Goal: Feedback & Contribution: Contribute content

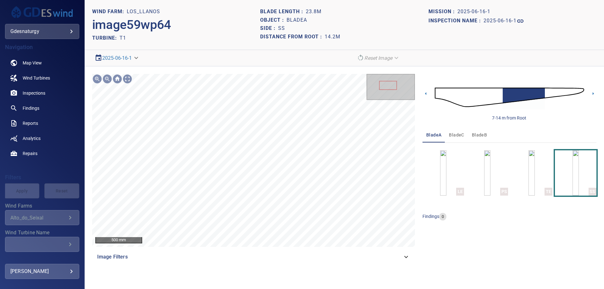
click at [478, 131] on span "bladeB" at bounding box center [479, 135] width 15 height 8
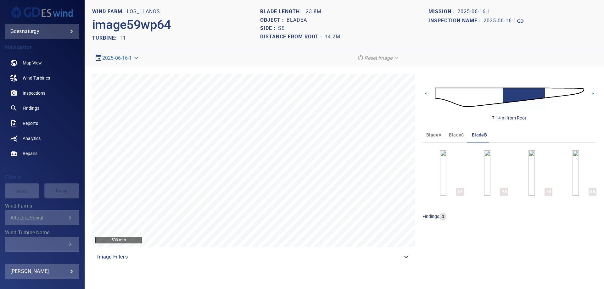
click at [436, 95] on img at bounding box center [509, 97] width 149 height 36
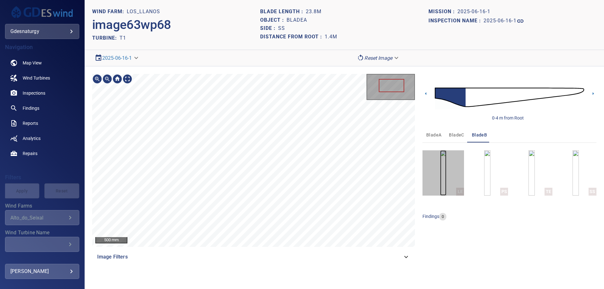
click at [441, 175] on img "button" at bounding box center [443, 172] width 6 height 45
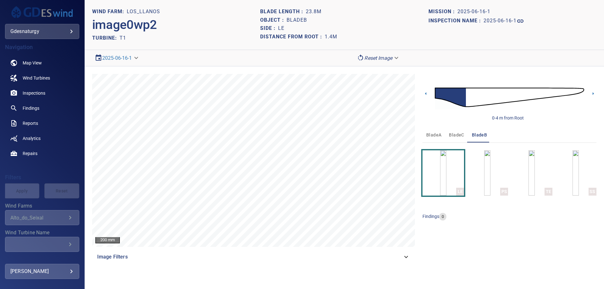
click at [556, 90] on img at bounding box center [509, 97] width 149 height 36
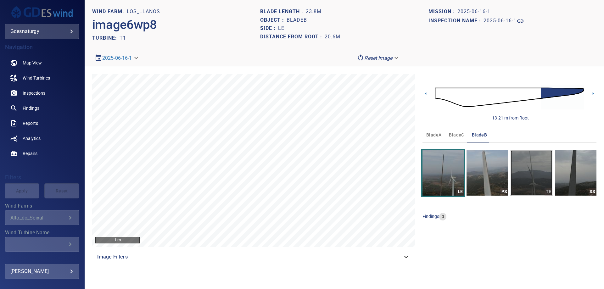
click at [536, 180] on img "button" at bounding box center [532, 172] width 42 height 45
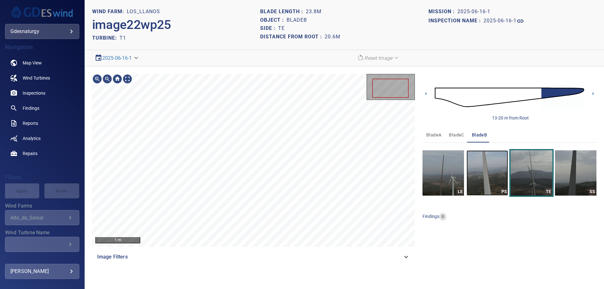
click at [473, 175] on img "button" at bounding box center [488, 172] width 42 height 45
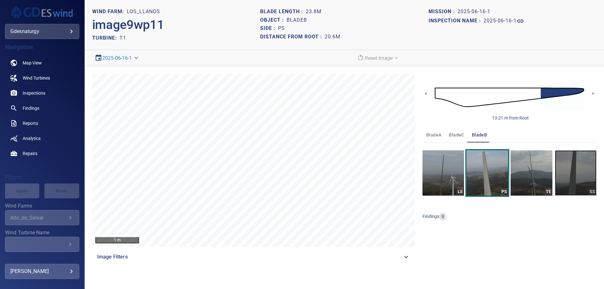
click at [572, 182] on img "button" at bounding box center [576, 172] width 42 height 45
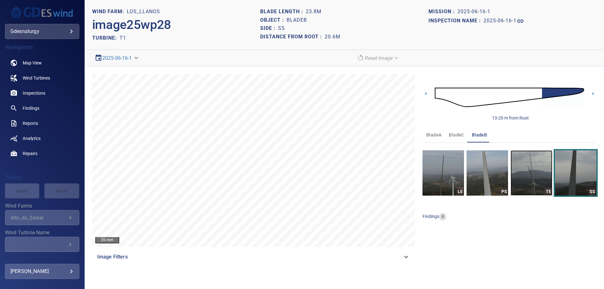
click at [552, 175] on img "button" at bounding box center [532, 172] width 42 height 45
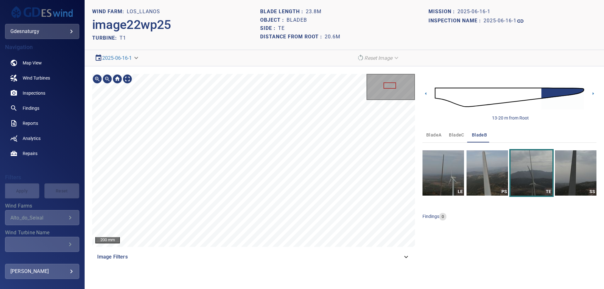
click at [249, 0] on html "**********" at bounding box center [302, 144] width 604 height 289
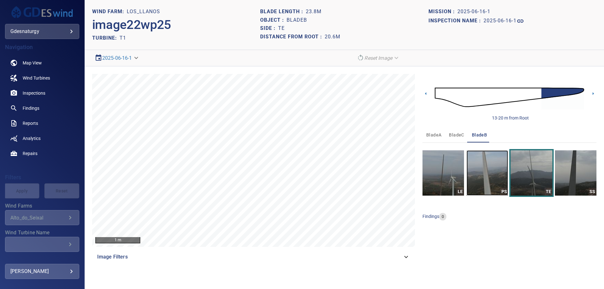
click at [487, 159] on img "button" at bounding box center [488, 172] width 42 height 45
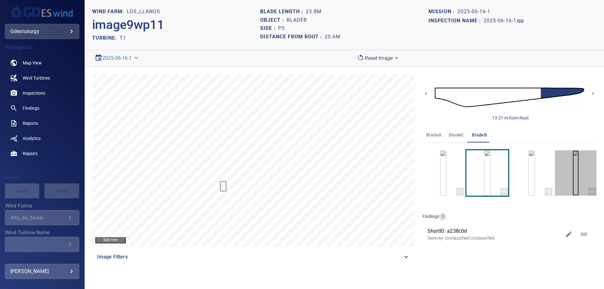
click at [573, 169] on img "button" at bounding box center [576, 172] width 6 height 45
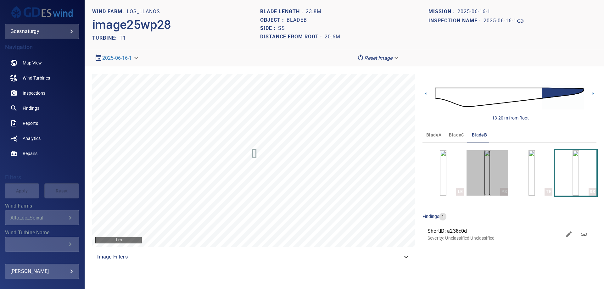
click at [490, 166] on img "button" at bounding box center [487, 172] width 6 height 45
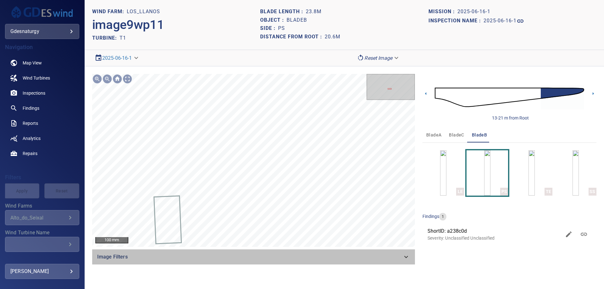
click at [397, 262] on div "Image Filters" at bounding box center [253, 256] width 323 height 15
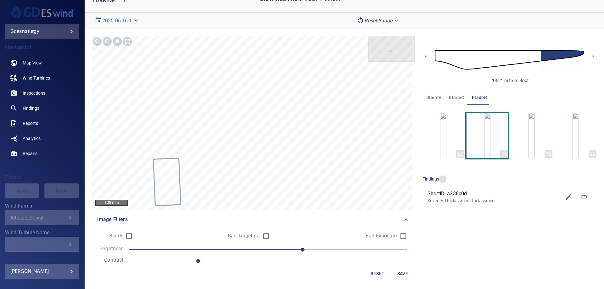
scroll to position [38, 0]
click at [209, 260] on span "1.1" at bounding box center [268, 260] width 278 height 9
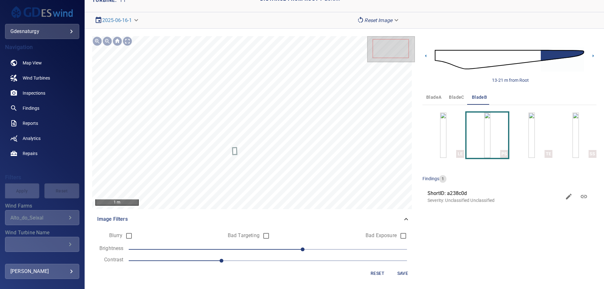
click at [285, 249] on span "30" at bounding box center [268, 249] width 278 height 9
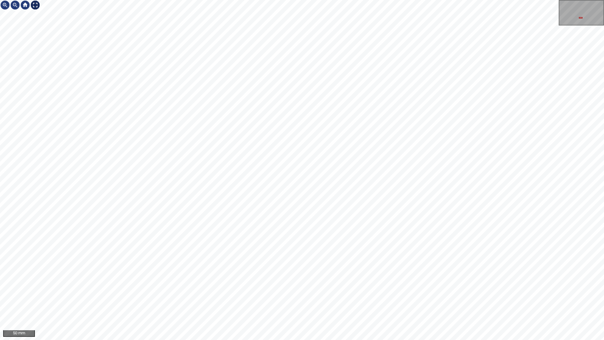
click at [36, 3] on div at bounding box center [35, 5] width 10 height 10
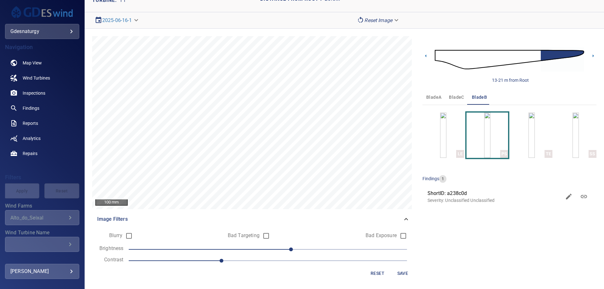
drag, startPoint x: 283, startPoint y: 257, endPoint x: 277, endPoint y: 270, distance: 14.2
click at [283, 264] on span "1.2" at bounding box center [268, 260] width 278 height 9
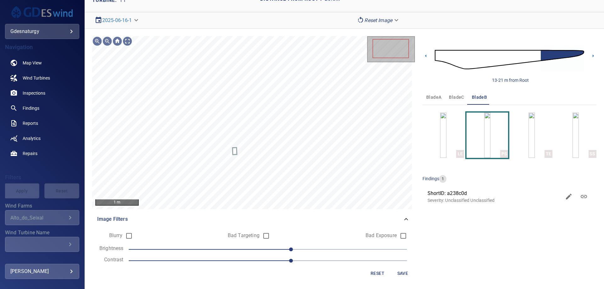
click at [243, 253] on span "20" at bounding box center [268, 249] width 278 height 9
click at [224, 250] on span "-20" at bounding box center [268, 249] width 278 height 9
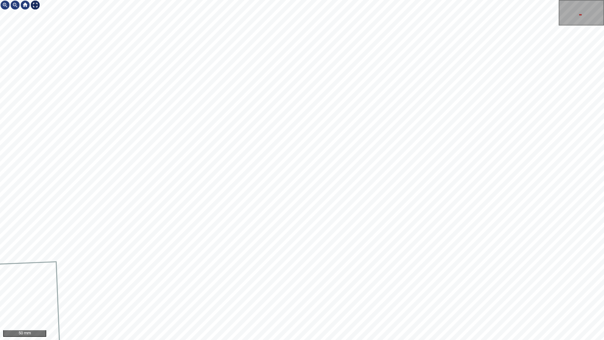
click at [33, 5] on div at bounding box center [35, 5] width 10 height 10
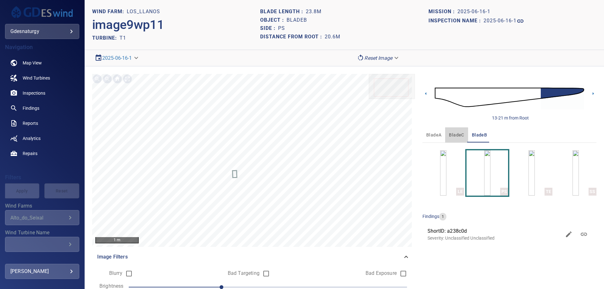
click at [445, 136] on button "bladeC" at bounding box center [456, 134] width 23 height 15
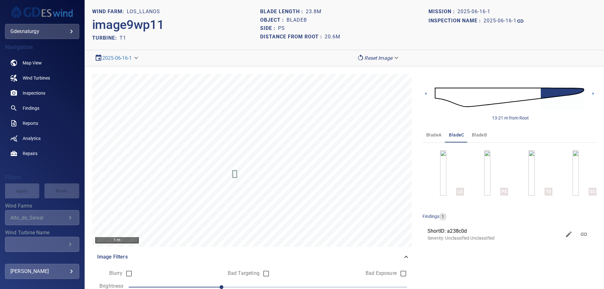
click at [473, 97] on img at bounding box center [509, 97] width 149 height 36
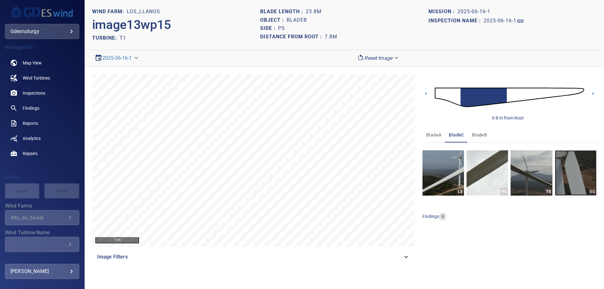
click at [569, 171] on img "button" at bounding box center [576, 172] width 42 height 45
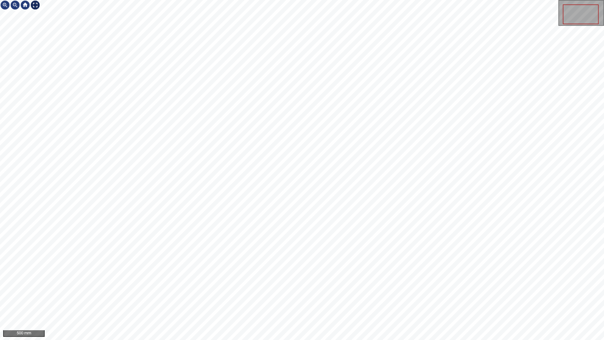
click at [36, 5] on div at bounding box center [35, 5] width 10 height 10
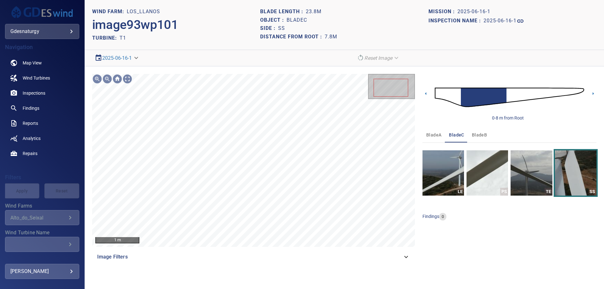
click at [450, 95] on img at bounding box center [509, 97] width 149 height 36
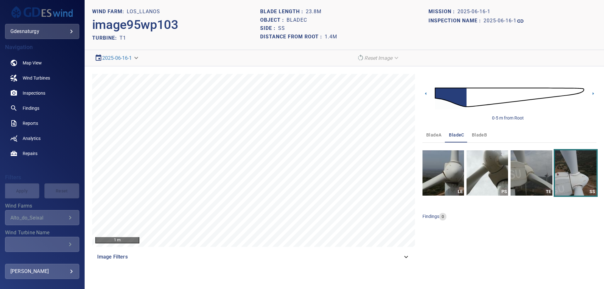
click at [471, 101] on img at bounding box center [509, 97] width 149 height 36
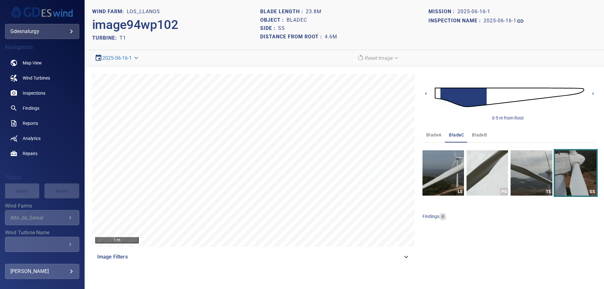
click at [365, 252] on div "Image Filters" at bounding box center [253, 256] width 323 height 15
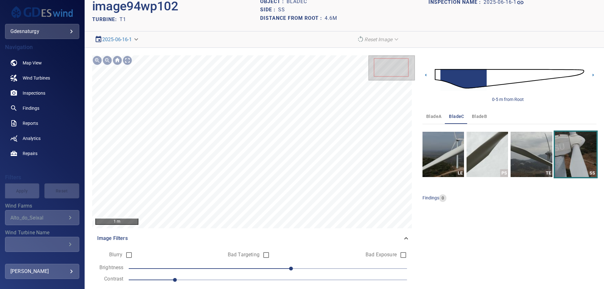
scroll to position [38, 0]
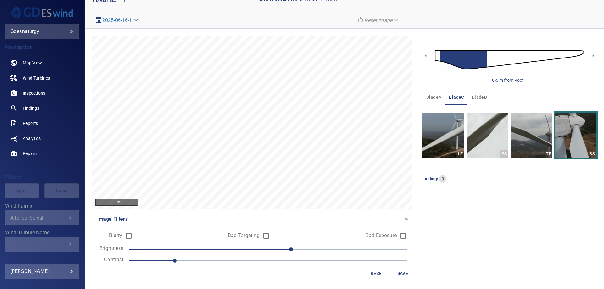
click at [193, 259] on span "1" at bounding box center [268, 260] width 278 height 9
click at [232, 267] on form "Blurry Bad Targeting Bad Exposure Brightness 20 Contrast 1.1 Reset Save" at bounding box center [253, 254] width 313 height 50
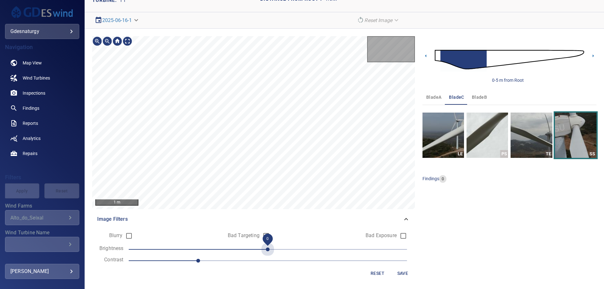
click at [260, 252] on span "0" at bounding box center [268, 249] width 278 height 9
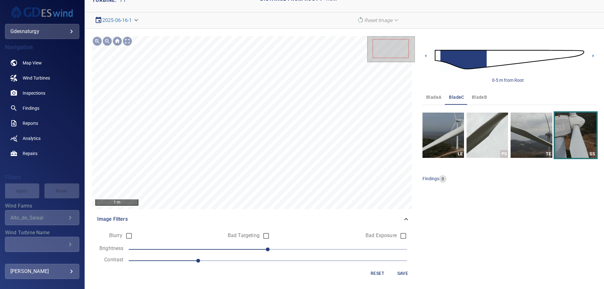
click at [247, 250] on span "0" at bounding box center [268, 249] width 278 height 9
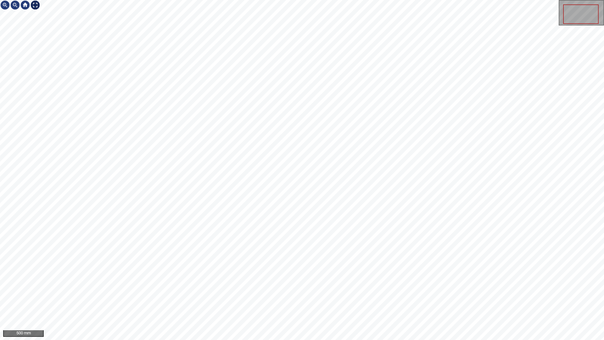
click at [34, 6] on div at bounding box center [35, 5] width 10 height 10
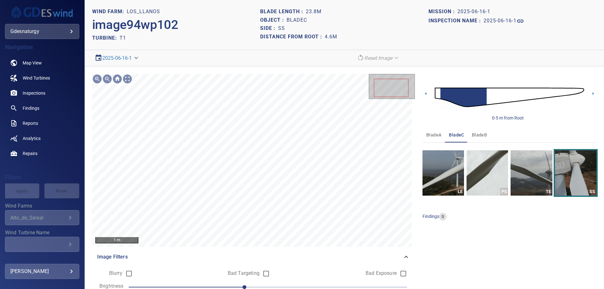
click at [486, 95] on img at bounding box center [509, 97] width 149 height 36
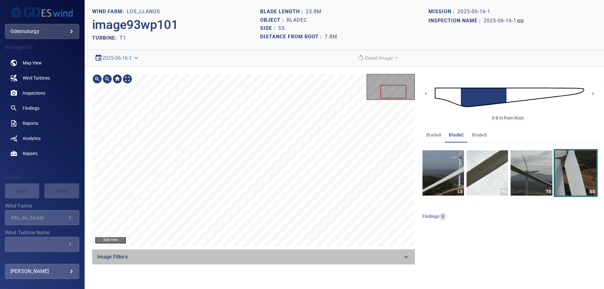
click at [344, 255] on span "Image Filters" at bounding box center [249, 257] width 305 height 8
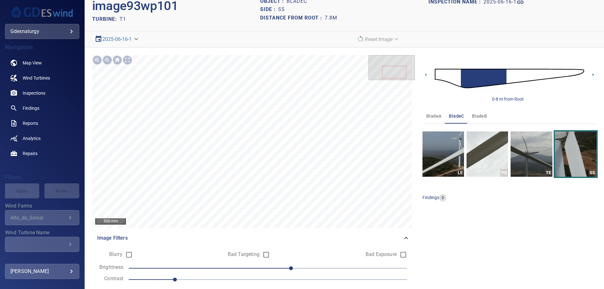
scroll to position [38, 0]
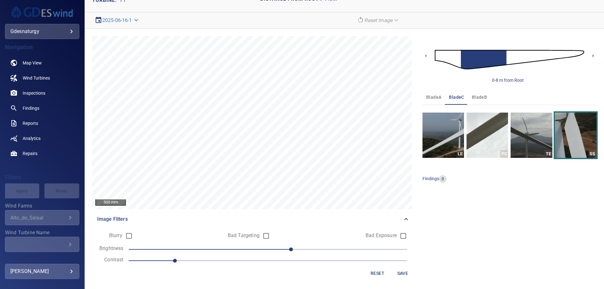
click at [243, 265] on form "Blurry Bad Targeting Bad Exposure Brightness 20 Contrast 1 Reset Save" at bounding box center [253, 254] width 313 height 50
drag, startPoint x: 220, startPoint y: 262, endPoint x: 268, endPoint y: 252, distance: 49.2
click at [220, 262] on span "1" at bounding box center [268, 260] width 278 height 9
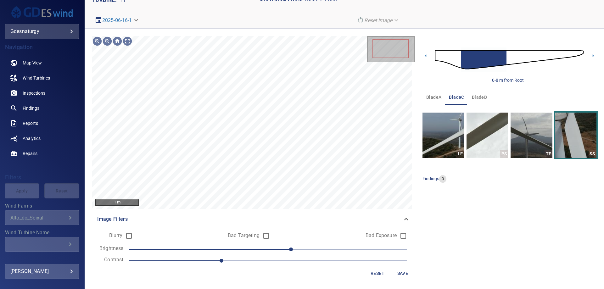
drag, startPoint x: 265, startPoint y: 247, endPoint x: 239, endPoint y: 248, distance: 25.5
click at [264, 247] on span "20" at bounding box center [268, 249] width 278 height 9
click at [239, 248] on span "0" at bounding box center [268, 249] width 278 height 9
drag, startPoint x: 234, startPoint y: 248, endPoint x: 228, endPoint y: 249, distance: 5.7
click at [229, 249] on span "-20" at bounding box center [268, 249] width 278 height 9
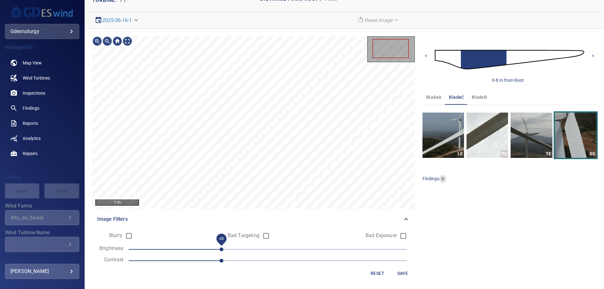
click at [223, 249] on span "-40" at bounding box center [222, 250] width 4 height 4
click at [220, 251] on span "-40" at bounding box center [222, 250] width 4 height 4
click at [208, 252] on span "-50" at bounding box center [268, 249] width 278 height 9
click at [193, 247] on span "-50" at bounding box center [268, 249] width 278 height 9
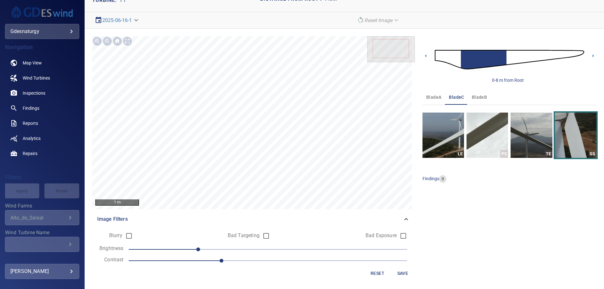
click at [230, 263] on span "1.2" at bounding box center [268, 260] width 278 height 9
click at [237, 258] on span "1.2" at bounding box center [268, 260] width 278 height 9
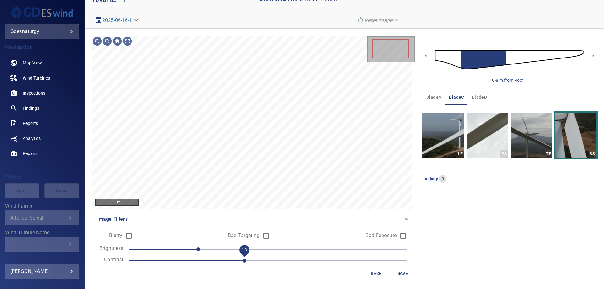
click at [223, 260] on span "1.3" at bounding box center [268, 260] width 278 height 9
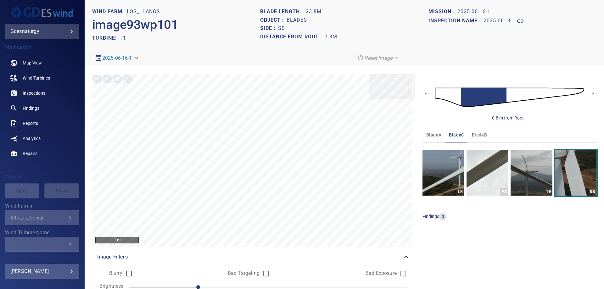
click at [454, 101] on img at bounding box center [509, 97] width 149 height 36
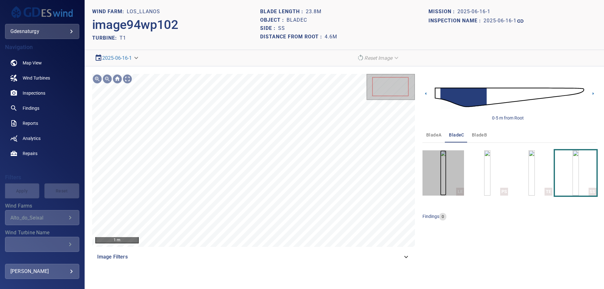
click at [446, 161] on img "button" at bounding box center [443, 172] width 6 height 45
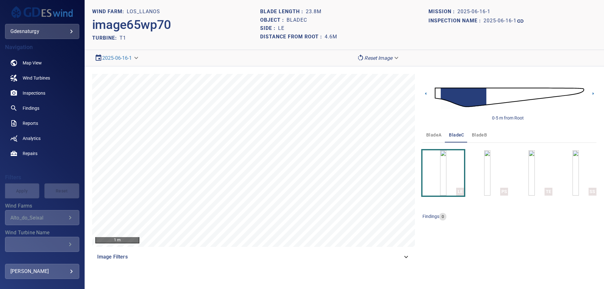
click at [494, 95] on img at bounding box center [509, 97] width 149 height 36
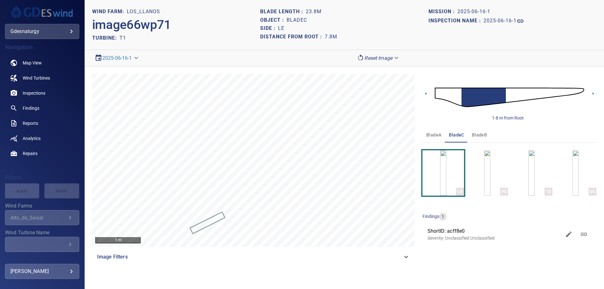
click at [570, 90] on img at bounding box center [509, 97] width 149 height 36
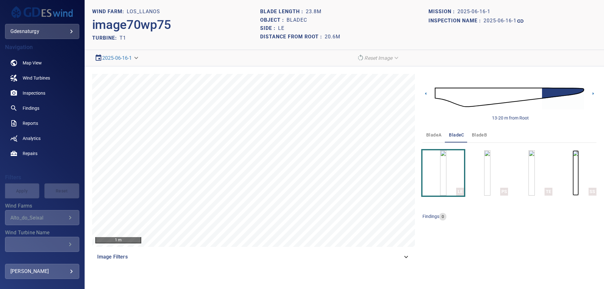
click at [575, 180] on img "button" at bounding box center [576, 172] width 6 height 45
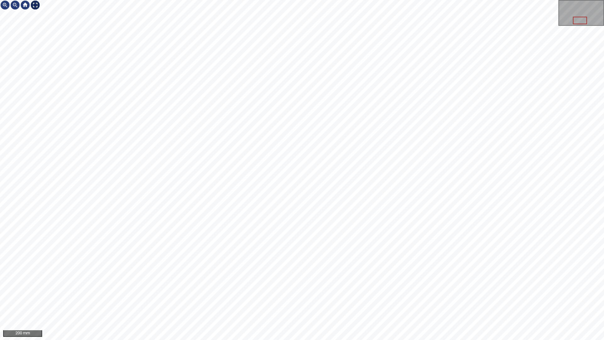
click at [38, 4] on div at bounding box center [35, 5] width 10 height 10
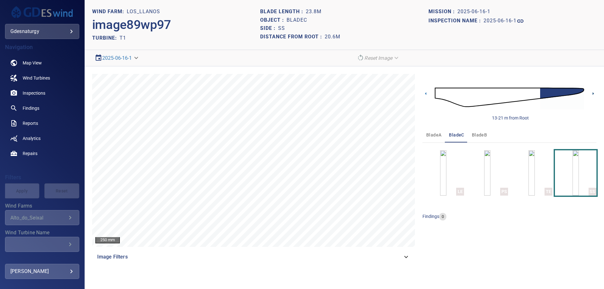
click at [594, 94] on icon at bounding box center [593, 93] width 1 height 3
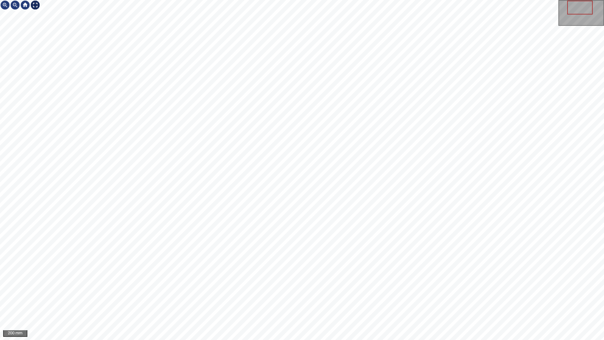
click at [37, 2] on div at bounding box center [35, 5] width 10 height 10
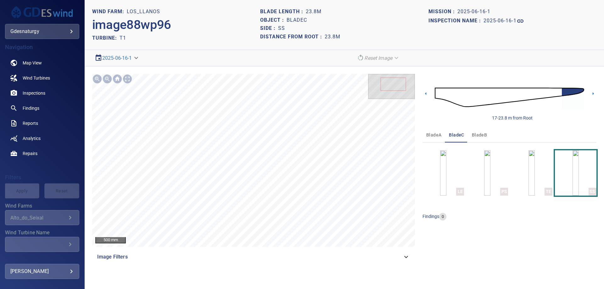
click at [439, 95] on img at bounding box center [509, 97] width 149 height 36
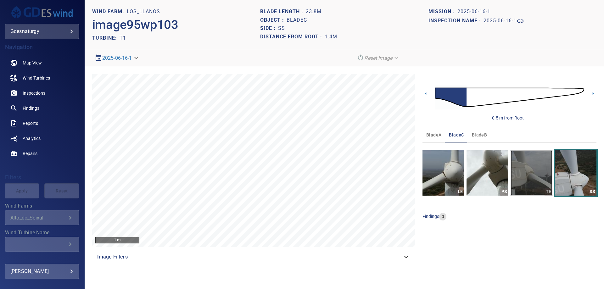
click at [523, 171] on img "button" at bounding box center [532, 172] width 42 height 45
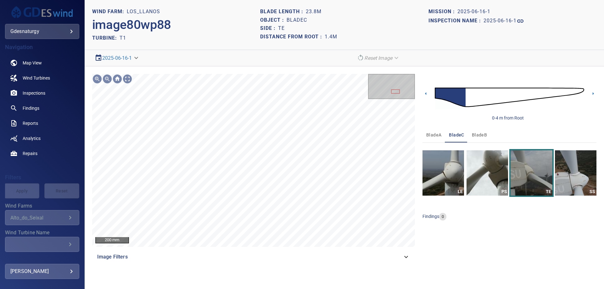
click at [204, 260] on span "Image Filters" at bounding box center [249, 257] width 305 height 8
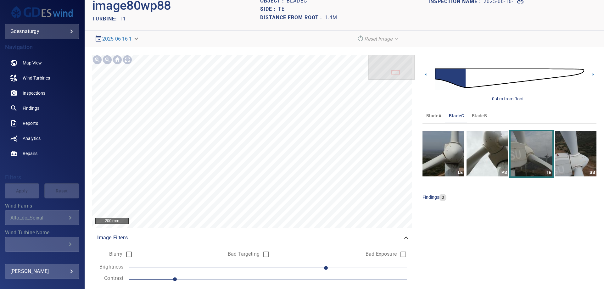
scroll to position [38, 0]
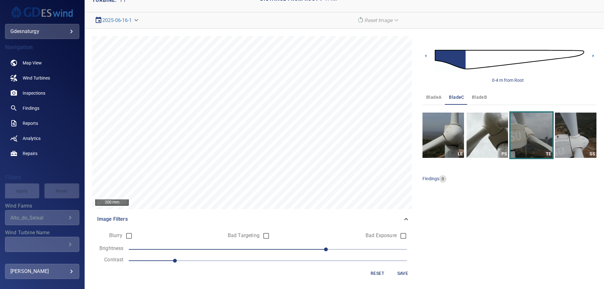
drag, startPoint x: 229, startPoint y: 262, endPoint x: 260, endPoint y: 260, distance: 31.9
click at [229, 262] on span "1" at bounding box center [268, 260] width 278 height 9
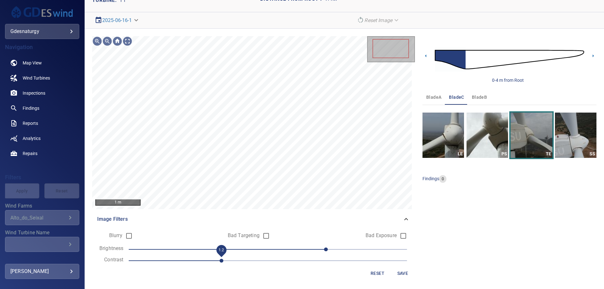
click at [293, 246] on span "50" at bounding box center [268, 249] width 278 height 9
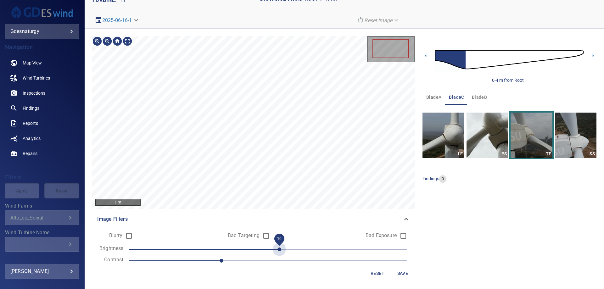
click at [272, 249] on span "10" at bounding box center [268, 249] width 278 height 9
click at [258, 249] on span "10" at bounding box center [268, 249] width 278 height 9
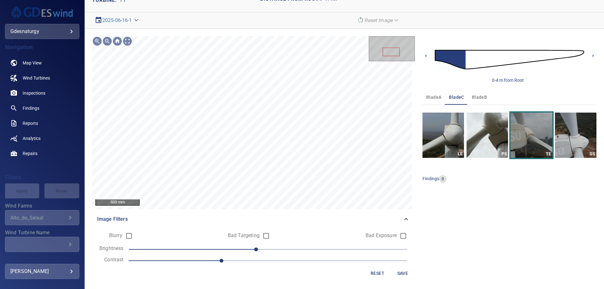
click at [246, 259] on span "1.2" at bounding box center [268, 260] width 278 height 9
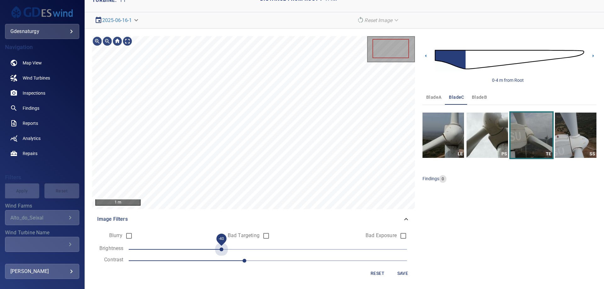
click at [220, 246] on span "-40" at bounding box center [268, 249] width 278 height 9
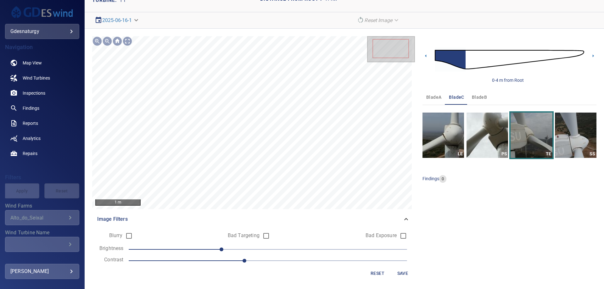
drag, startPoint x: 251, startPoint y: 243, endPoint x: 267, endPoint y: 246, distance: 16.2
click at [255, 244] on form "Blurry Bad Targeting Bad Exposure Brightness -40 Contrast 1.3 Reset Save" at bounding box center [253, 254] width 313 height 50
click at [269, 246] on span "-40" at bounding box center [268, 249] width 278 height 9
click at [280, 250] on span "0" at bounding box center [268, 249] width 278 height 9
drag, startPoint x: 298, startPoint y: 247, endPoint x: 288, endPoint y: 246, distance: 9.2
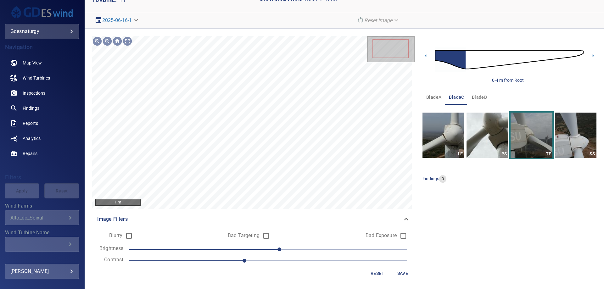
click at [300, 246] on span "10" at bounding box center [268, 249] width 278 height 9
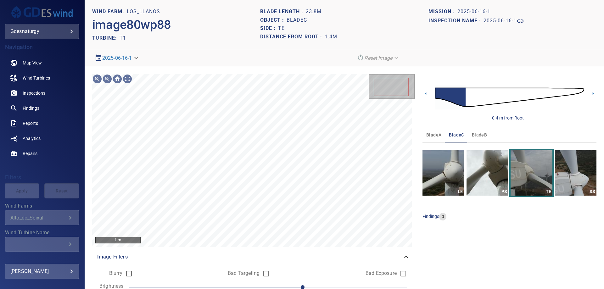
click at [435, 131] on button "bladeA" at bounding box center [433, 134] width 23 height 15
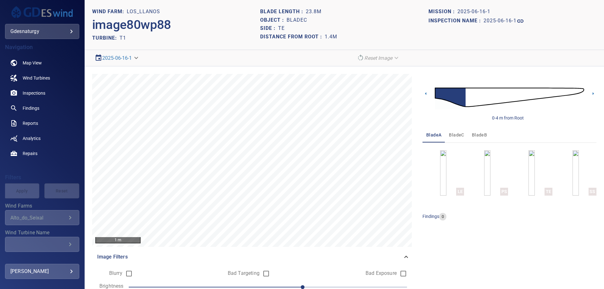
click at [473, 99] on img at bounding box center [509, 97] width 149 height 36
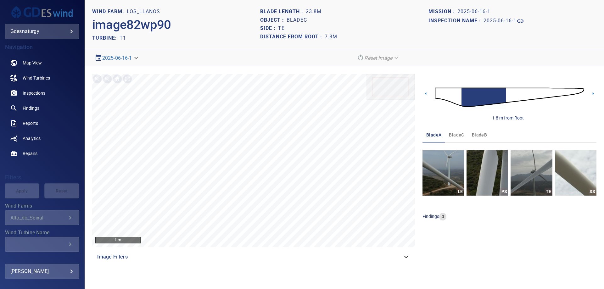
click at [436, 96] on img at bounding box center [509, 97] width 149 height 36
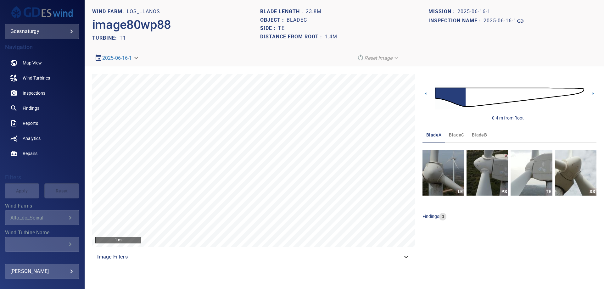
click at [498, 93] on img at bounding box center [509, 97] width 149 height 36
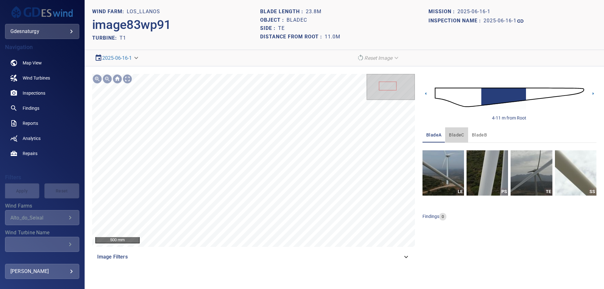
click at [454, 134] on span "bladeC" at bounding box center [456, 135] width 15 height 8
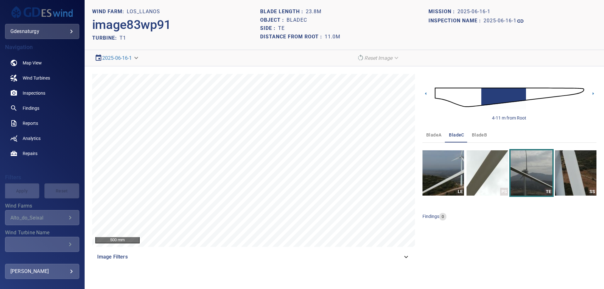
click at [467, 87] on img at bounding box center [509, 97] width 149 height 36
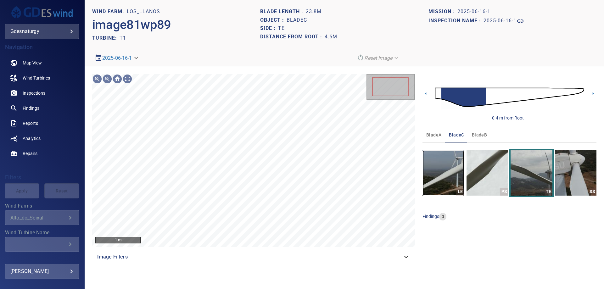
click at [438, 170] on img "button" at bounding box center [443, 172] width 42 height 45
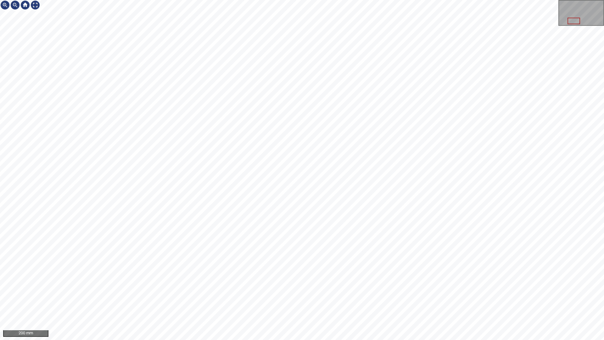
click at [604, 160] on html "200 mm" at bounding box center [302, 170] width 604 height 340
click at [34, 8] on div at bounding box center [35, 5] width 10 height 10
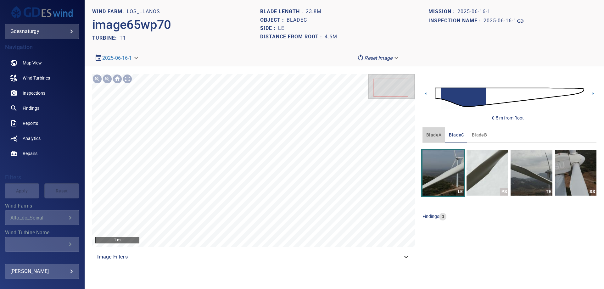
click at [439, 136] on span "bladeA" at bounding box center [433, 135] width 15 height 8
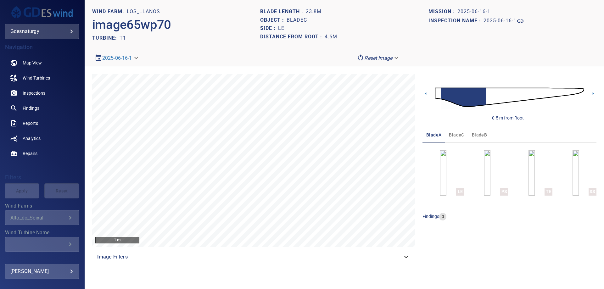
drag, startPoint x: 436, startPoint y: 90, endPoint x: 448, endPoint y: 89, distance: 11.7
click at [436, 90] on img at bounding box center [509, 97] width 149 height 36
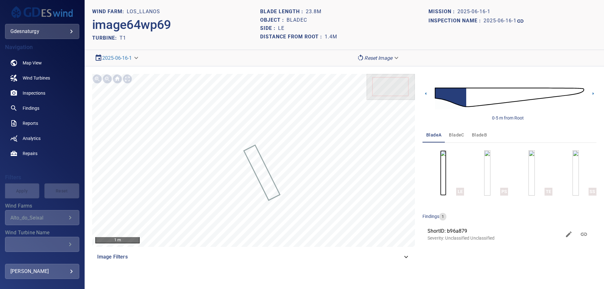
click at [445, 169] on img "button" at bounding box center [443, 172] width 6 height 45
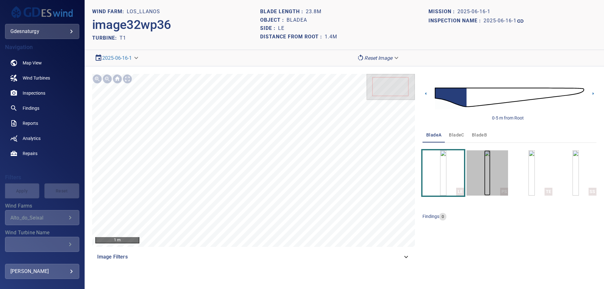
click at [484, 175] on img "button" at bounding box center [487, 172] width 6 height 45
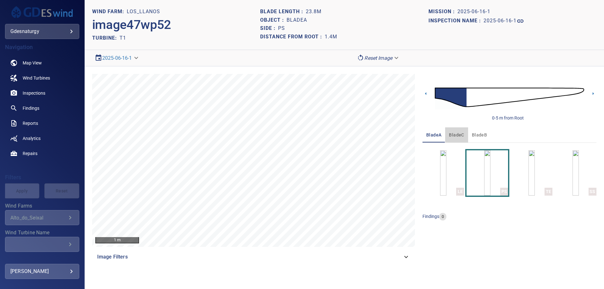
click at [457, 135] on span "bladeC" at bounding box center [456, 135] width 15 height 8
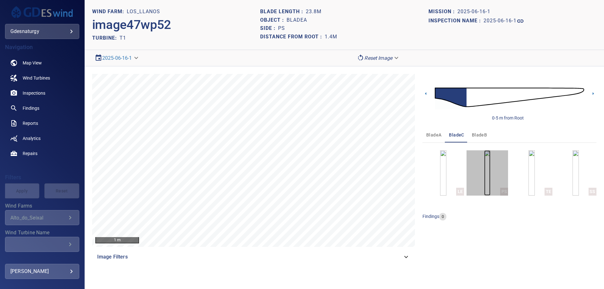
click at [484, 167] on img "button" at bounding box center [487, 172] width 6 height 45
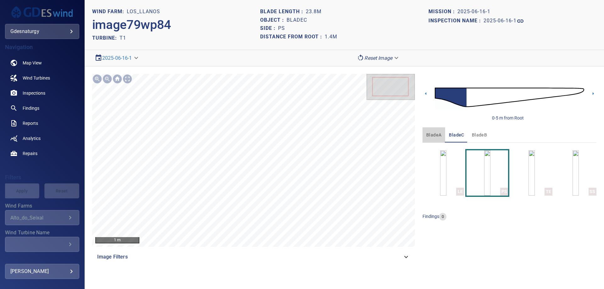
click at [430, 130] on button "bladeA" at bounding box center [433, 134] width 23 height 15
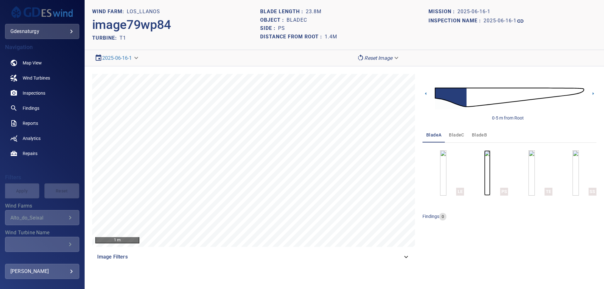
click at [488, 161] on img "button" at bounding box center [487, 172] width 6 height 45
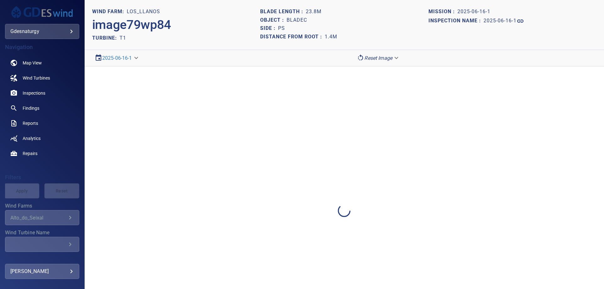
click at [488, 161] on div at bounding box center [344, 210] width 519 height 289
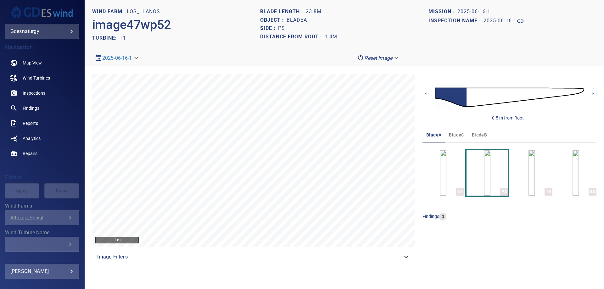
click at [558, 95] on img at bounding box center [509, 97] width 149 height 36
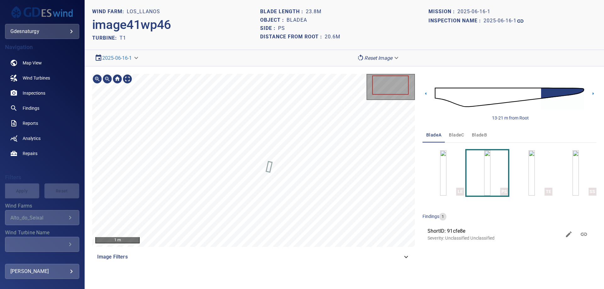
click at [294, 283] on section "**********" at bounding box center [344, 144] width 519 height 289
click at [243, 281] on section "**********" at bounding box center [344, 144] width 519 height 289
click at [534, 96] on img at bounding box center [509, 97] width 149 height 36
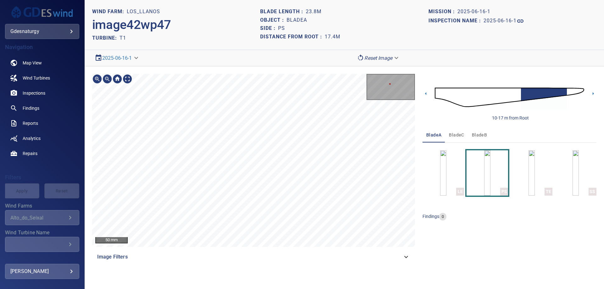
click at [308, 132] on div "50 mm Image Filters" at bounding box center [253, 169] width 323 height 191
click at [362, 48] on section "**********" at bounding box center [344, 144] width 519 height 289
click at [297, 60] on section "**********" at bounding box center [344, 144] width 519 height 289
click at [361, 63] on section "**********" at bounding box center [344, 144] width 519 height 289
click at [325, 51] on section "**********" at bounding box center [344, 144] width 519 height 289
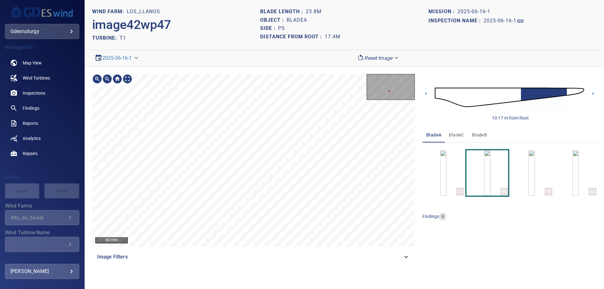
click at [321, 70] on div "50 mm Image Filters 10-17 m from Root bladeA bladeC bladeB LE PS TE SS findings…" at bounding box center [344, 169] width 519 height 206
click at [307, 64] on section "**********" at bounding box center [344, 144] width 519 height 289
click at [266, 48] on section "**********" at bounding box center [344, 144] width 519 height 289
click at [301, 67] on div "50 mm Image Filters 10-17 m from Root bladeA bladeC bladeB LE PS TE SS findings…" at bounding box center [344, 169] width 519 height 206
click at [300, 68] on div "50 mm Image Filters 10-17 m from Root bladeA bladeC bladeB LE PS TE SS findings…" at bounding box center [344, 169] width 519 height 206
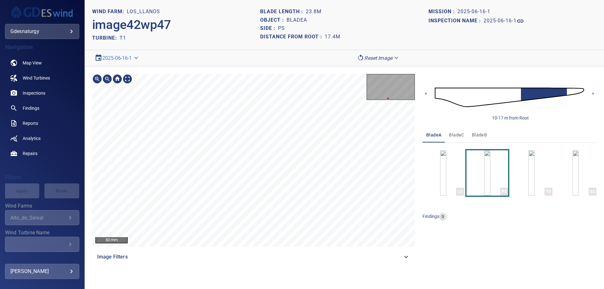
click at [256, 35] on section "**********" at bounding box center [344, 144] width 519 height 289
click at [315, 65] on section "**********" at bounding box center [344, 144] width 519 height 289
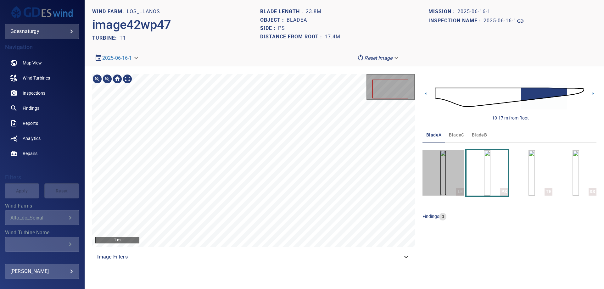
click at [446, 179] on img "button" at bounding box center [443, 172] width 6 height 45
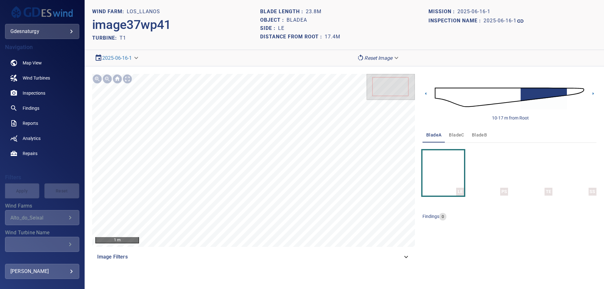
click at [133, 82] on div "1 m" at bounding box center [253, 160] width 323 height 173
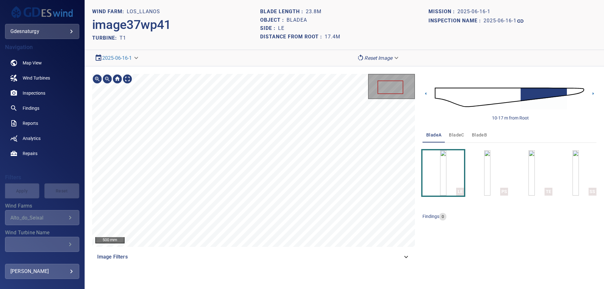
click at [230, 260] on div "500 mm Image Filters" at bounding box center [253, 169] width 323 height 191
click at [167, 29] on section "**********" at bounding box center [344, 144] width 519 height 289
click at [217, 83] on div "50 mm Image Filters" at bounding box center [253, 169] width 323 height 191
click at [174, 59] on section "**********" at bounding box center [344, 144] width 519 height 289
click at [446, 144] on div "50 mm Image Filters 10-17 m from Root bladeA bladeC bladeB LE PS TE SS findings…" at bounding box center [344, 169] width 519 height 206
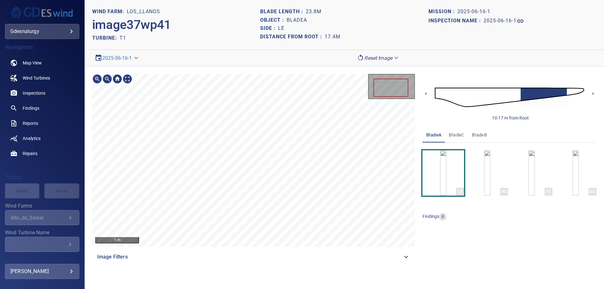
click at [439, 0] on html "**********" at bounding box center [302, 0] width 604 height 0
click at [187, 66] on div "1 m Image Filters 10-17 m from Root bladeA bladeC bladeB LE PS TE SS findings 0" at bounding box center [344, 169] width 519 height 206
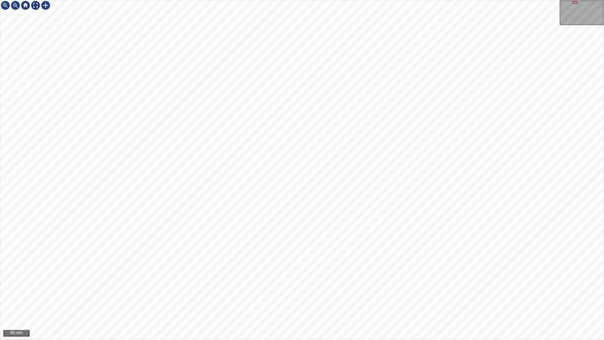
click at [239, 0] on div "50 mm" at bounding box center [302, 170] width 604 height 340
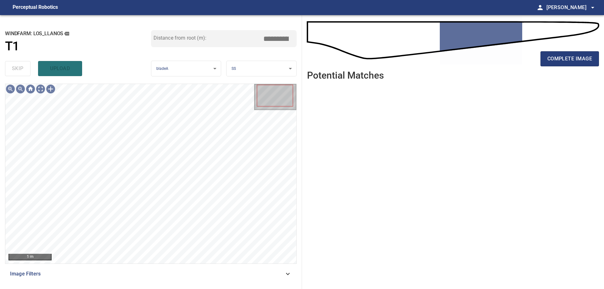
click at [152, 280] on div "Image Filters" at bounding box center [151, 273] width 292 height 15
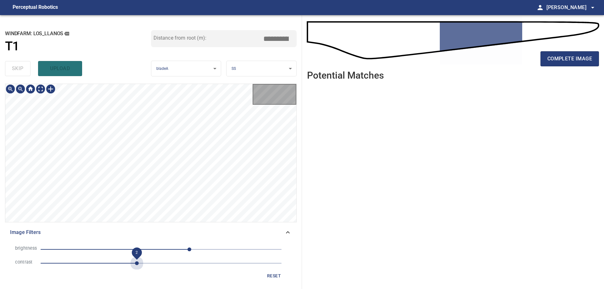
click at [137, 266] on span "2" at bounding box center [161, 263] width 241 height 9
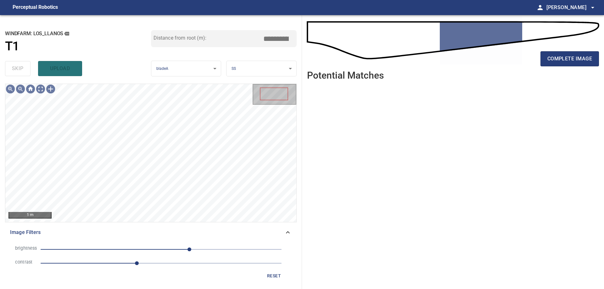
click at [149, 248] on span "60" at bounding box center [161, 249] width 241 height 9
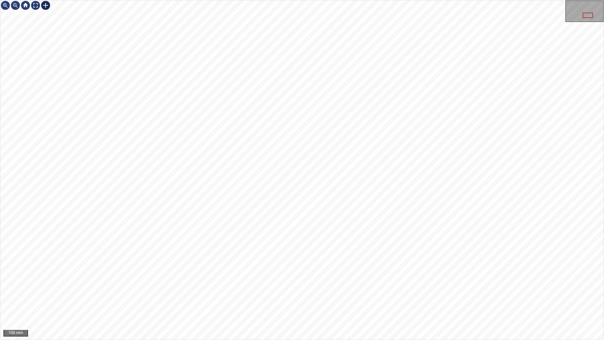
click at [45, 4] on div at bounding box center [46, 5] width 10 height 10
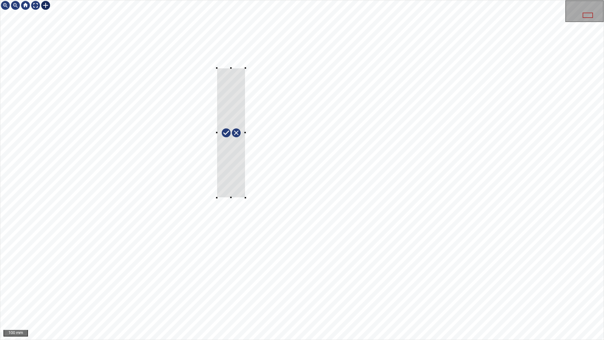
click at [217, 68] on div at bounding box center [301, 169] width 603 height 339
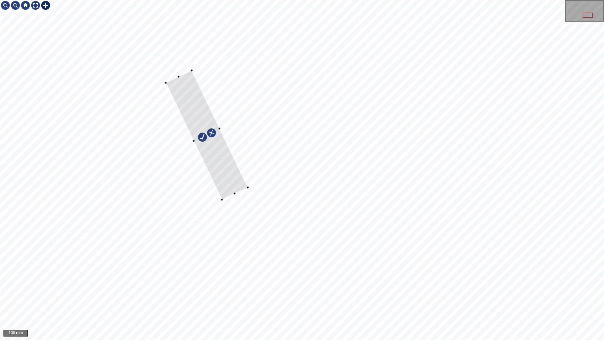
click at [216, 152] on div at bounding box center [207, 134] width 82 height 129
click at [240, 171] on div at bounding box center [210, 134] width 87 height 127
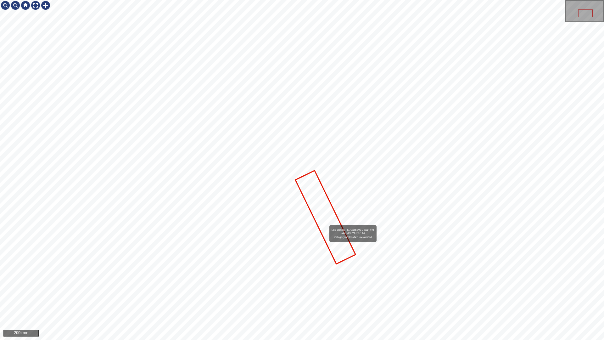
click at [327, 222] on icon at bounding box center [325, 217] width 59 height 92
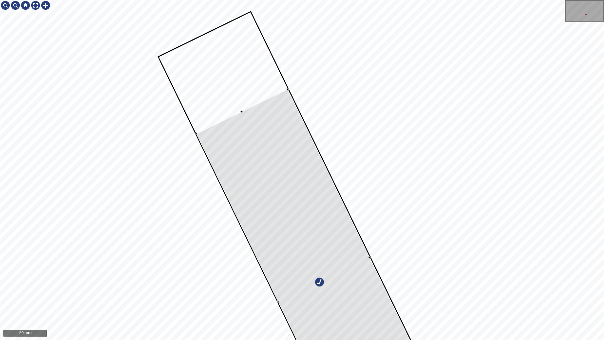
click at [241, 114] on div at bounding box center [324, 279] width 256 height 381
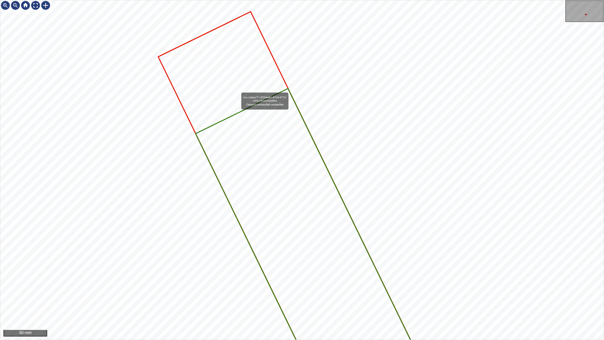
click at [239, 90] on icon at bounding box center [305, 241] width 293 height 458
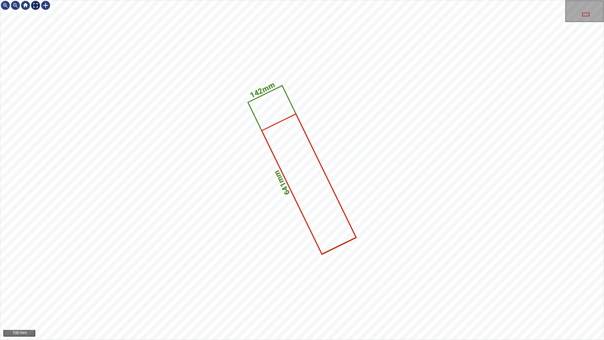
click at [33, 7] on div at bounding box center [36, 5] width 10 height 10
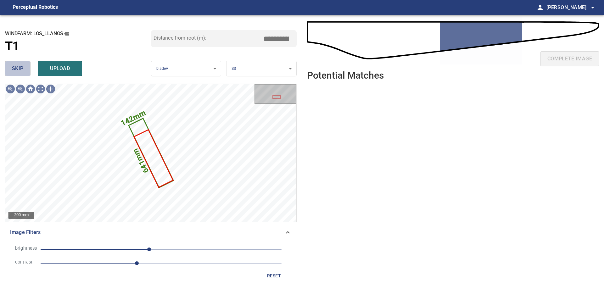
click at [18, 71] on span "skip" at bounding box center [18, 68] width 12 height 9
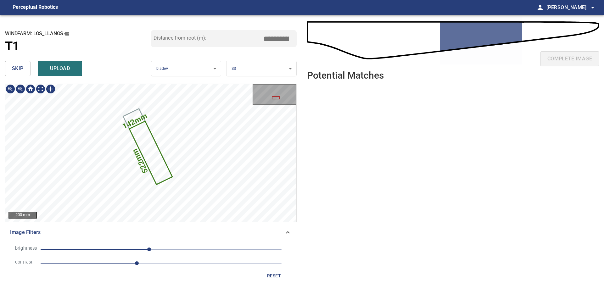
click at [152, 149] on icon at bounding box center [151, 153] width 42 height 62
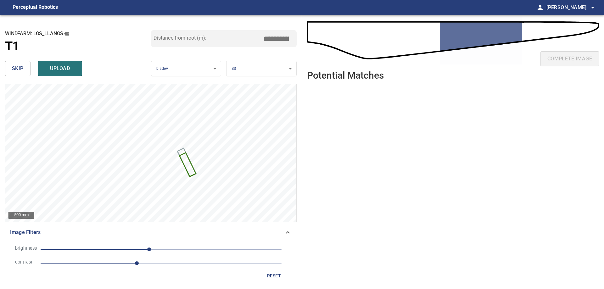
drag, startPoint x: 281, startPoint y: 41, endPoint x: 325, endPoint y: 43, distance: 43.8
click at [325, 43] on div "**********" at bounding box center [302, 152] width 604 height 274
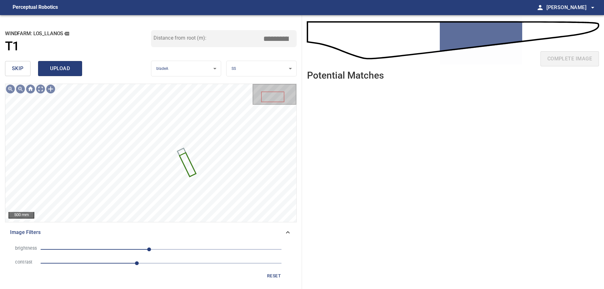
type input "*****"
click at [56, 63] on button "upload" at bounding box center [60, 68] width 44 height 15
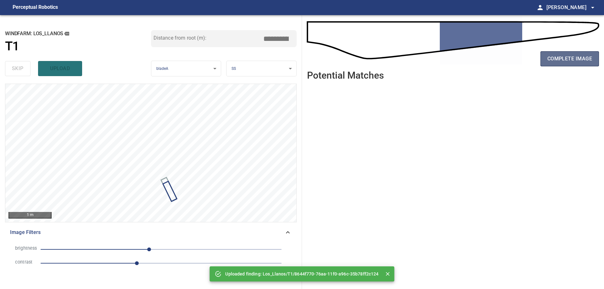
click at [576, 61] on span "complete image" at bounding box center [569, 58] width 45 height 9
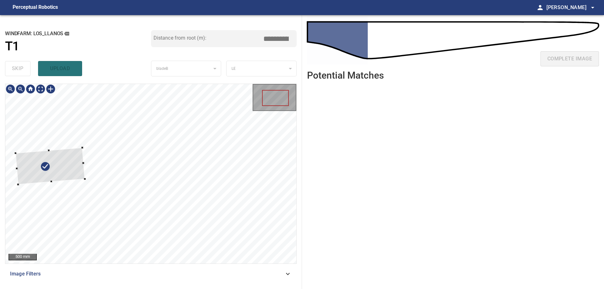
click at [74, 168] on div at bounding box center [50, 166] width 70 height 37
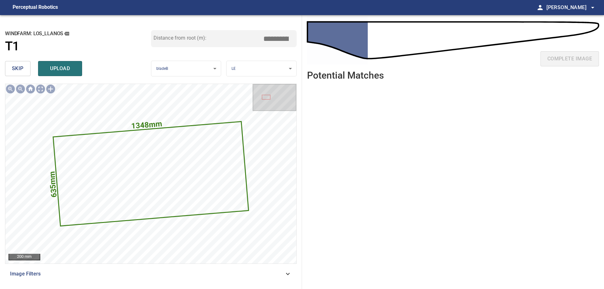
drag, startPoint x: 19, startPoint y: 73, endPoint x: 22, endPoint y: 79, distance: 7.2
click at [19, 73] on span "skip" at bounding box center [18, 68] width 12 height 9
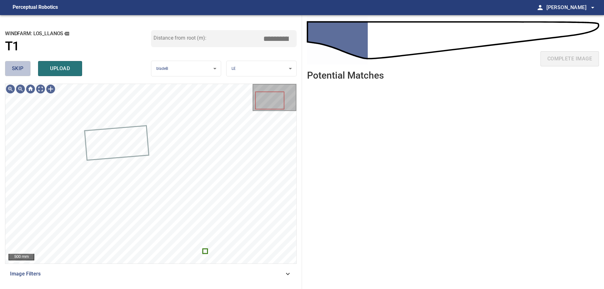
drag, startPoint x: 17, startPoint y: 66, endPoint x: 40, endPoint y: 80, distance: 26.5
click at [18, 69] on span "skip" at bounding box center [18, 68] width 12 height 9
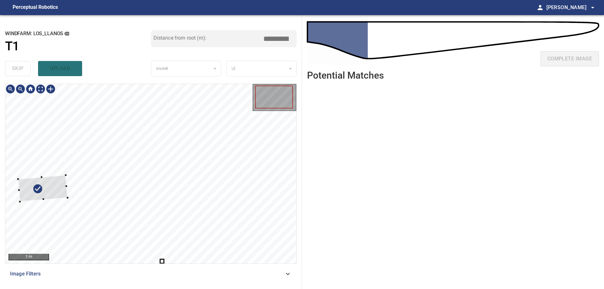
click at [50, 182] on div at bounding box center [43, 188] width 50 height 26
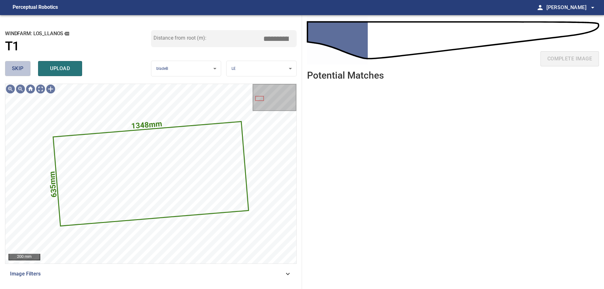
drag, startPoint x: 16, startPoint y: 61, endPoint x: 16, endPoint y: 66, distance: 4.4
click at [16, 63] on button "skip" at bounding box center [17, 68] width 25 height 15
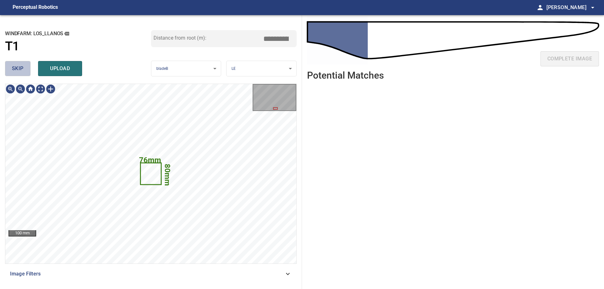
click at [16, 67] on span "skip" at bounding box center [18, 68] width 12 height 9
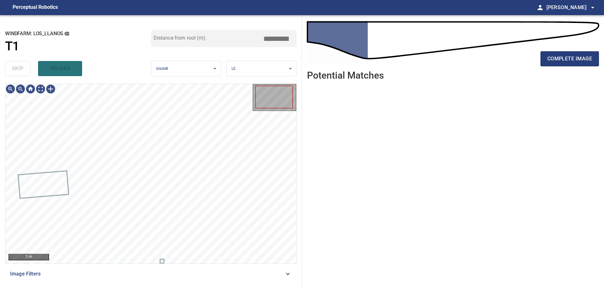
click at [16, 67] on div "skip upload" at bounding box center [78, 69] width 146 height 20
click at [17, 67] on div "skip upload" at bounding box center [78, 69] width 146 height 20
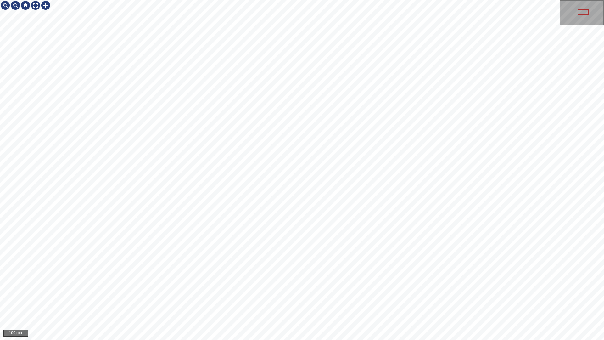
click at [257, 289] on div "100 mm" at bounding box center [302, 170] width 604 height 340
click at [258, 289] on div "100 mm" at bounding box center [302, 170] width 604 height 340
click at [262, 289] on div "100 mm" at bounding box center [302, 170] width 604 height 340
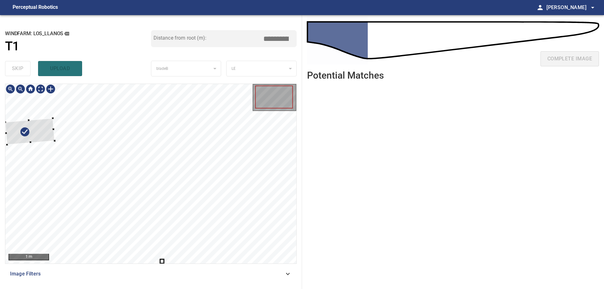
click at [36, 135] on div at bounding box center [30, 131] width 50 height 26
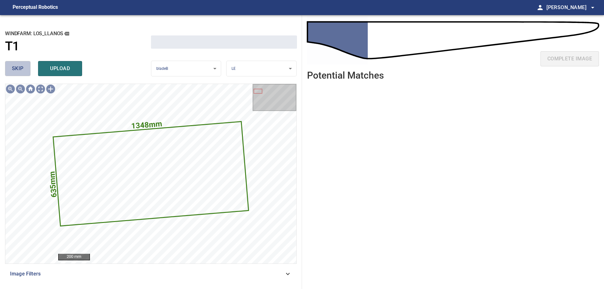
click at [15, 69] on span "skip" at bounding box center [18, 68] width 12 height 9
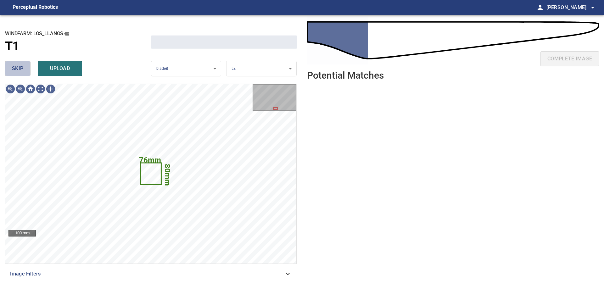
click at [15, 69] on span "skip" at bounding box center [18, 68] width 12 height 9
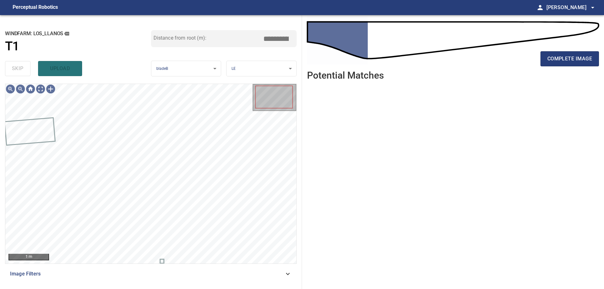
type input "****"
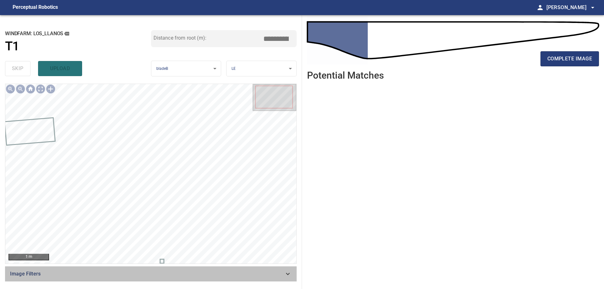
drag, startPoint x: 287, startPoint y: 276, endPoint x: 267, endPoint y: 278, distance: 19.3
click at [287, 278] on div "Image Filters" at bounding box center [151, 273] width 292 height 15
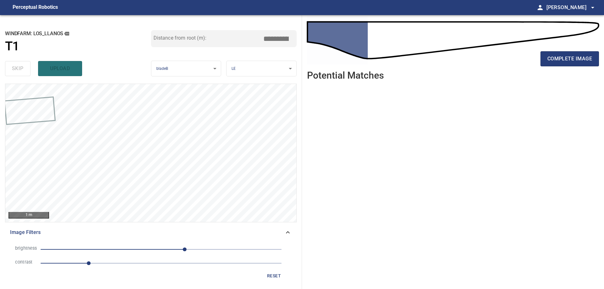
drag, startPoint x: 121, startPoint y: 257, endPoint x: 122, endPoint y: 272, distance: 14.6
click at [120, 266] on li "contrast 1" at bounding box center [151, 263] width 282 height 14
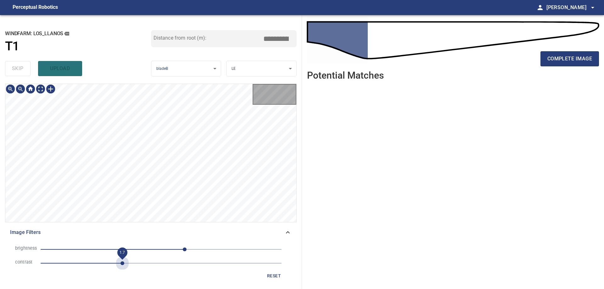
click at [122, 264] on span "1.7" at bounding box center [161, 263] width 241 height 9
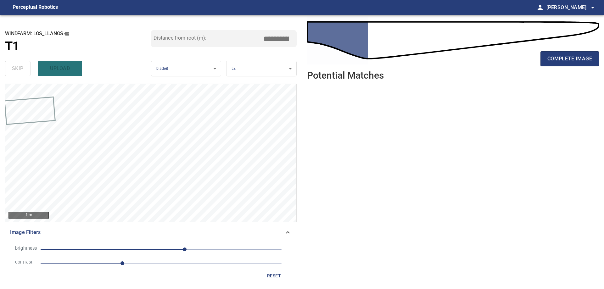
click at [149, 254] on li "brightness 50" at bounding box center [151, 250] width 282 height 14
click at [148, 249] on span "-29" at bounding box center [161, 249] width 241 height 9
click at [43, 96] on div "1 m" at bounding box center [150, 153] width 291 height 138
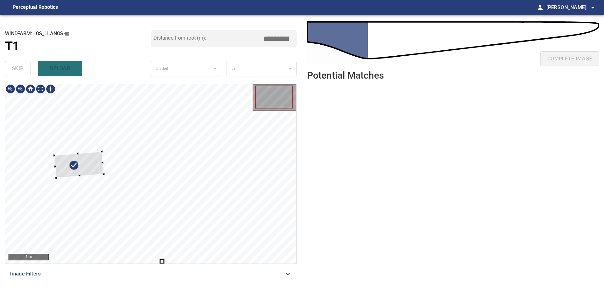
click at [81, 167] on div at bounding box center [79, 165] width 50 height 26
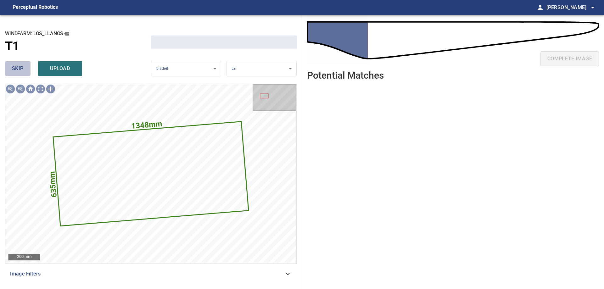
click at [24, 75] on button "skip" at bounding box center [17, 68] width 25 height 15
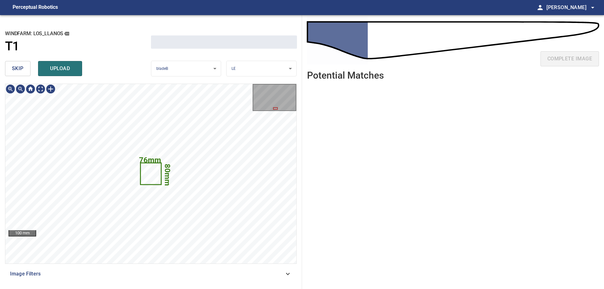
click at [22, 67] on span "skip" at bounding box center [18, 68] width 12 height 9
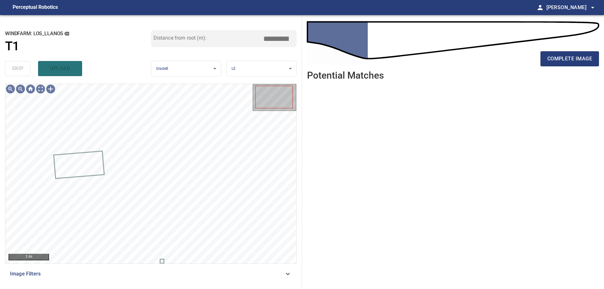
type input "****"
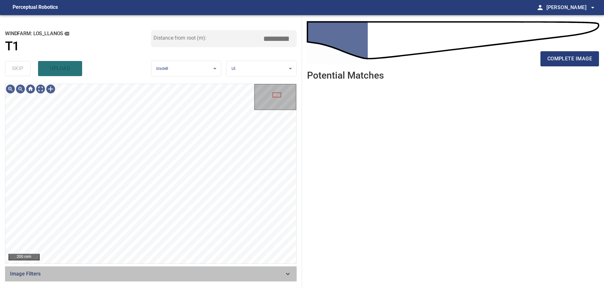
drag, startPoint x: 187, startPoint y: 273, endPoint x: 167, endPoint y: 273, distance: 20.1
click at [187, 273] on span "Image Filters" at bounding box center [147, 274] width 274 height 8
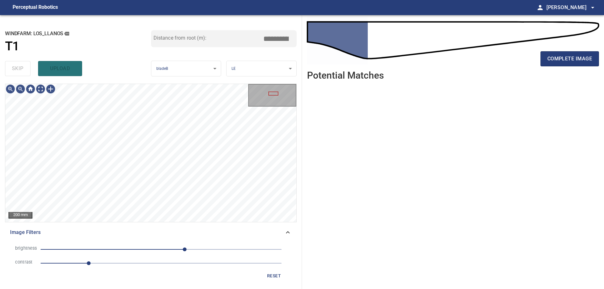
click at [129, 265] on span "1" at bounding box center [161, 263] width 241 height 9
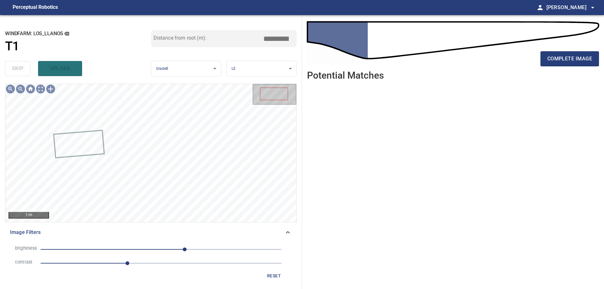
click at [134, 246] on span "50" at bounding box center [161, 249] width 241 height 9
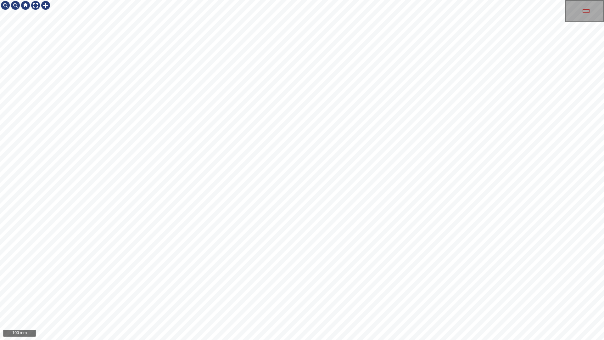
click at [258, 289] on div "100 mm" at bounding box center [302, 170] width 604 height 340
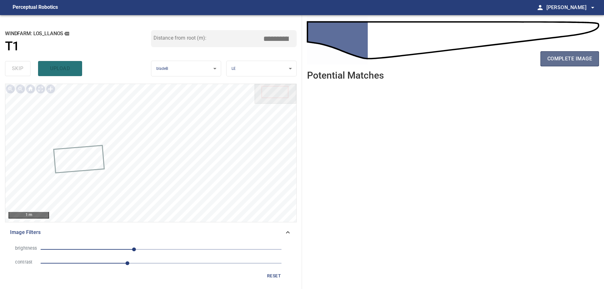
click at [559, 53] on button "complete image" at bounding box center [569, 58] width 59 height 15
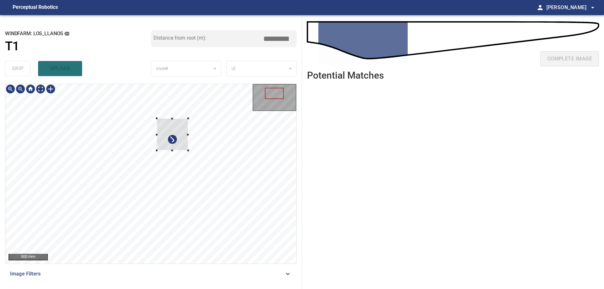
click at [204, 171] on div at bounding box center [150, 174] width 291 height 180
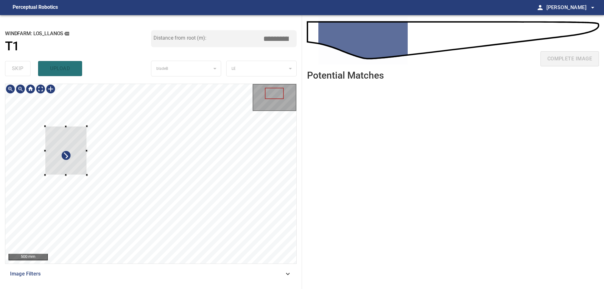
click at [72, 138] on div at bounding box center [66, 150] width 42 height 49
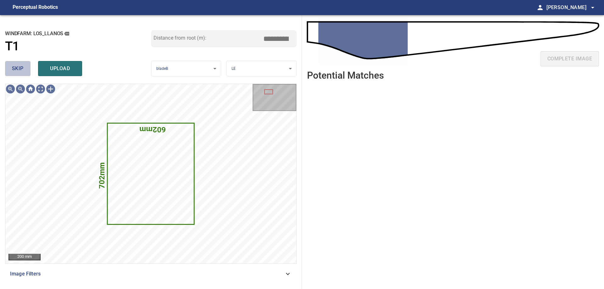
click at [18, 69] on span "skip" at bounding box center [18, 68] width 12 height 9
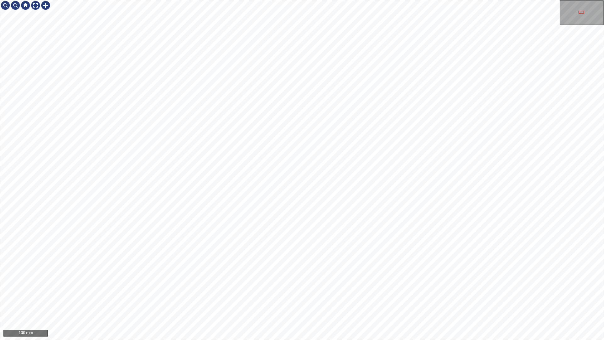
click at [292, 289] on div "100 mm" at bounding box center [302, 170] width 604 height 340
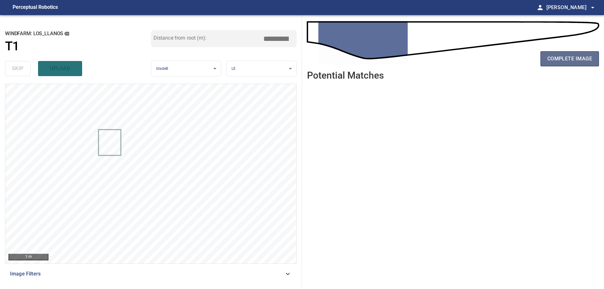
click at [571, 61] on span "complete image" at bounding box center [569, 58] width 45 height 9
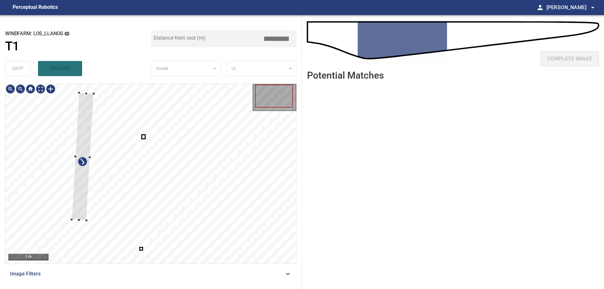
click at [72, 174] on div at bounding box center [150, 174] width 291 height 180
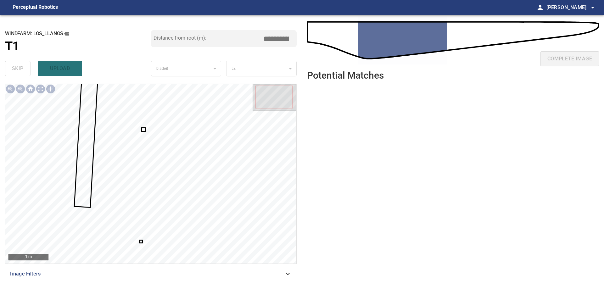
click at [143, 129] on div at bounding box center [150, 174] width 291 height 180
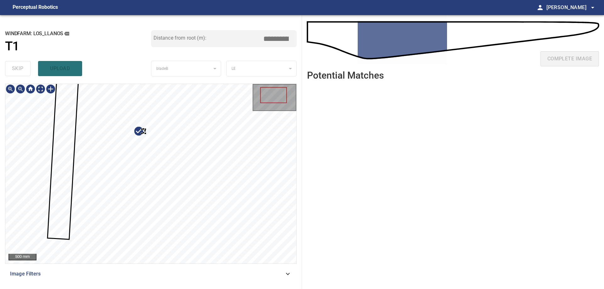
click at [171, 172] on div at bounding box center [150, 174] width 291 height 180
click at [83, 132] on div at bounding box center [75, 134] width 30 height 42
click at [64, 134] on div at bounding box center [75, 134] width 30 height 42
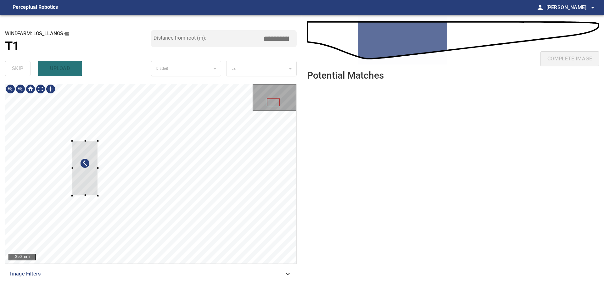
click at [88, 180] on div at bounding box center [85, 168] width 26 height 55
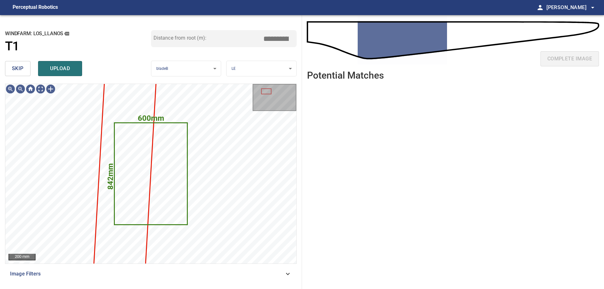
click at [26, 70] on button "skip" at bounding box center [17, 68] width 25 height 15
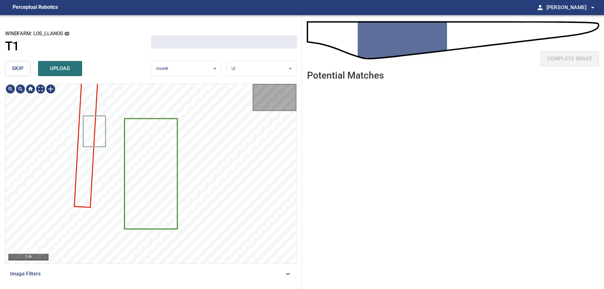
click at [26, 70] on button "skip" at bounding box center [17, 68] width 25 height 15
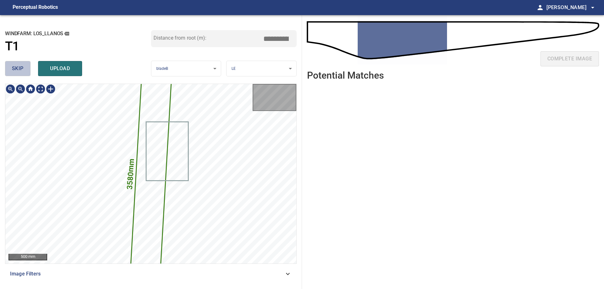
click at [26, 70] on button "skip" at bounding box center [17, 68] width 25 height 15
drag, startPoint x: 26, startPoint y: 70, endPoint x: 20, endPoint y: 72, distance: 6.3
click at [24, 70] on div "skip upload" at bounding box center [78, 69] width 146 height 20
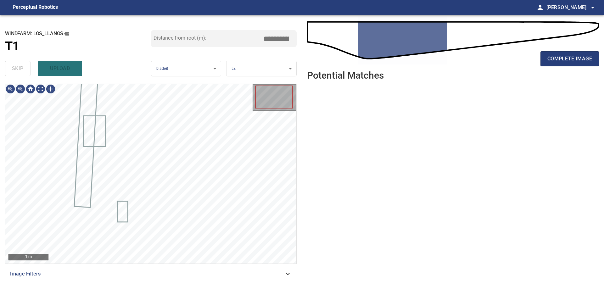
type input "****"
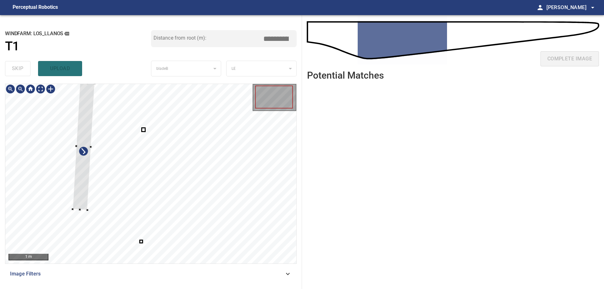
click at [73, 188] on div at bounding box center [150, 174] width 291 height 180
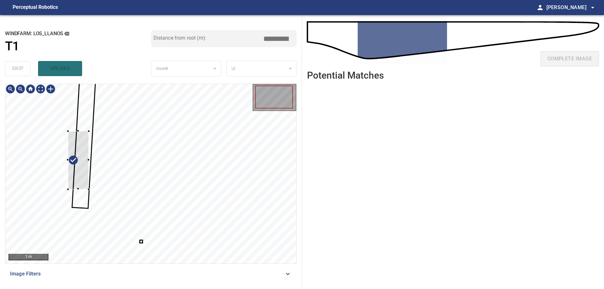
click at [67, 177] on div at bounding box center [150, 174] width 291 height 180
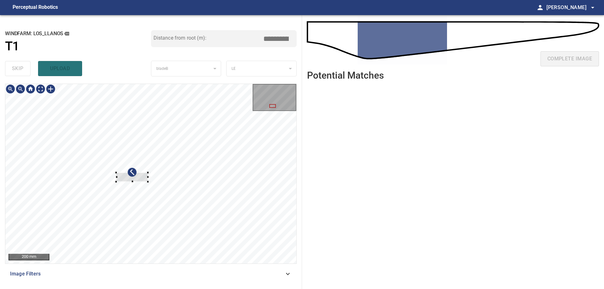
click at [115, 178] on div at bounding box center [150, 174] width 291 height 180
click at [53, 145] on div at bounding box center [150, 174] width 291 height 180
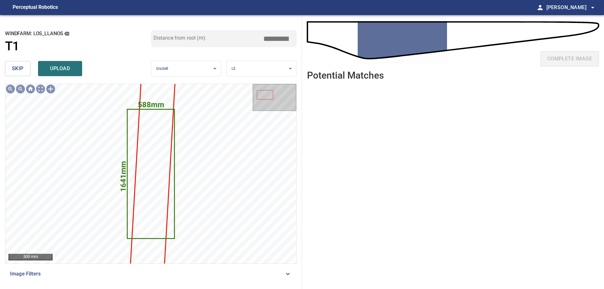
click at [27, 70] on button "skip" at bounding box center [17, 68] width 25 height 15
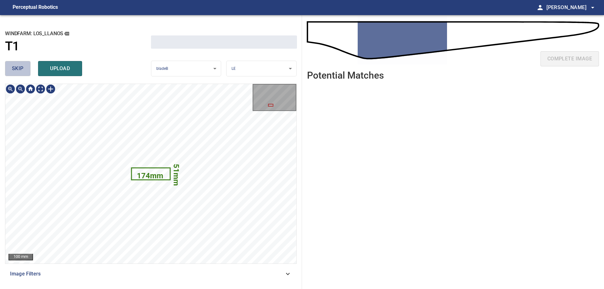
click at [27, 70] on button "skip" at bounding box center [17, 68] width 25 height 15
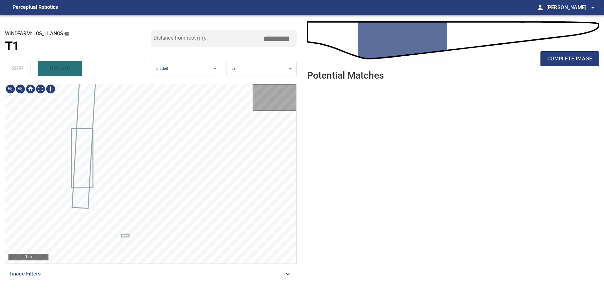
type input "****"
click at [25, 66] on div "skip upload" at bounding box center [78, 69] width 146 height 20
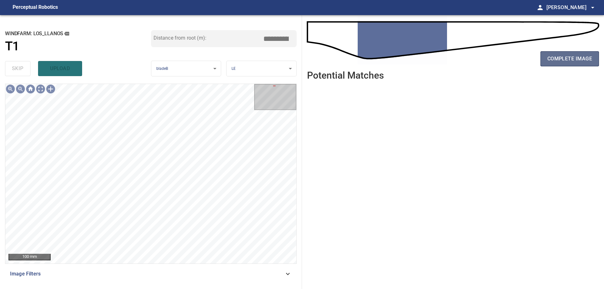
click at [586, 55] on span "complete image" at bounding box center [569, 58] width 45 height 9
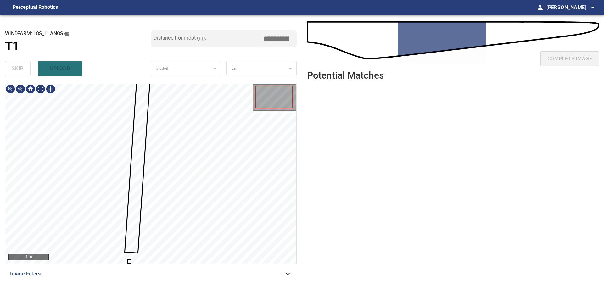
click at [139, 228] on div at bounding box center [150, 174] width 291 height 180
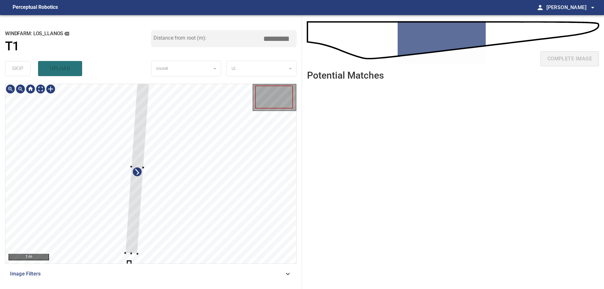
click at [81, 217] on div at bounding box center [150, 174] width 291 height 180
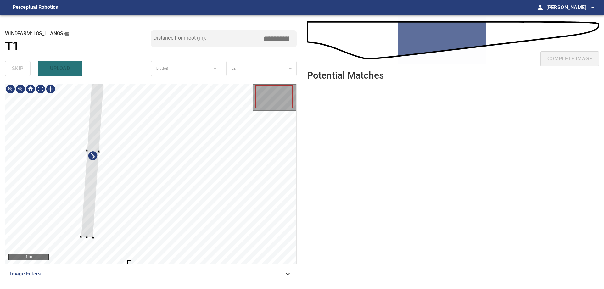
click at [88, 155] on div at bounding box center [150, 174] width 291 height 180
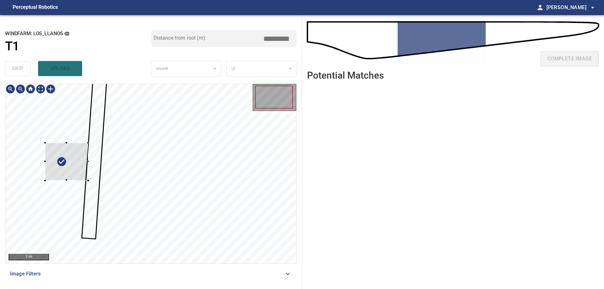
click at [68, 174] on div at bounding box center [66, 162] width 43 height 38
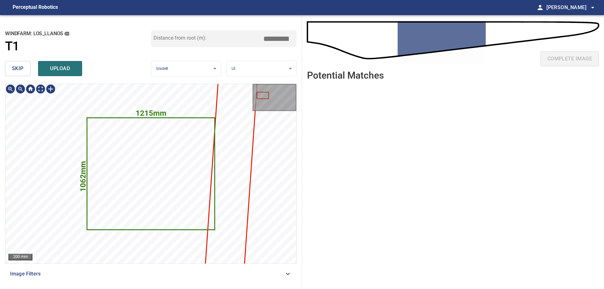
click at [11, 69] on button "skip" at bounding box center [17, 68] width 25 height 15
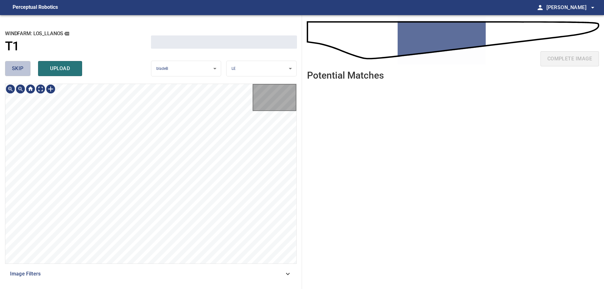
click at [11, 69] on button "skip" at bounding box center [17, 68] width 25 height 15
click at [11, 69] on div "skip upload" at bounding box center [78, 69] width 146 height 20
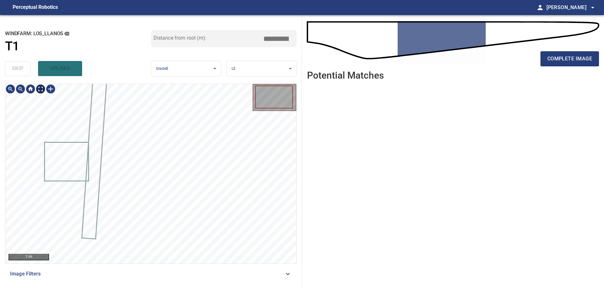
click at [42, 95] on div "1 m" at bounding box center [150, 174] width 291 height 180
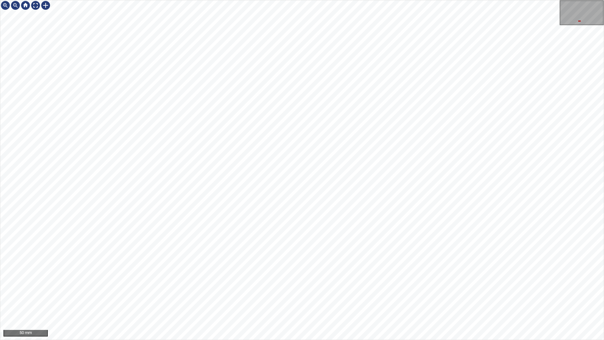
click at [384, 289] on div "50 mm" at bounding box center [302, 170] width 604 height 340
click at [357, 289] on div "50 mm" at bounding box center [302, 170] width 604 height 340
click at [316, 289] on div "50 mm" at bounding box center [302, 170] width 604 height 340
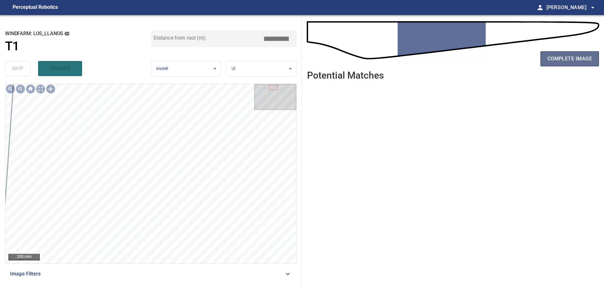
click at [570, 65] on button "complete image" at bounding box center [569, 58] width 59 height 15
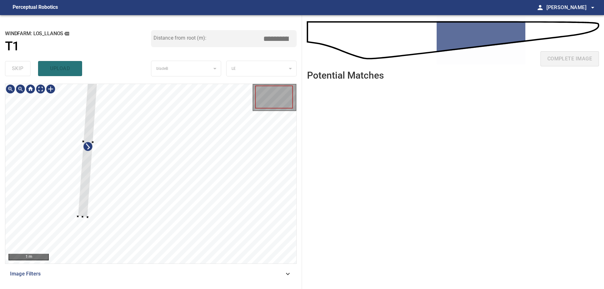
click at [71, 192] on div at bounding box center [150, 174] width 291 height 180
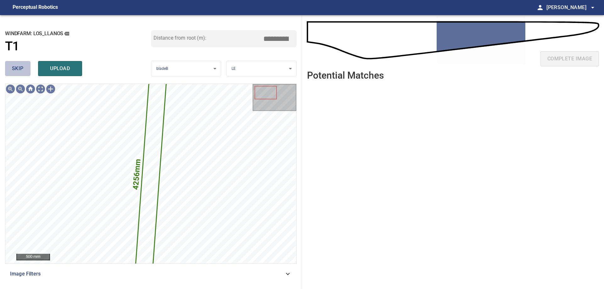
drag, startPoint x: 20, startPoint y: 67, endPoint x: 29, endPoint y: 83, distance: 18.5
click at [21, 70] on span "skip" at bounding box center [18, 68] width 12 height 9
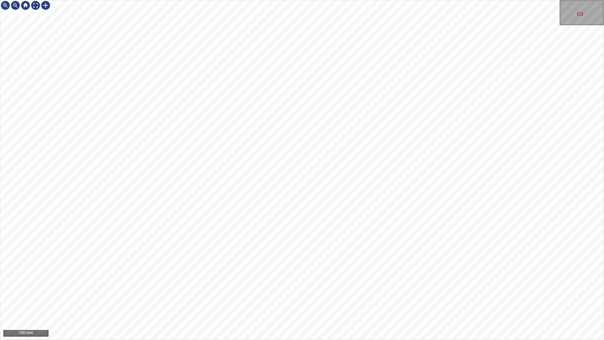
click at [313, 289] on div "100 mm" at bounding box center [302, 170] width 604 height 340
click at [411, 289] on div "100 mm" at bounding box center [302, 170] width 604 height 340
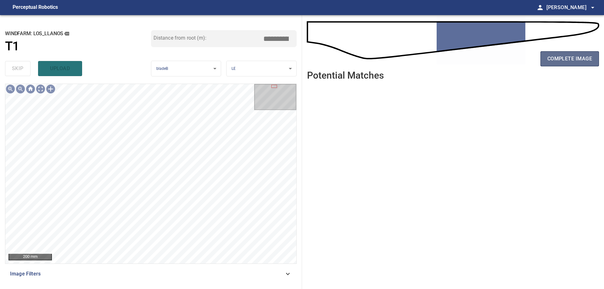
click at [559, 59] on span "complete image" at bounding box center [569, 58] width 45 height 9
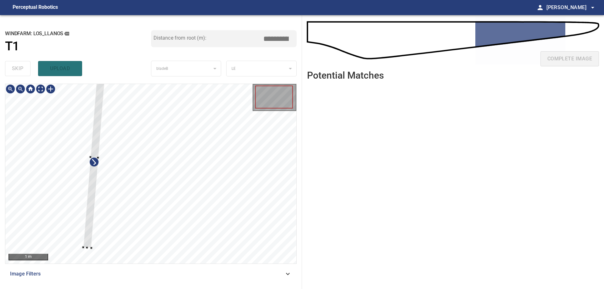
click at [80, 189] on div at bounding box center [150, 174] width 291 height 180
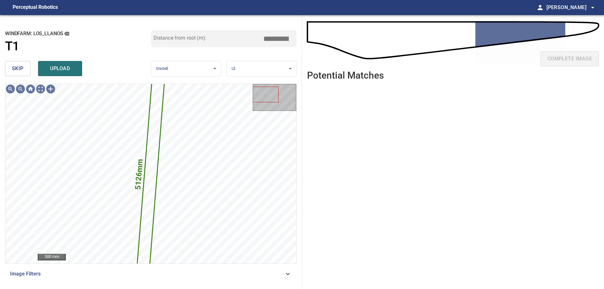
drag, startPoint x: 25, startPoint y: 72, endPoint x: 30, endPoint y: 76, distance: 6.0
click at [27, 73] on button "skip" at bounding box center [17, 68] width 25 height 15
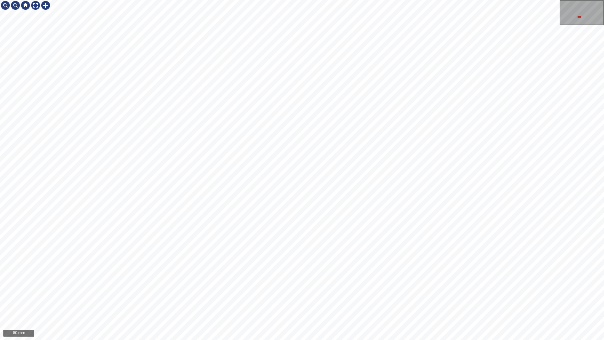
click at [337, 289] on div "50 mm" at bounding box center [302, 170] width 604 height 340
click at [473, 289] on div "50 mm" at bounding box center [302, 170] width 604 height 340
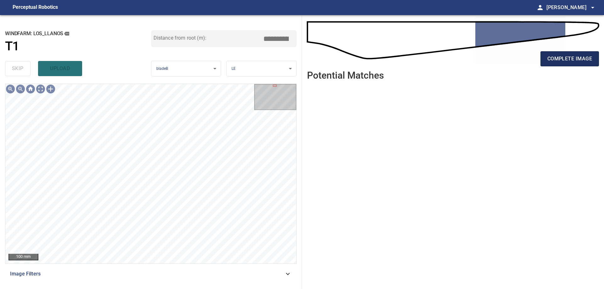
click at [567, 56] on span "complete image" at bounding box center [569, 58] width 45 height 9
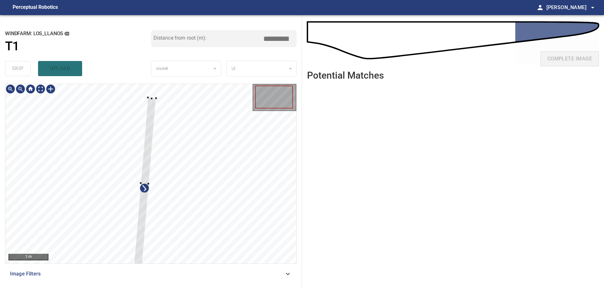
click at [71, 203] on div at bounding box center [150, 174] width 291 height 180
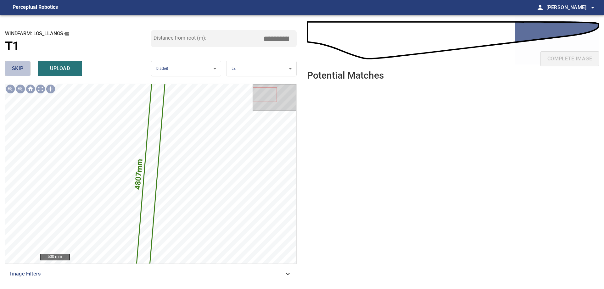
drag, startPoint x: 13, startPoint y: 64, endPoint x: 13, endPoint y: 72, distance: 8.5
click at [13, 65] on button "skip" at bounding box center [17, 68] width 25 height 15
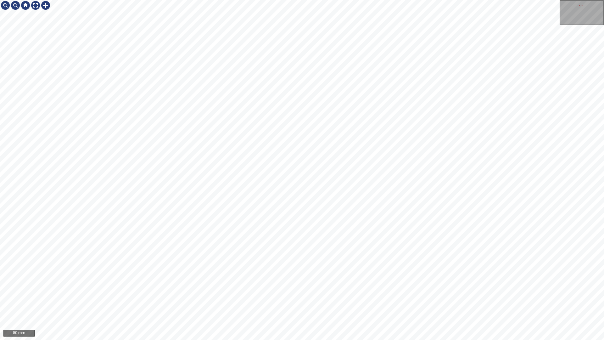
click at [315, 289] on div "50 mm" at bounding box center [302, 170] width 604 height 340
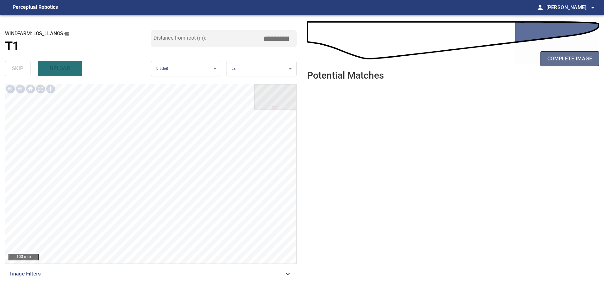
click at [585, 59] on span "complete image" at bounding box center [569, 58] width 45 height 9
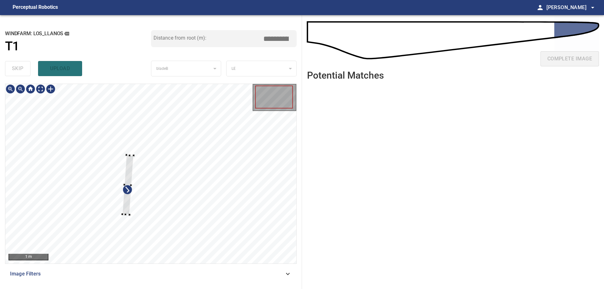
click at [125, 197] on div at bounding box center [127, 185] width 11 height 60
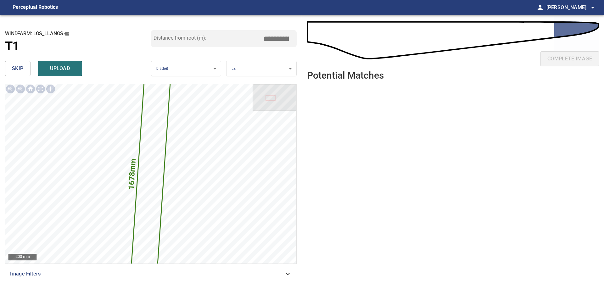
click at [18, 64] on button "skip" at bounding box center [17, 68] width 25 height 15
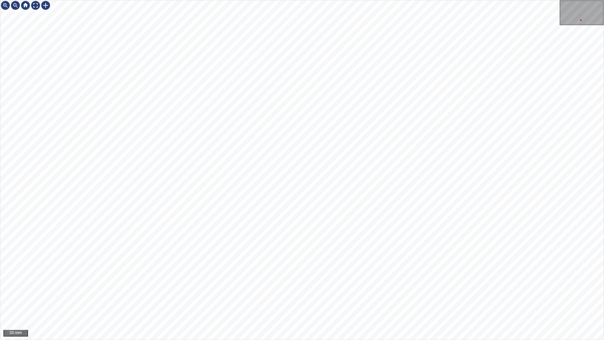
click at [225, 249] on div "20 mm" at bounding box center [302, 170] width 604 height 340
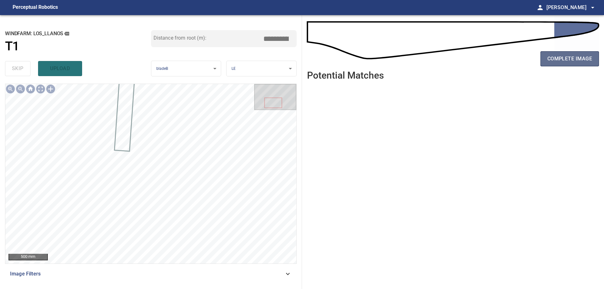
click at [587, 56] on span "complete image" at bounding box center [569, 58] width 45 height 9
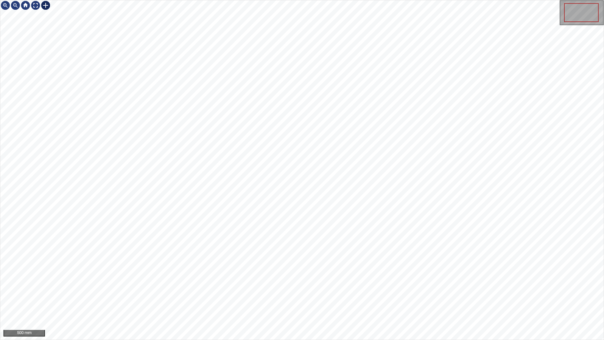
click at [45, 6] on div at bounding box center [46, 5] width 10 height 10
click at [293, 247] on div at bounding box center [301, 169] width 603 height 339
click at [369, 229] on div at bounding box center [334, 228] width 93 height 36
click at [370, 224] on div at bounding box center [330, 228] width 93 height 36
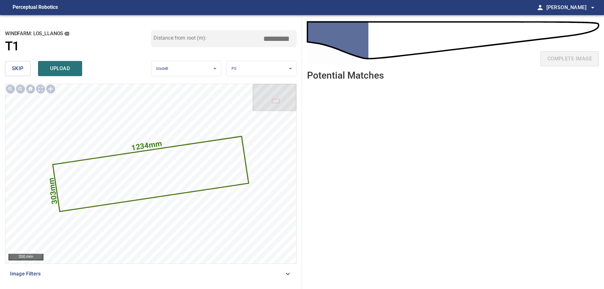
drag, startPoint x: 275, startPoint y: 40, endPoint x: 433, endPoint y: 56, distance: 158.7
click at [404, 49] on div "**********" at bounding box center [302, 152] width 604 height 274
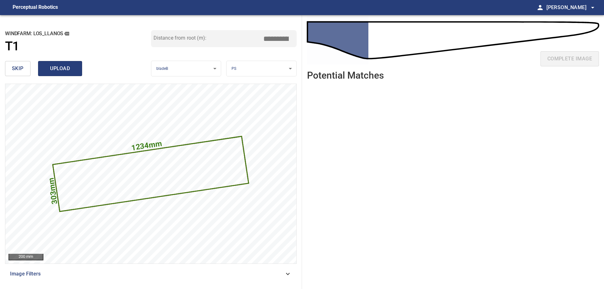
type input "****"
click at [45, 67] on button "upload" at bounding box center [60, 68] width 44 height 15
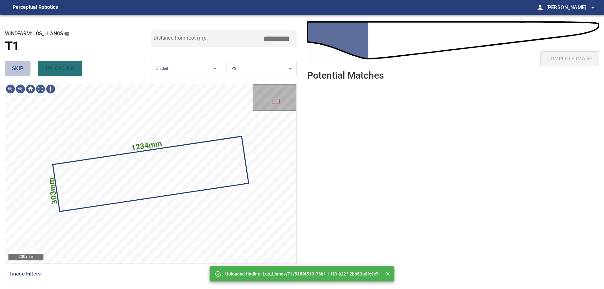
drag, startPoint x: 18, startPoint y: 70, endPoint x: 25, endPoint y: 77, distance: 10.0
click at [18, 70] on span "skip" at bounding box center [18, 68] width 12 height 9
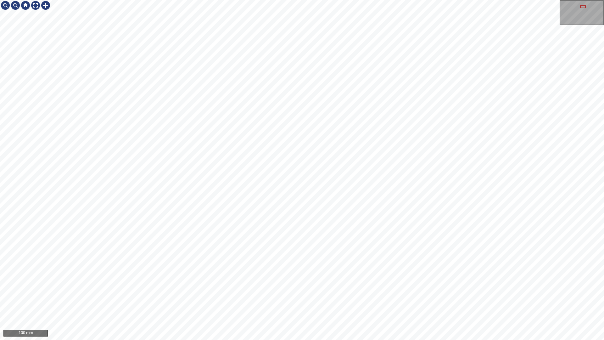
click at [387, 0] on div "100 mm" at bounding box center [302, 170] width 604 height 340
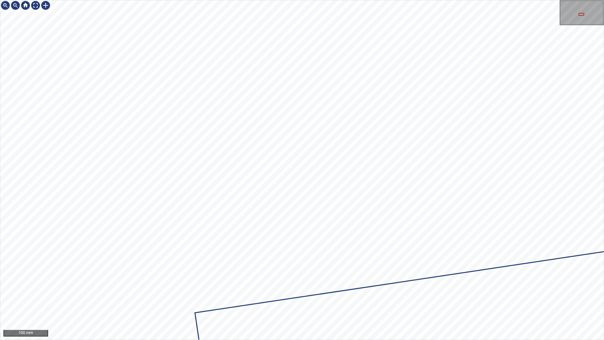
click at [604, 140] on div "100 mm" at bounding box center [302, 170] width 604 height 340
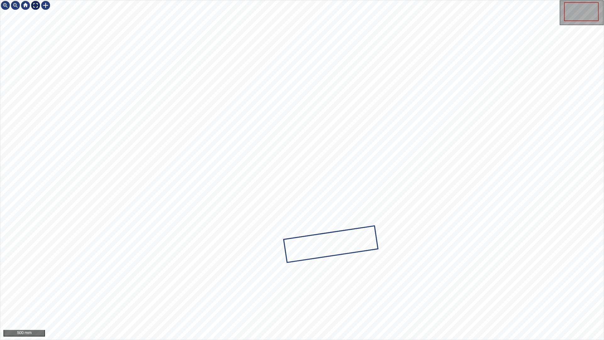
click at [41, 6] on div at bounding box center [46, 5] width 10 height 10
click at [36, 5] on div at bounding box center [36, 5] width 10 height 10
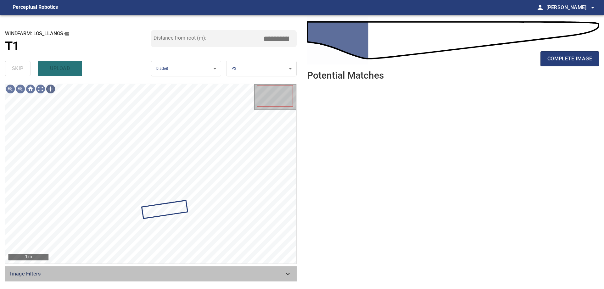
drag, startPoint x: 219, startPoint y: 272, endPoint x: 156, endPoint y: 273, distance: 62.3
click at [218, 272] on span "Image Filters" at bounding box center [147, 274] width 274 height 8
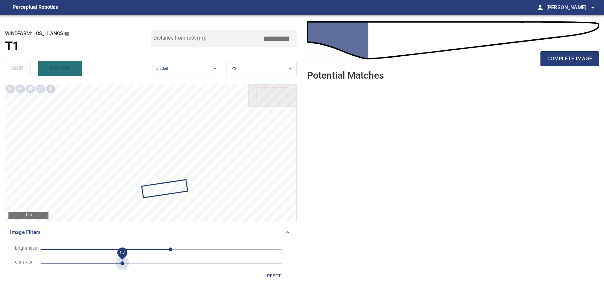
click at [123, 262] on span "1.7" at bounding box center [161, 263] width 241 height 9
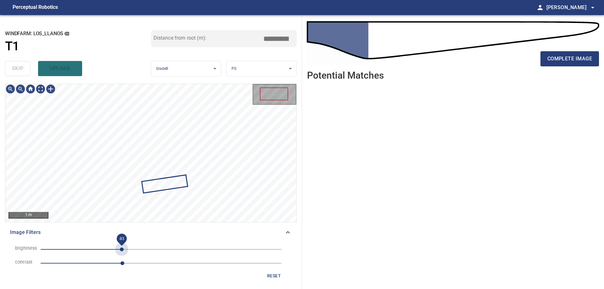
click at [122, 248] on span "-83" at bounding box center [161, 249] width 241 height 9
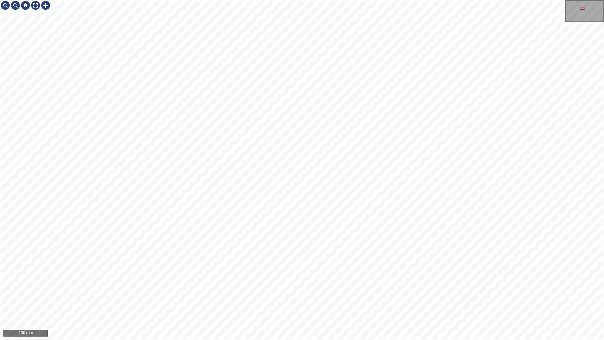
click at [337, 289] on div "100 mm" at bounding box center [302, 170] width 604 height 340
click at [292, 289] on div "100 mm" at bounding box center [302, 170] width 604 height 340
click at [39, 6] on div at bounding box center [36, 5] width 10 height 10
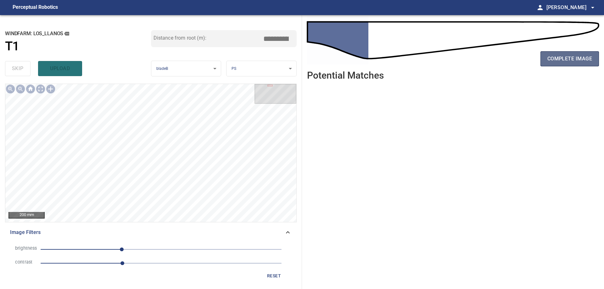
click at [565, 54] on button "complete image" at bounding box center [569, 58] width 59 height 15
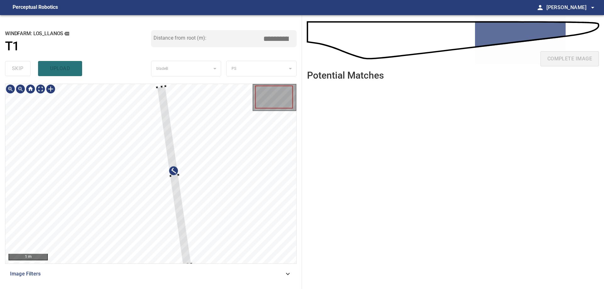
click at [188, 221] on div at bounding box center [174, 175] width 34 height 179
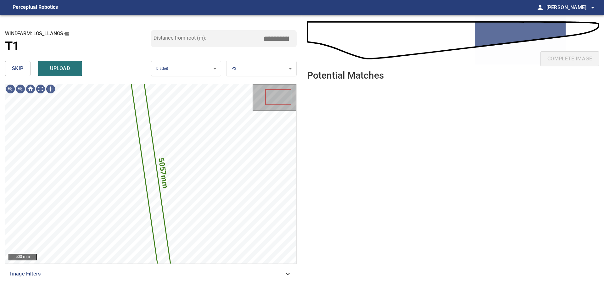
click at [16, 65] on span "skip" at bounding box center [18, 68] width 12 height 9
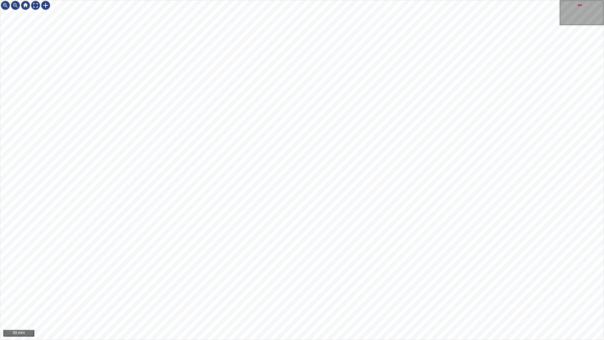
click at [448, 289] on div "50 mm" at bounding box center [302, 170] width 604 height 340
click at [321, 289] on div "50 mm" at bounding box center [302, 170] width 604 height 340
click at [205, 289] on div "100 mm" at bounding box center [302, 170] width 604 height 340
click at [199, 0] on div "100 mm" at bounding box center [302, 170] width 604 height 340
click at [400, 289] on div "100 mm" at bounding box center [302, 170] width 604 height 340
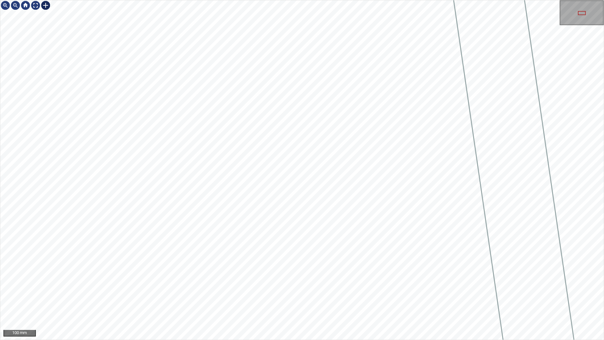
click at [47, 5] on div at bounding box center [46, 5] width 10 height 10
click at [337, 206] on div at bounding box center [301, 169] width 603 height 339
click at [38, 12] on div "100 mm" at bounding box center [301, 169] width 603 height 339
click at [33, 3] on div at bounding box center [36, 5] width 10 height 10
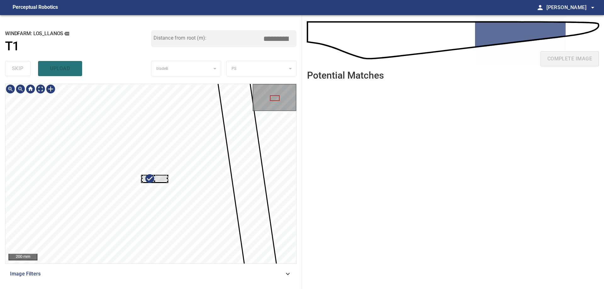
click at [210, 172] on div at bounding box center [150, 174] width 291 height 180
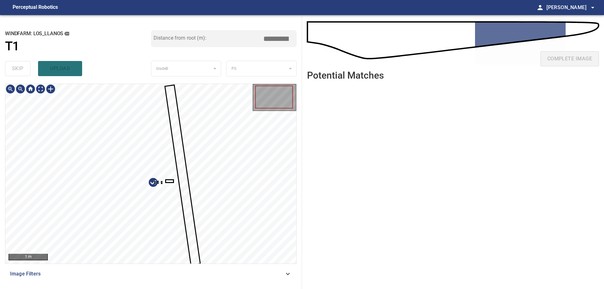
click at [189, 216] on div at bounding box center [150, 174] width 291 height 180
click at [224, 161] on div at bounding box center [150, 174] width 291 height 180
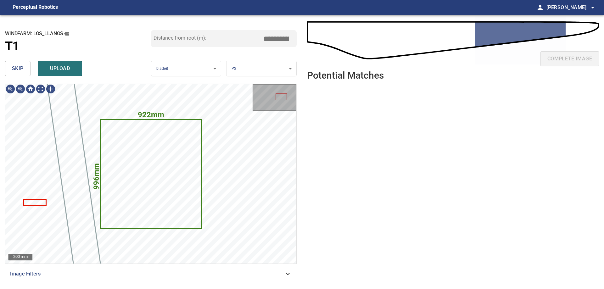
click at [12, 69] on span "skip" at bounding box center [18, 68] width 12 height 9
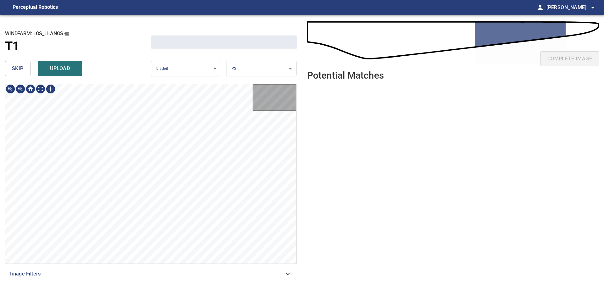
click at [12, 69] on span "skip" at bounding box center [18, 68] width 12 height 9
drag, startPoint x: 12, startPoint y: 69, endPoint x: 47, endPoint y: 83, distance: 37.0
click at [13, 69] on div "skip upload" at bounding box center [78, 69] width 146 height 20
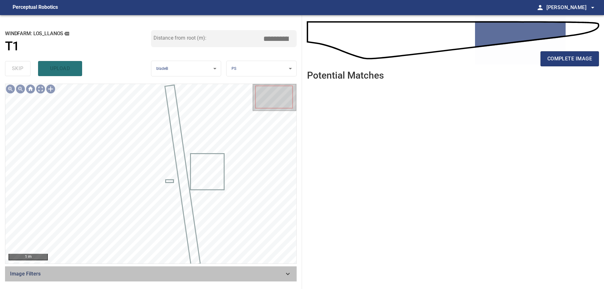
drag, startPoint x: 289, startPoint y: 275, endPoint x: 242, endPoint y: 278, distance: 47.3
click at [288, 276] on icon at bounding box center [288, 274] width 8 height 8
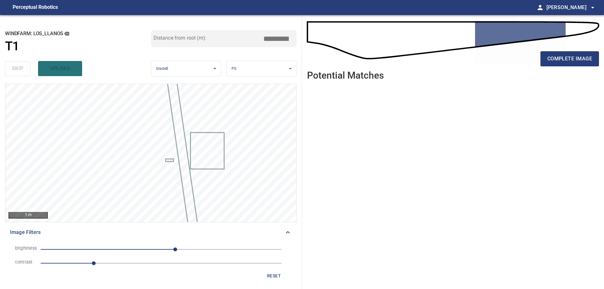
click at [120, 261] on span "1.1" at bounding box center [161, 263] width 241 height 9
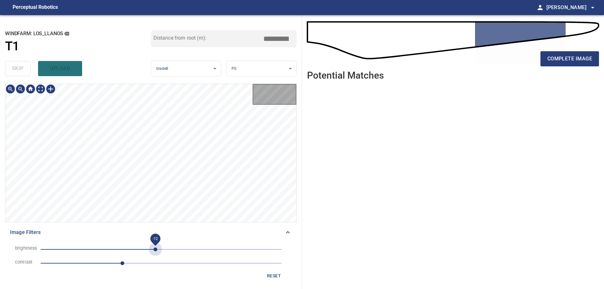
click at [155, 249] on span "-12" at bounding box center [161, 249] width 241 height 9
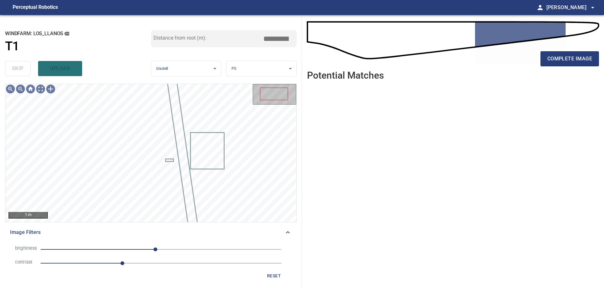
click at [139, 248] on span "-12" at bounding box center [161, 249] width 241 height 9
click at [152, 249] on span "-46" at bounding box center [161, 249] width 241 height 9
click at [150, 248] on span "-19" at bounding box center [152, 250] width 4 height 4
click at [143, 249] on span "-38" at bounding box center [143, 250] width 4 height 4
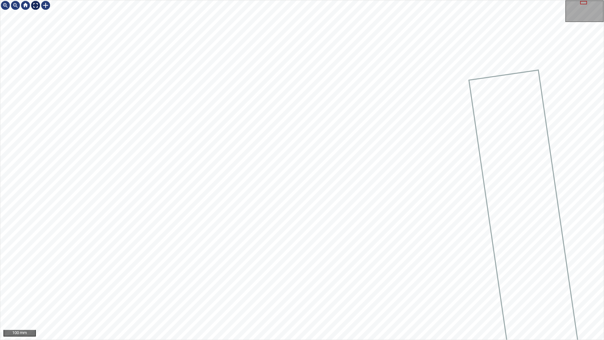
click at [36, 8] on div at bounding box center [36, 5] width 10 height 10
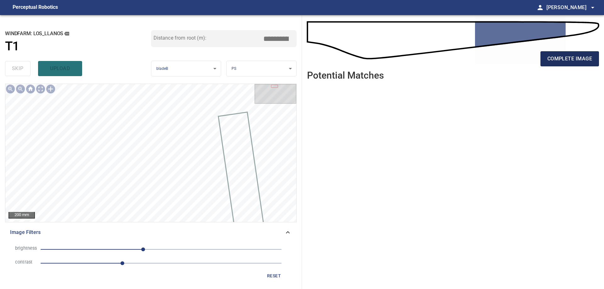
click at [564, 61] on span "complete image" at bounding box center [569, 58] width 45 height 9
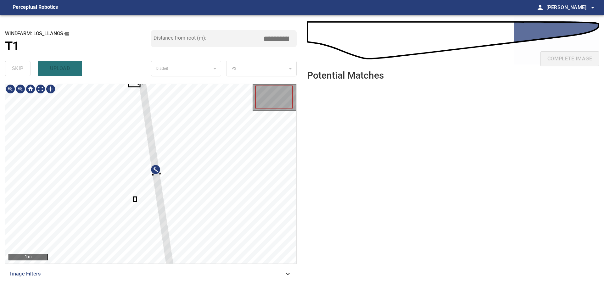
click at [225, 115] on div at bounding box center [150, 174] width 291 height 180
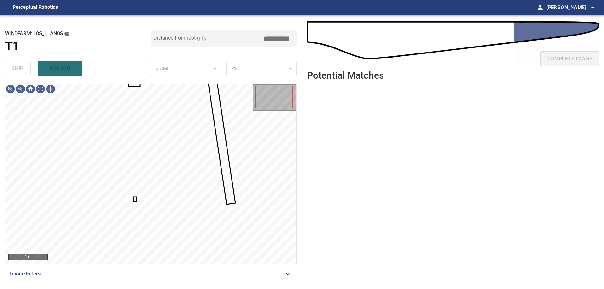
click at [134, 85] on div "1 m" at bounding box center [151, 174] width 292 height 180
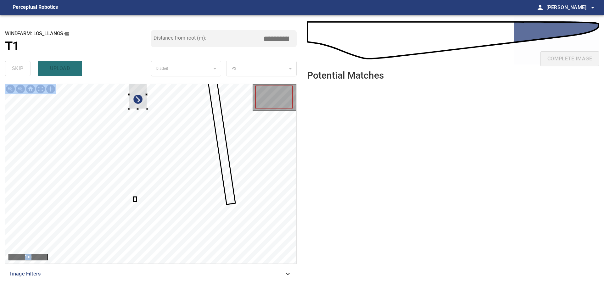
click at [156, 140] on div at bounding box center [150, 174] width 291 height 180
click at [275, 160] on div at bounding box center [150, 174] width 291 height 180
click at [248, 160] on div at bounding box center [258, 136] width 25 height 55
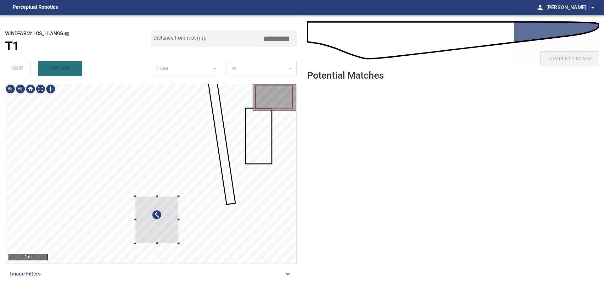
click at [178, 198] on div at bounding box center [156, 219] width 43 height 47
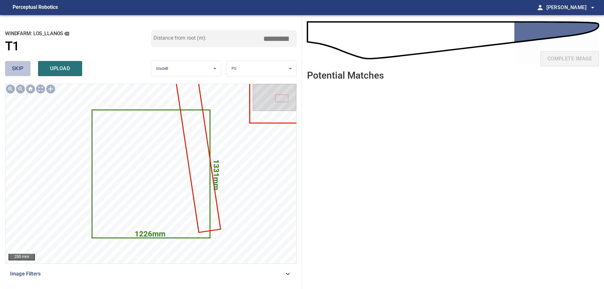
click at [16, 74] on button "skip" at bounding box center [17, 68] width 25 height 15
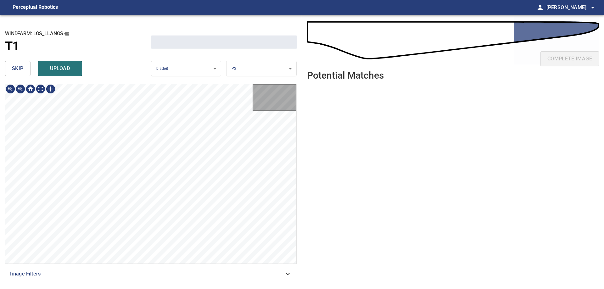
click at [17, 74] on button "skip" at bounding box center [17, 68] width 25 height 15
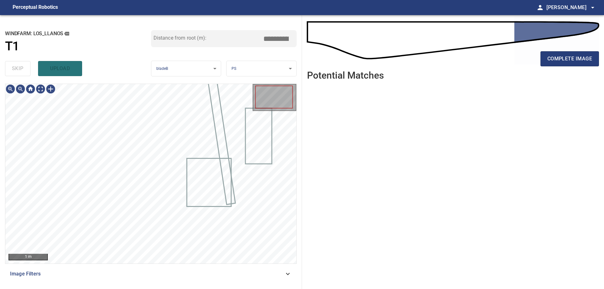
click at [17, 74] on div "skip upload" at bounding box center [78, 69] width 146 height 20
click at [18, 74] on div "skip upload" at bounding box center [78, 69] width 146 height 20
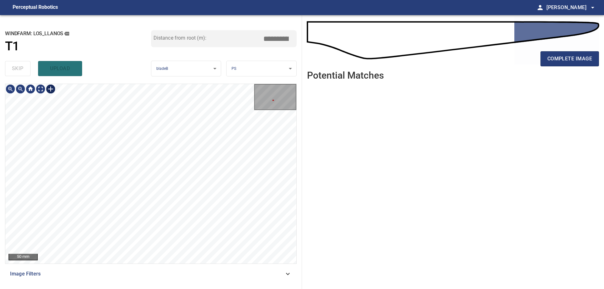
click at [53, 90] on div at bounding box center [51, 89] width 10 height 10
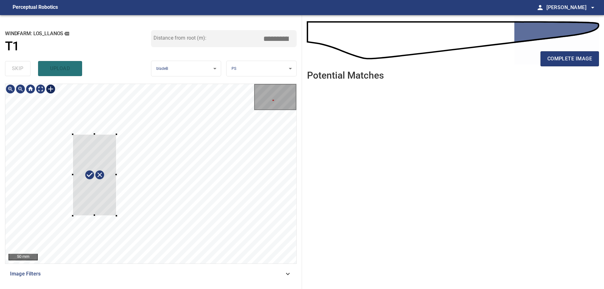
click at [116, 216] on div at bounding box center [150, 174] width 291 height 180
click at [105, 197] on div at bounding box center [96, 171] width 50 height 85
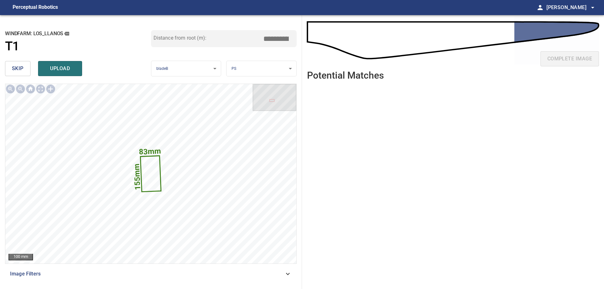
click at [335, 57] on div "**********" at bounding box center [302, 152] width 604 height 274
drag, startPoint x: 276, startPoint y: 37, endPoint x: 326, endPoint y: 37, distance: 50.7
click at [310, 33] on div "**********" at bounding box center [302, 152] width 604 height 274
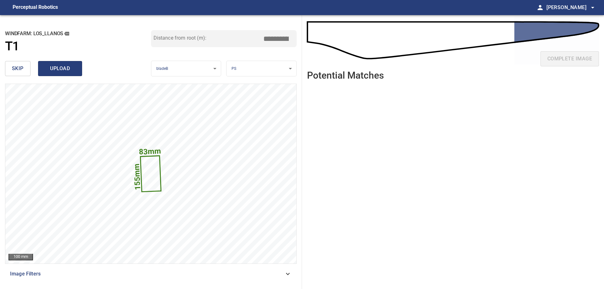
type input "*****"
click at [43, 68] on button "upload" at bounding box center [60, 68] width 44 height 15
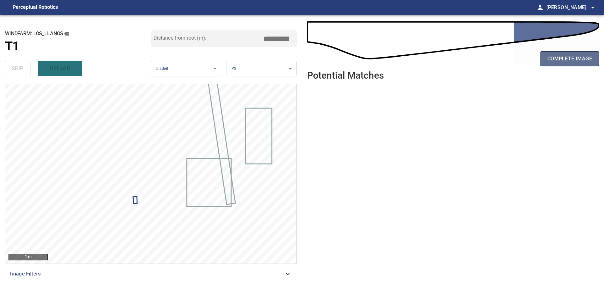
drag, startPoint x: 560, startPoint y: 58, endPoint x: 556, endPoint y: 52, distance: 6.4
click at [556, 52] on button "complete image" at bounding box center [569, 58] width 59 height 15
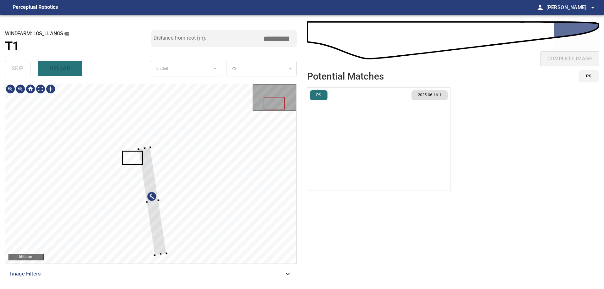
click at [166, 214] on div at bounding box center [152, 201] width 28 height 108
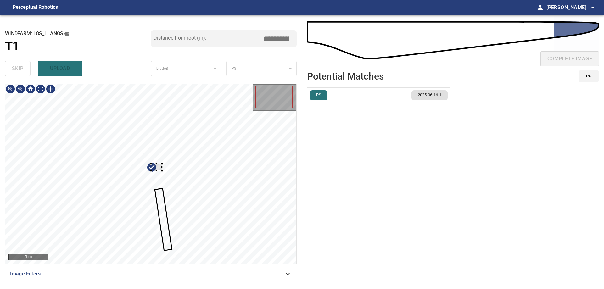
click at [161, 160] on div at bounding box center [150, 174] width 291 height 180
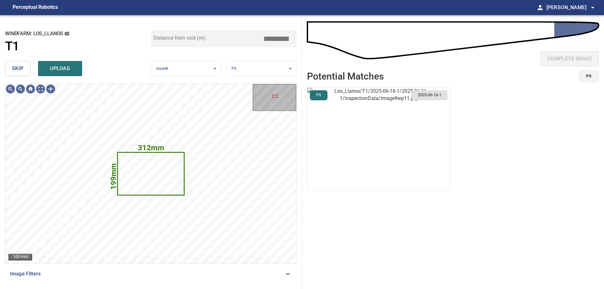
click at [13, 64] on span "skip" at bounding box center [18, 68] width 12 height 9
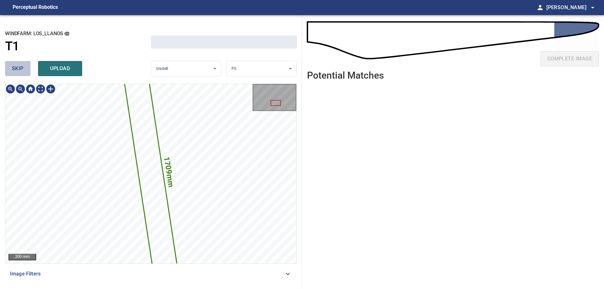
click at [13, 64] on span "skip" at bounding box center [18, 68] width 12 height 9
click at [13, 64] on div "skip upload" at bounding box center [78, 69] width 146 height 20
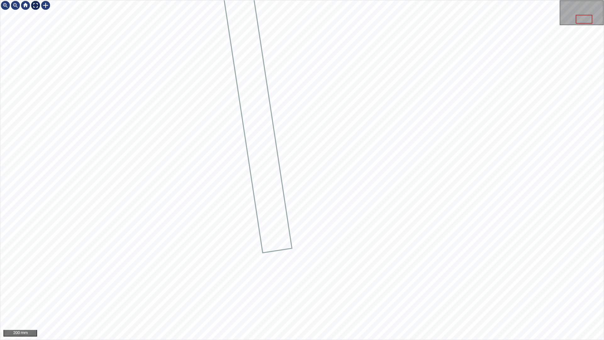
click at [34, 5] on div at bounding box center [36, 5] width 10 height 10
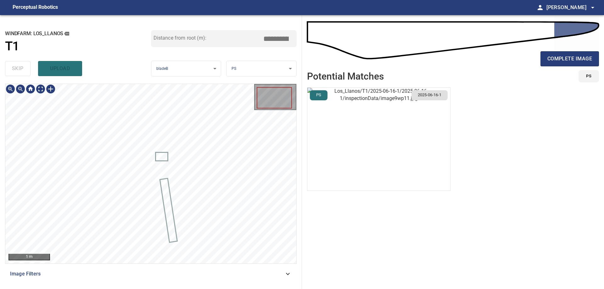
click at [288, 276] on icon at bounding box center [288, 274] width 8 height 8
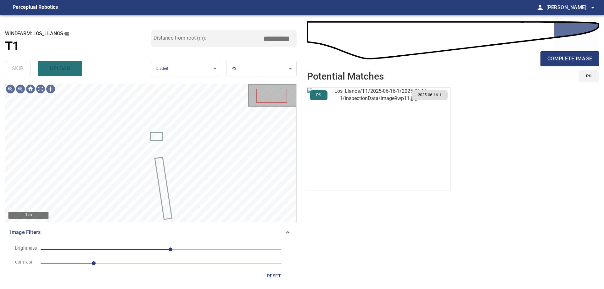
drag, startPoint x: 120, startPoint y: 254, endPoint x: 129, endPoint y: 269, distance: 18.2
click at [120, 257] on div "brightness 20 contrast 1.1" at bounding box center [151, 257] width 282 height 28
click at [134, 266] on span "1.1" at bounding box center [161, 263] width 241 height 9
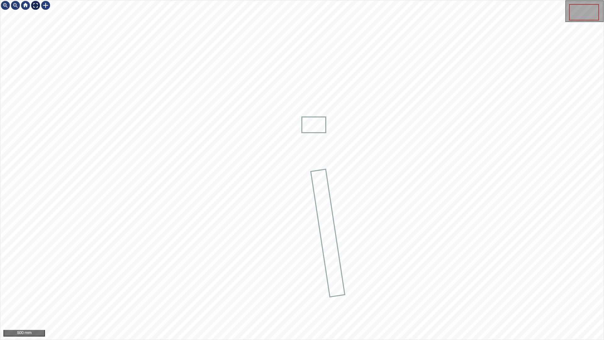
click at [34, 7] on div at bounding box center [36, 5] width 10 height 10
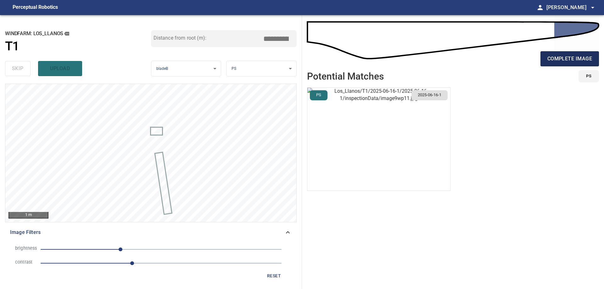
drag, startPoint x: 565, startPoint y: 54, endPoint x: 565, endPoint y: 60, distance: 6.0
click at [565, 60] on span "complete image" at bounding box center [569, 58] width 45 height 9
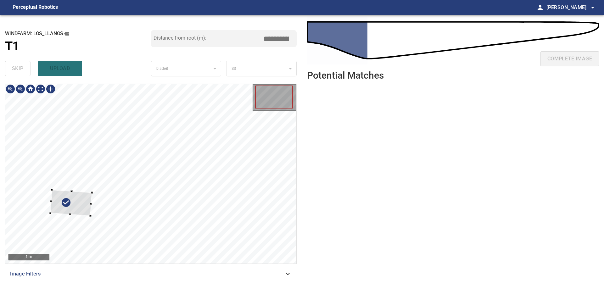
click at [84, 199] on div at bounding box center [71, 203] width 42 height 26
click at [72, 205] on div at bounding box center [71, 203] width 42 height 26
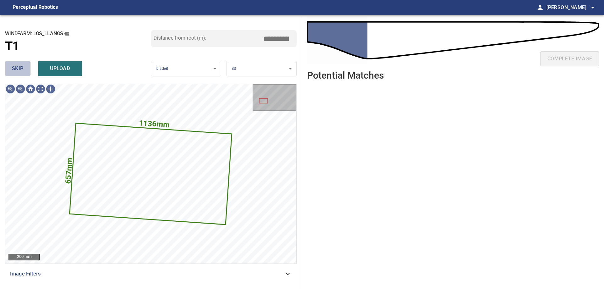
click at [15, 66] on span "skip" at bounding box center [18, 68] width 12 height 9
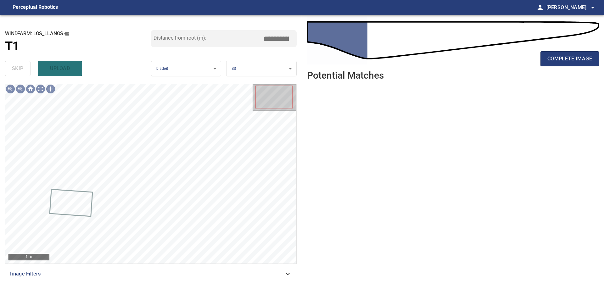
click at [208, 286] on div "**********" at bounding box center [151, 152] width 302 height 274
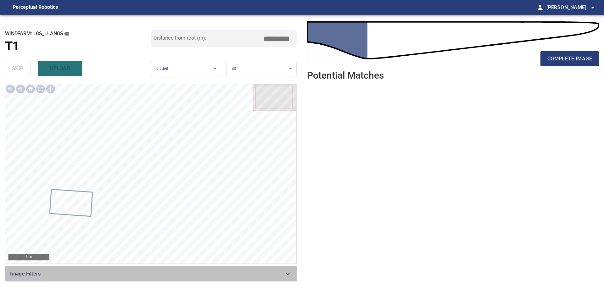
drag, startPoint x: 205, startPoint y: 281, endPoint x: 223, endPoint y: 276, distance: 18.3
click at [207, 281] on div "Image Filters" at bounding box center [151, 273] width 292 height 15
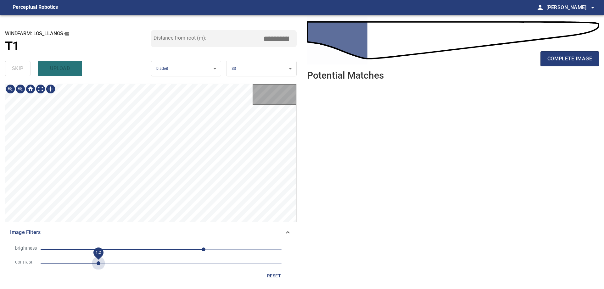
click at [98, 260] on span "1.2" at bounding box center [161, 263] width 241 height 9
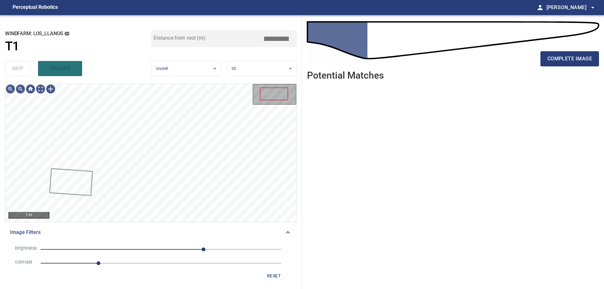
click at [135, 262] on span "1.2" at bounding box center [161, 263] width 241 height 9
click at [170, 250] on span "90" at bounding box center [161, 249] width 241 height 9
click at [155, 247] on span "19" at bounding box center [161, 249] width 241 height 9
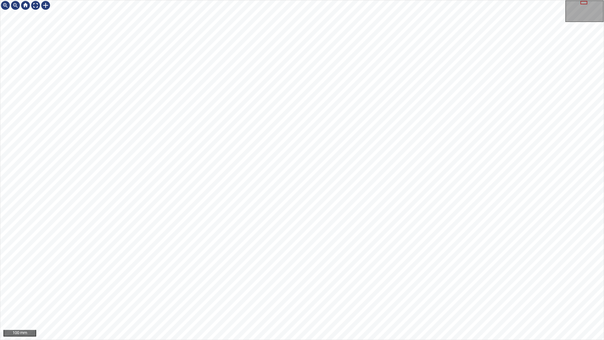
click at [422, 289] on div "100 mm" at bounding box center [302, 170] width 604 height 340
click at [32, 6] on div at bounding box center [36, 5] width 10 height 10
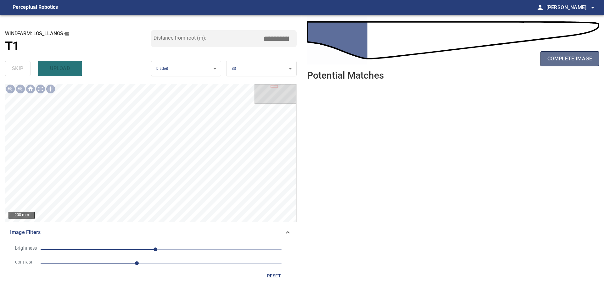
click at [567, 57] on span "complete image" at bounding box center [569, 58] width 45 height 9
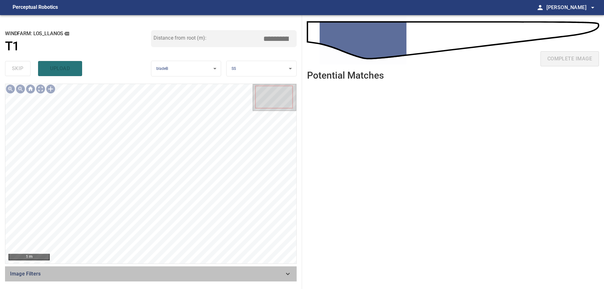
click at [276, 273] on span "Image Filters" at bounding box center [147, 274] width 274 height 8
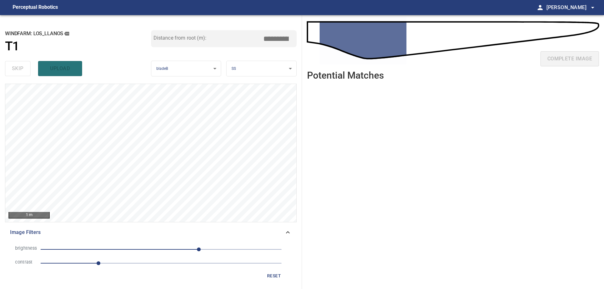
click at [156, 268] on li "contrast 1.2" at bounding box center [151, 263] width 282 height 14
click at [158, 262] on span "1.2" at bounding box center [161, 263] width 241 height 9
click at [162, 249] on span "80" at bounding box center [161, 249] width 241 height 9
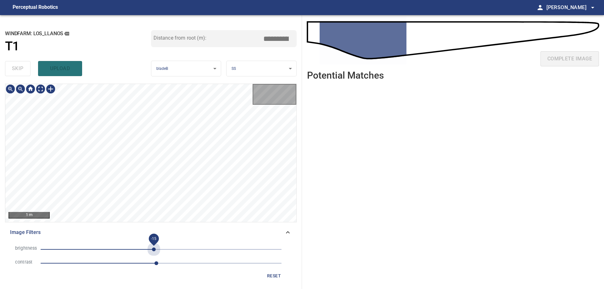
drag, startPoint x: 154, startPoint y: 249, endPoint x: 145, endPoint y: 251, distance: 9.2
click at [154, 249] on span "-15" at bounding box center [161, 249] width 241 height 9
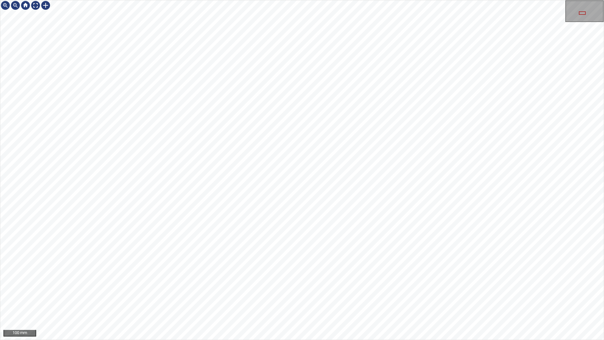
click at [345, 289] on div "100 mm" at bounding box center [302, 170] width 604 height 340
click at [342, 289] on div "100 mm" at bounding box center [302, 170] width 604 height 340
click at [394, 0] on div "100 mm" at bounding box center [302, 170] width 604 height 340
click at [34, 7] on div at bounding box center [36, 5] width 10 height 10
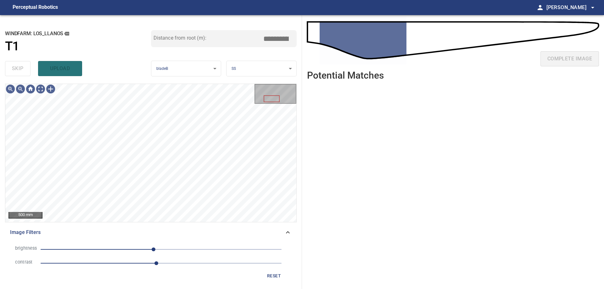
drag, startPoint x: 180, startPoint y: 245, endPoint x: 182, endPoint y: 258, distance: 12.8
click at [181, 245] on span "-16" at bounding box center [161, 249] width 241 height 9
click at [115, 264] on span "2.4" at bounding box center [161, 263] width 241 height 9
drag, startPoint x: 158, startPoint y: 242, endPoint x: 117, endPoint y: 254, distance: 43.0
click at [158, 243] on li "brightness 41" at bounding box center [151, 250] width 282 height 14
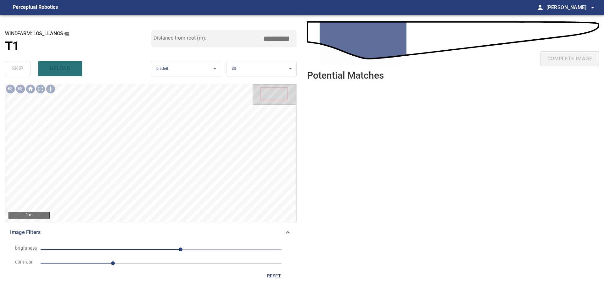
drag, startPoint x: 110, startPoint y: 246, endPoint x: 146, endPoint y: 268, distance: 41.8
click at [114, 249] on span "41" at bounding box center [161, 249] width 241 height 9
drag, startPoint x: 158, startPoint y: 267, endPoint x: 199, endPoint y: 261, distance: 41.3
click at [160, 266] on span "1.5" at bounding box center [161, 263] width 241 height 9
click at [196, 266] on span "2.5" at bounding box center [161, 263] width 241 height 9
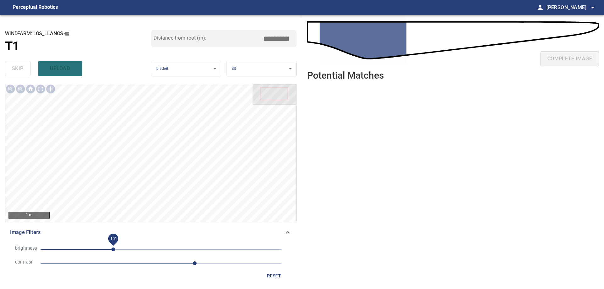
click at [115, 250] on span "-101" at bounding box center [113, 250] width 4 height 4
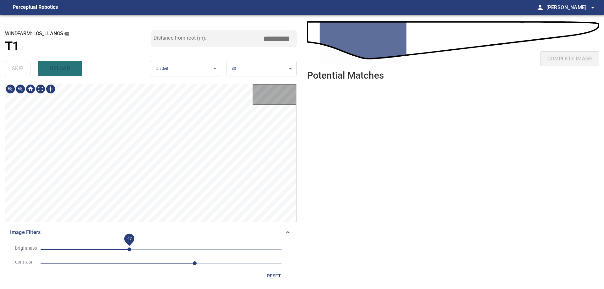
click at [130, 247] on span "-67" at bounding box center [161, 249] width 241 height 9
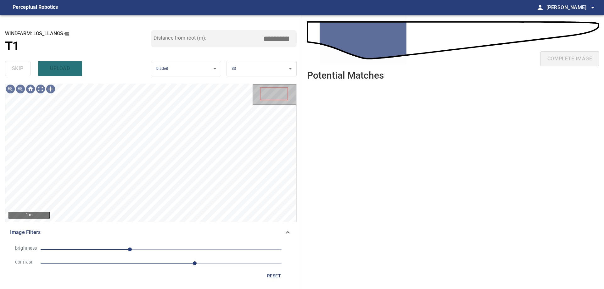
click at [139, 246] on span "-66" at bounding box center [161, 249] width 241 height 9
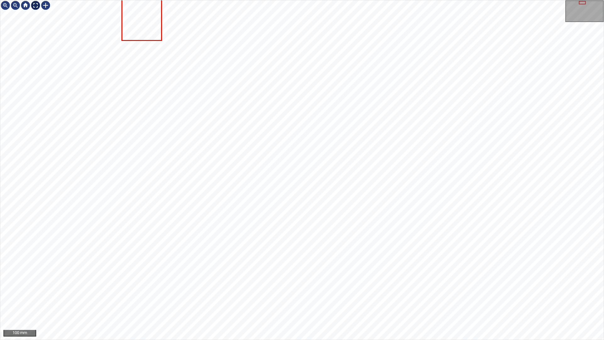
click at [32, 3] on div at bounding box center [36, 5] width 10 height 10
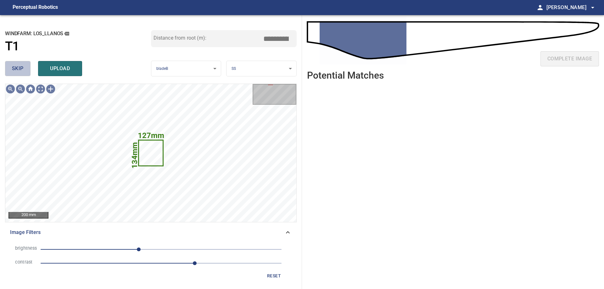
click at [14, 64] on span "skip" at bounding box center [18, 68] width 12 height 9
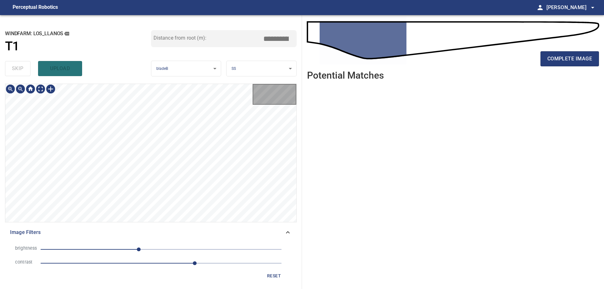
click at [14, 64] on div "skip upload" at bounding box center [78, 69] width 146 height 20
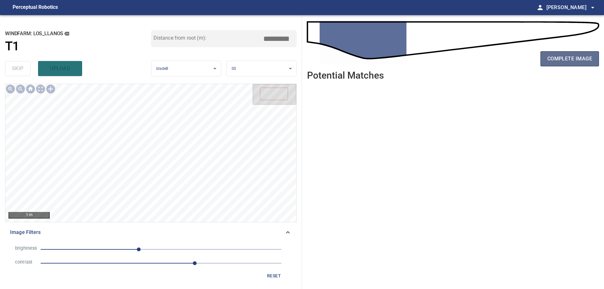
click at [580, 66] on button "complete image" at bounding box center [569, 58] width 59 height 15
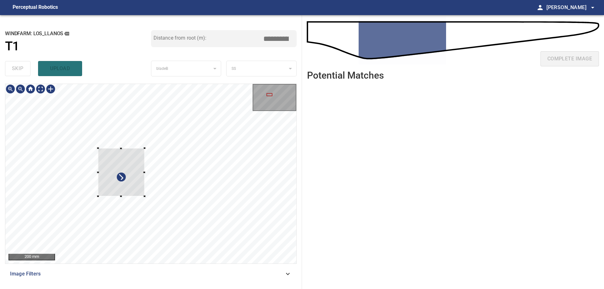
click at [98, 148] on div at bounding box center [121, 172] width 47 height 48
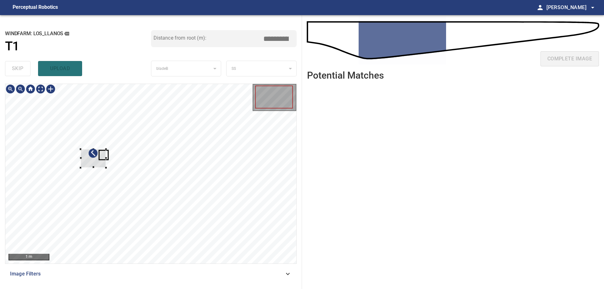
click at [91, 139] on div at bounding box center [150, 174] width 291 height 180
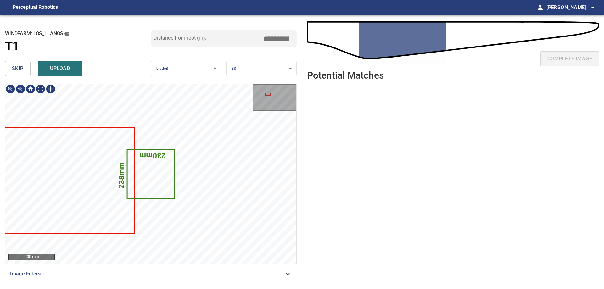
click at [15, 69] on span "skip" at bounding box center [18, 68] width 12 height 9
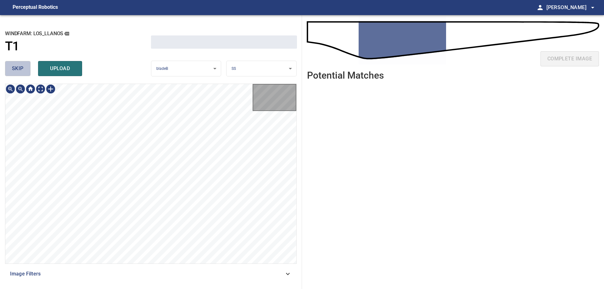
click at [15, 69] on span "skip" at bounding box center [18, 68] width 12 height 9
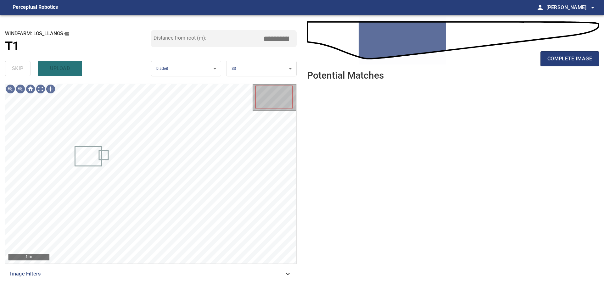
click at [260, 264] on div "1 m Image Filters" at bounding box center [151, 184] width 292 height 200
click at [258, 273] on span "Image Filters" at bounding box center [147, 274] width 274 height 8
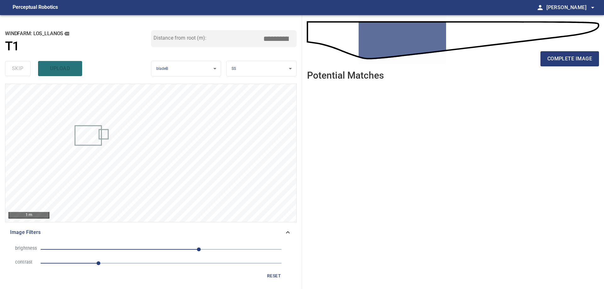
click at [110, 266] on span "1.2" at bounding box center [161, 263] width 241 height 9
click at [179, 253] on span "80" at bounding box center [161, 249] width 241 height 9
click at [146, 253] on span "38" at bounding box center [161, 249] width 241 height 9
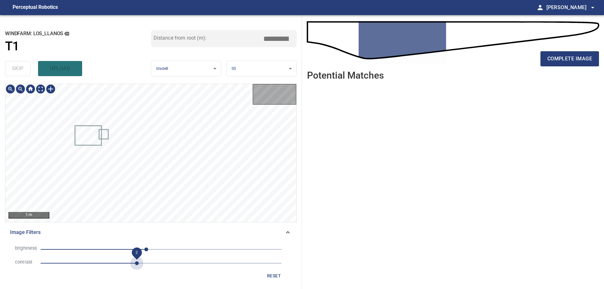
click at [138, 262] on span "2" at bounding box center [161, 263] width 241 height 9
click at [153, 263] on span "2" at bounding box center [161, 263] width 241 height 9
click at [163, 266] on span "2.3" at bounding box center [161, 263] width 241 height 9
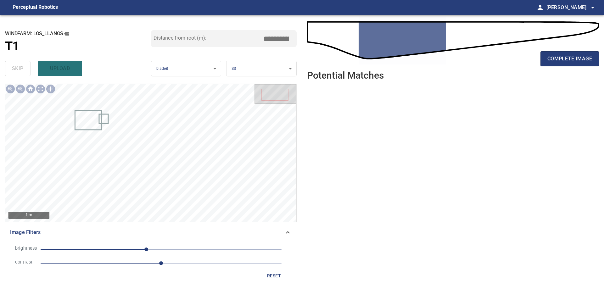
click at [574, 50] on div "complete image" at bounding box center [453, 61] width 292 height 25
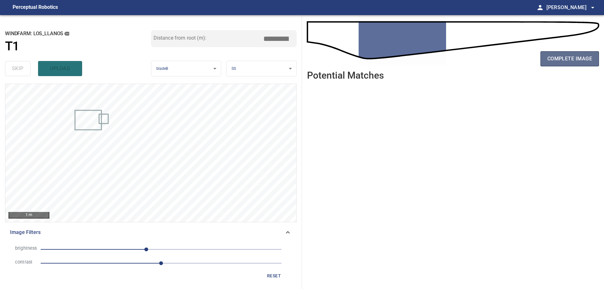
click at [577, 59] on span "complete image" at bounding box center [569, 58] width 45 height 9
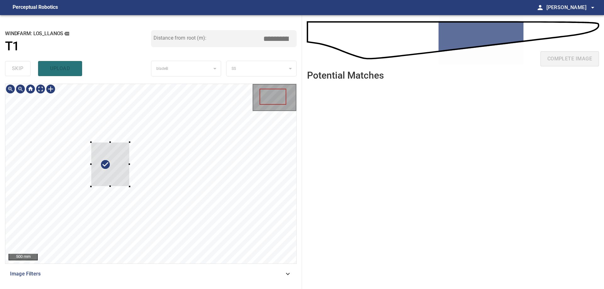
click at [91, 152] on div at bounding box center [110, 164] width 39 height 44
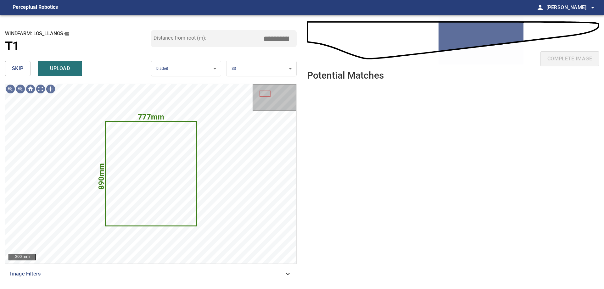
click at [20, 73] on span "skip" at bounding box center [18, 68] width 12 height 9
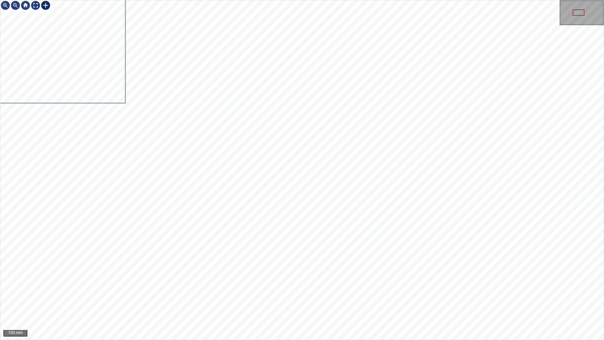
click at [47, 4] on div at bounding box center [46, 5] width 10 height 10
click at [205, 227] on div at bounding box center [301, 169] width 603 height 339
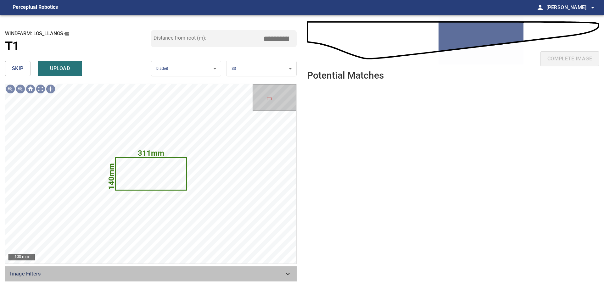
click at [228, 274] on span "Image Filters" at bounding box center [147, 274] width 274 height 8
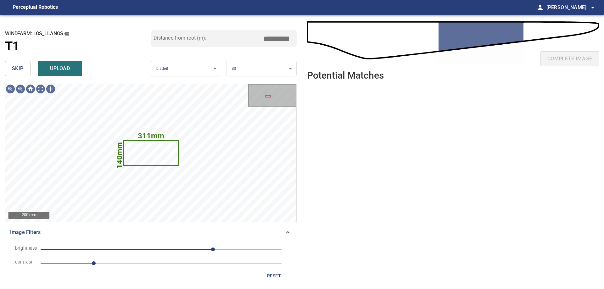
drag, startPoint x: 120, startPoint y: 265, endPoint x: 124, endPoint y: 264, distance: 4.0
click at [120, 265] on span "1.1" at bounding box center [161, 263] width 241 height 9
click at [145, 250] on span "110" at bounding box center [161, 249] width 241 height 9
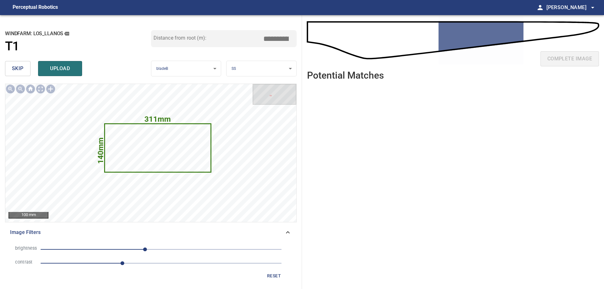
drag, startPoint x: 276, startPoint y: 38, endPoint x: 353, endPoint y: 47, distance: 78.1
click at [339, 36] on div "**********" at bounding box center [302, 152] width 604 height 274
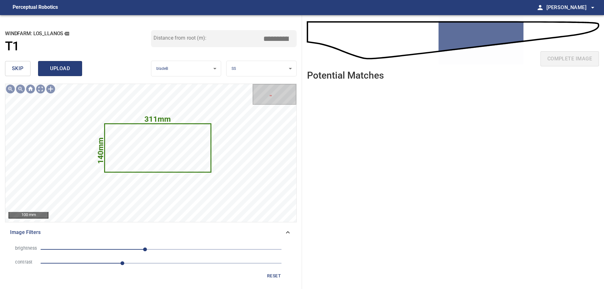
type input "*****"
click at [54, 65] on span "upload" at bounding box center [60, 68] width 30 height 9
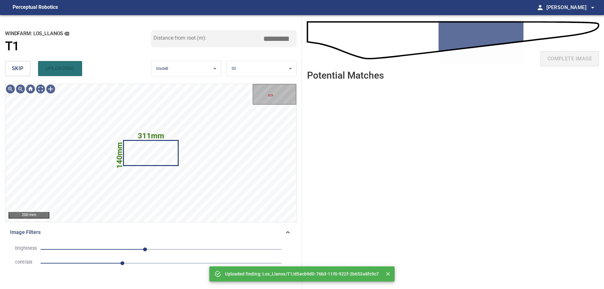
click at [16, 64] on button "skip" at bounding box center [17, 68] width 25 height 15
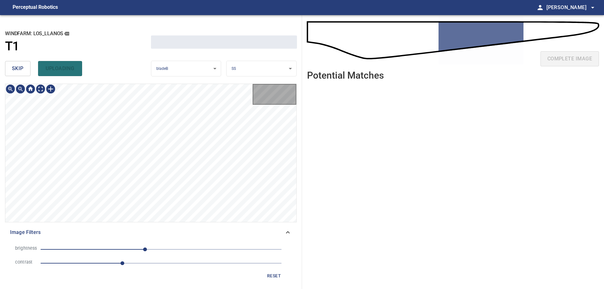
click at [16, 64] on button "skip" at bounding box center [17, 68] width 25 height 15
click at [16, 64] on div "skip uploading" at bounding box center [78, 69] width 146 height 20
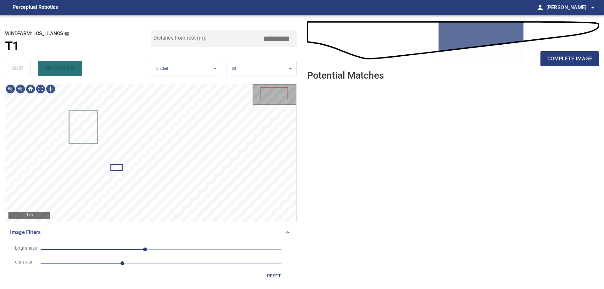
click at [16, 64] on div "skip uploading" at bounding box center [78, 69] width 146 height 20
click at [172, 248] on span "-34" at bounding box center [161, 249] width 241 height 9
click at [159, 262] on span "1.7" at bounding box center [161, 263] width 241 height 9
click at [136, 249] on span "23" at bounding box center [161, 249] width 241 height 9
click at [149, 250] on span "-53" at bounding box center [161, 249] width 241 height 9
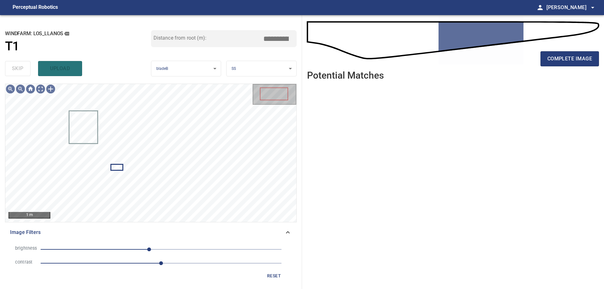
click at [151, 248] on span "-25" at bounding box center [149, 250] width 4 height 4
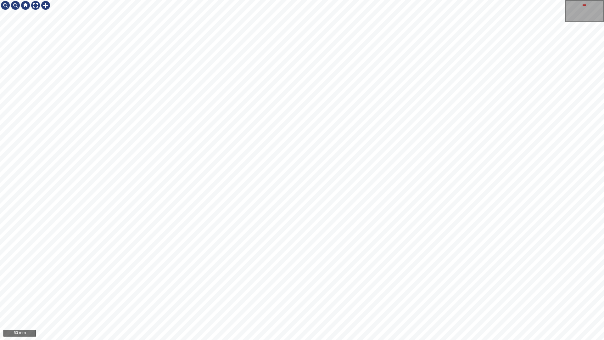
click at [428, 0] on div "50 mm" at bounding box center [302, 170] width 604 height 340
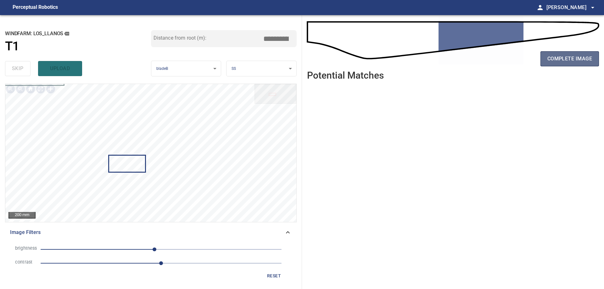
click at [558, 55] on button "complete image" at bounding box center [569, 58] width 59 height 15
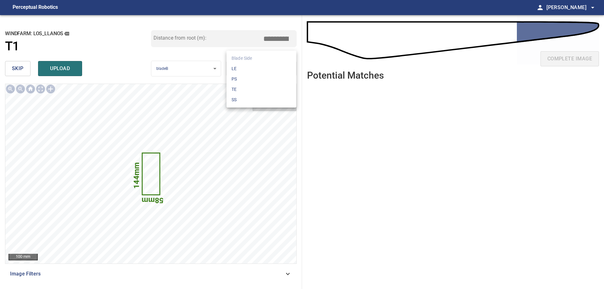
click at [266, 69] on body "**********" at bounding box center [302, 144] width 604 height 289
click at [257, 82] on li "PS" at bounding box center [262, 79] width 70 height 10
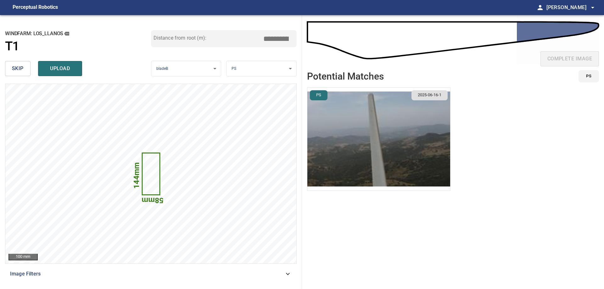
drag, startPoint x: 280, startPoint y: 41, endPoint x: 313, endPoint y: 42, distance: 32.4
click at [308, 42] on div "**********" at bounding box center [302, 152] width 604 height 274
click at [329, 152] on img "button" at bounding box center [378, 139] width 143 height 103
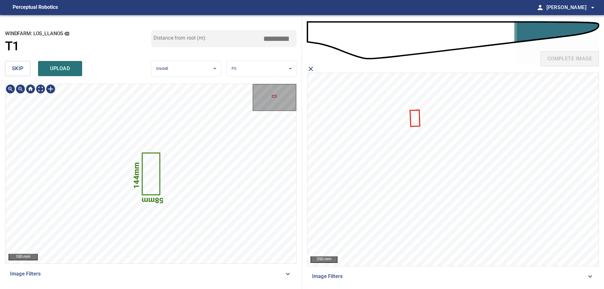
click at [156, 171] on icon at bounding box center [151, 174] width 17 height 41
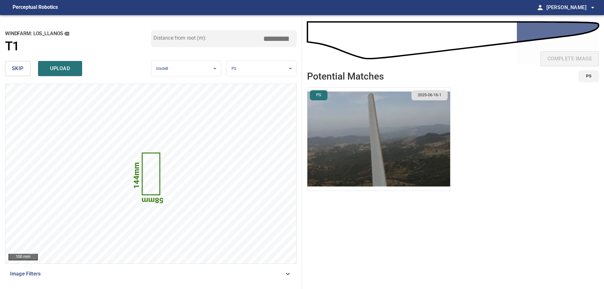
type input "*****"
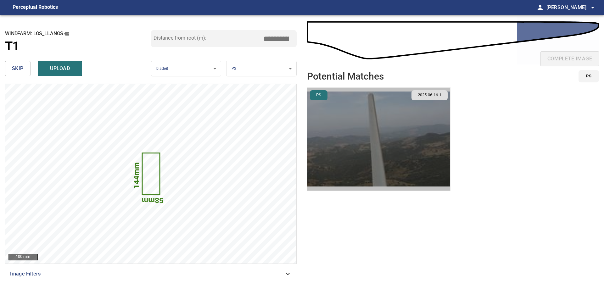
click at [334, 140] on img "button" at bounding box center [378, 139] width 143 height 103
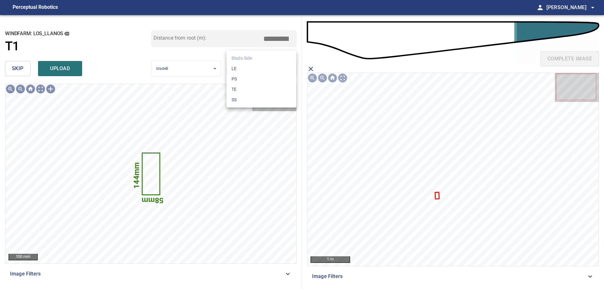
click at [252, 65] on body "**********" at bounding box center [302, 144] width 604 height 289
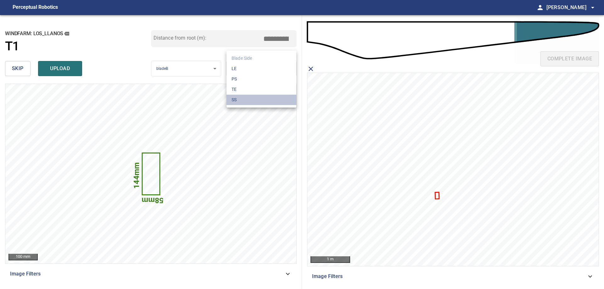
click at [241, 98] on li "SS" at bounding box center [262, 100] width 70 height 10
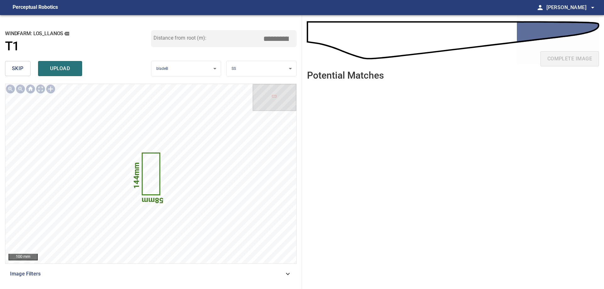
drag, startPoint x: 282, startPoint y: 40, endPoint x: 327, endPoint y: 45, distance: 45.3
click at [321, 44] on div "**********" at bounding box center [302, 152] width 604 height 274
type input "*****"
click at [279, 58] on div "Distance from root (m): *****" at bounding box center [224, 44] width 146 height 28
click at [267, 72] on body "**********" at bounding box center [302, 144] width 604 height 289
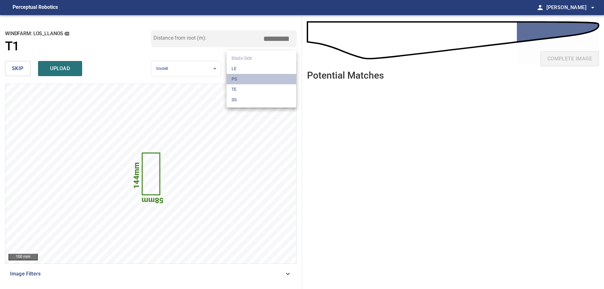
click at [247, 82] on li "PS" at bounding box center [262, 79] width 70 height 10
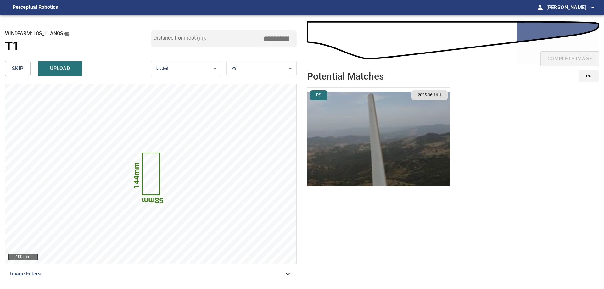
click at [361, 153] on img "button" at bounding box center [378, 139] width 143 height 103
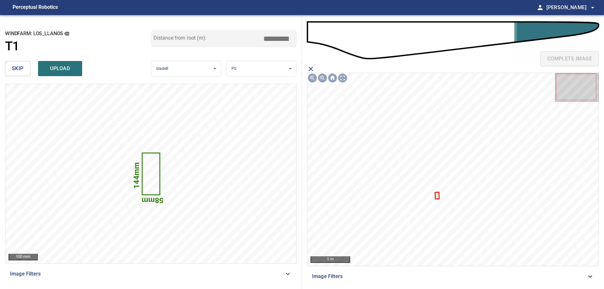
click at [437, 197] on icon at bounding box center [437, 196] width 3 height 6
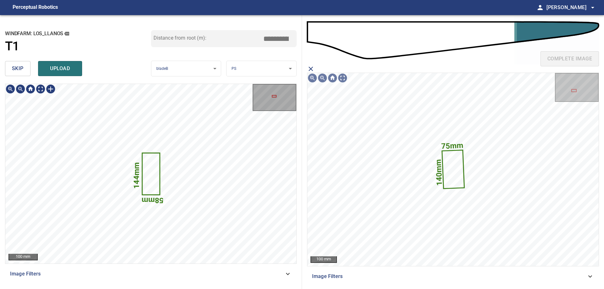
click at [152, 180] on icon at bounding box center [151, 174] width 17 height 41
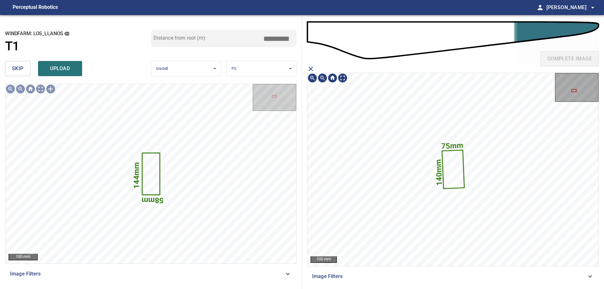
click at [445, 165] on icon at bounding box center [452, 170] width 21 height 38
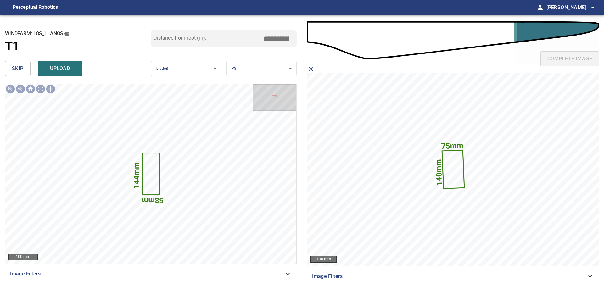
drag, startPoint x: 282, startPoint y: 38, endPoint x: 379, endPoint y: 32, distance: 97.4
click at [367, 32] on div "**********" at bounding box center [302, 152] width 604 height 274
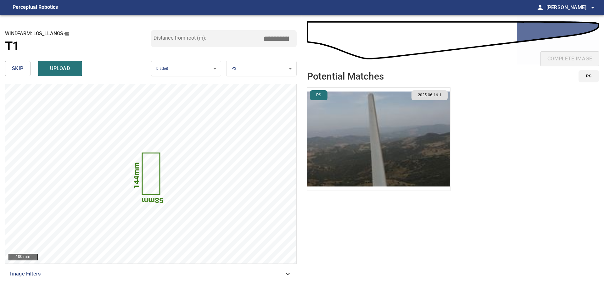
type input "*****"
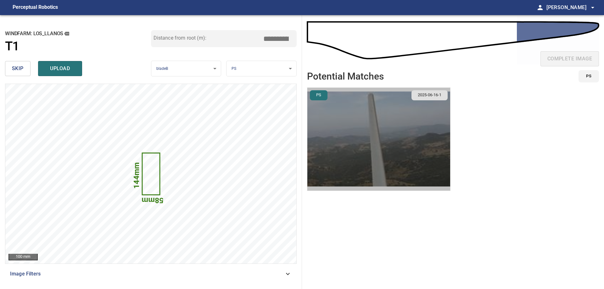
click at [349, 111] on img "button" at bounding box center [378, 139] width 143 height 103
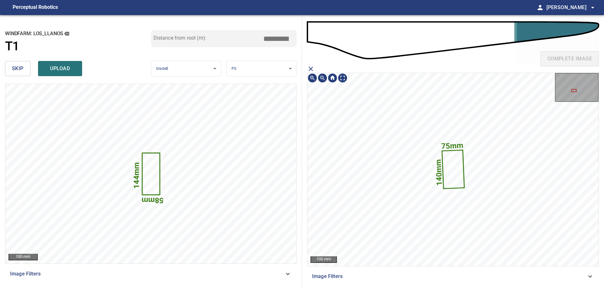
click at [450, 175] on icon at bounding box center [452, 170] width 21 height 38
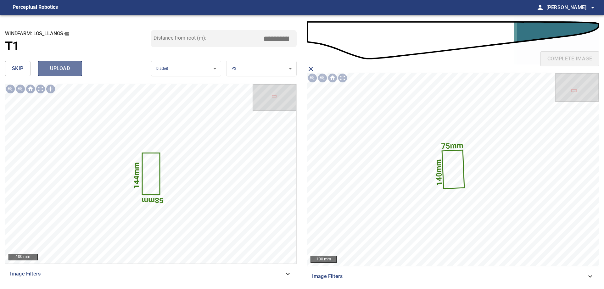
click at [72, 70] on span "upload" at bounding box center [60, 68] width 30 height 9
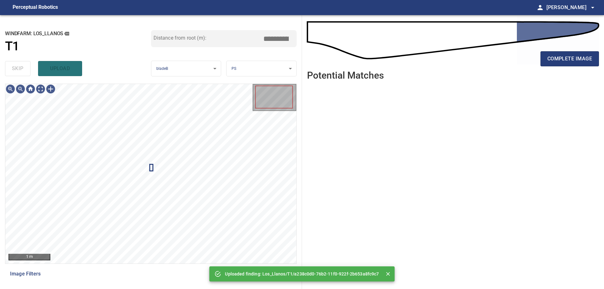
click at [128, 273] on span "Image Filters" at bounding box center [147, 274] width 274 height 8
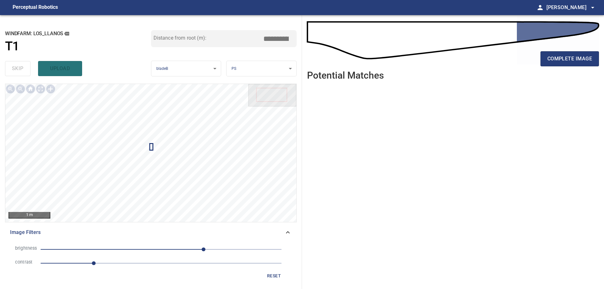
click at [134, 265] on span "1.1" at bounding box center [161, 263] width 241 height 9
click at [166, 251] on span "90" at bounding box center [161, 249] width 241 height 9
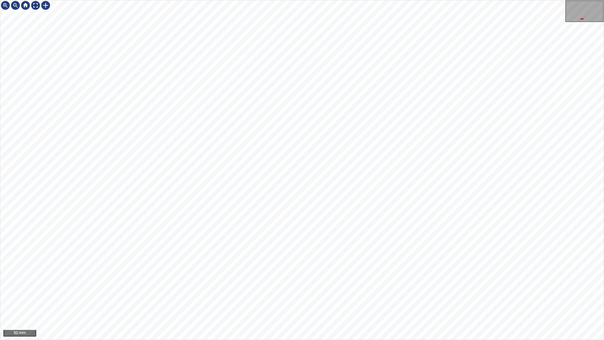
click at [177, 0] on div "50 mm" at bounding box center [302, 170] width 604 height 340
click at [224, 289] on div "50 mm" at bounding box center [302, 170] width 604 height 340
click at [441, 289] on div "50 mm" at bounding box center [302, 170] width 604 height 340
click at [468, 289] on div "50 mm" at bounding box center [302, 170] width 604 height 340
click at [367, 0] on div "50 mm" at bounding box center [302, 170] width 604 height 340
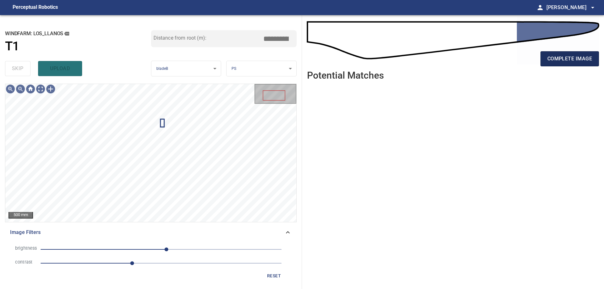
click at [572, 59] on span "complete image" at bounding box center [569, 58] width 45 height 9
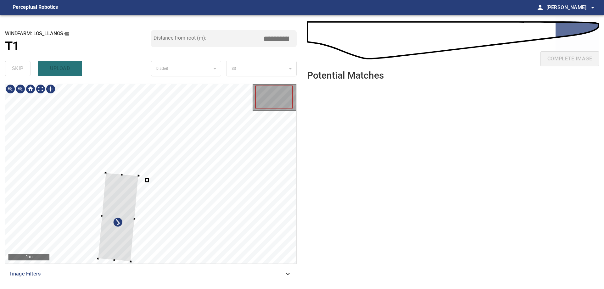
click at [90, 138] on div at bounding box center [150, 174] width 291 height 180
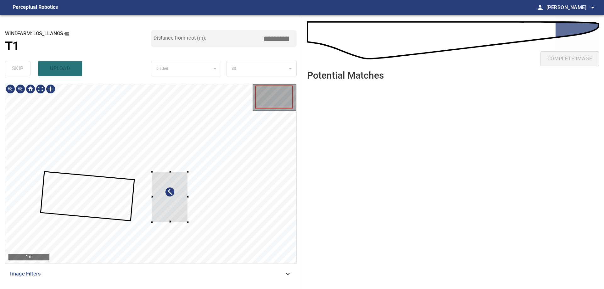
click at [68, 194] on div at bounding box center [150, 174] width 291 height 180
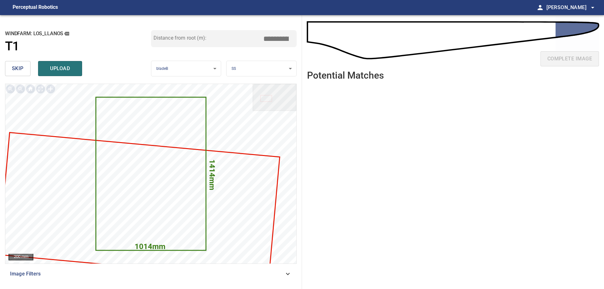
click at [20, 66] on span "skip" at bounding box center [18, 68] width 12 height 9
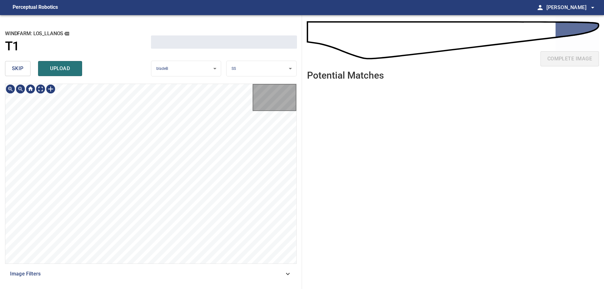
click at [20, 66] on span "skip" at bounding box center [18, 68] width 12 height 9
click at [20, 66] on div "skip upload" at bounding box center [78, 69] width 146 height 20
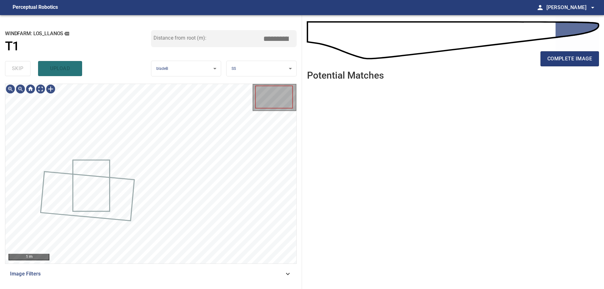
click at [20, 66] on div "skip upload" at bounding box center [78, 69] width 146 height 20
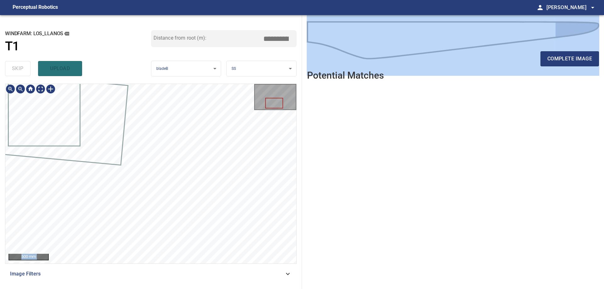
click at [171, 267] on div "500 mm Image Filters" at bounding box center [151, 184] width 292 height 200
click at [154, 274] on span "Image Filters" at bounding box center [147, 274] width 274 height 8
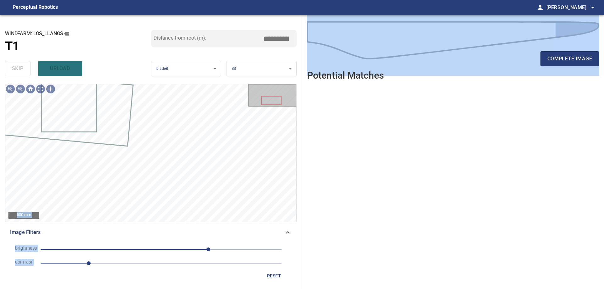
click at [121, 267] on span "1" at bounding box center [161, 263] width 241 height 9
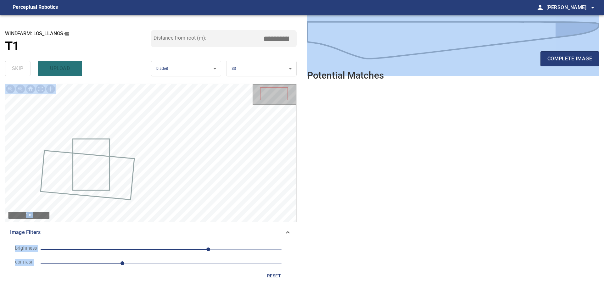
click at [181, 252] on span "100" at bounding box center [161, 249] width 241 height 9
click at [170, 250] on span "43" at bounding box center [161, 249] width 241 height 9
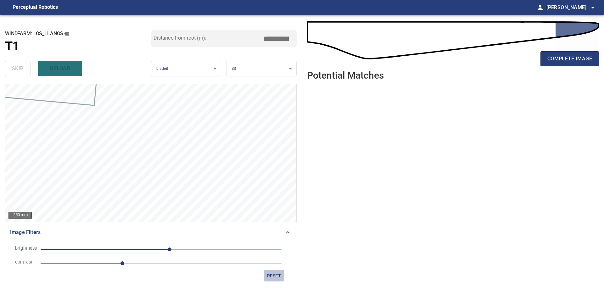
click at [277, 278] on span "reset" at bounding box center [273, 276] width 15 height 8
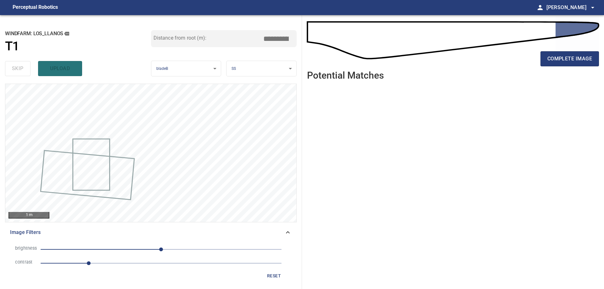
click at [200, 247] on span "0" at bounding box center [161, 249] width 241 height 9
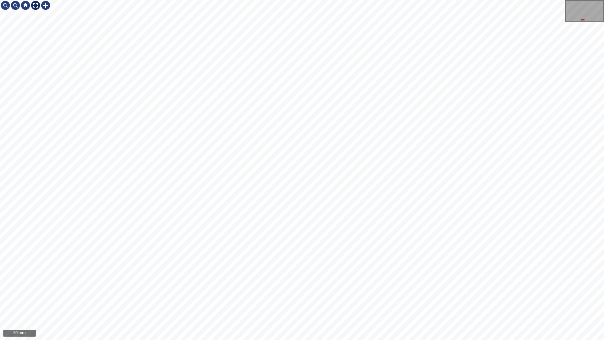
click at [34, 6] on div at bounding box center [36, 5] width 10 height 10
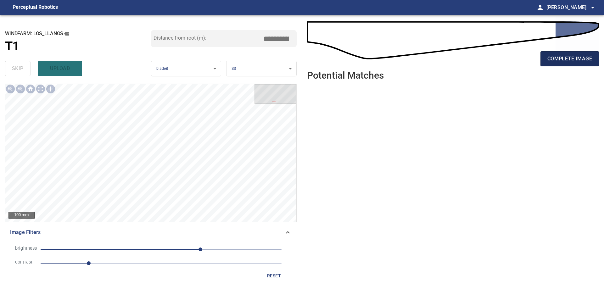
click at [549, 63] on span "complete image" at bounding box center [569, 58] width 45 height 9
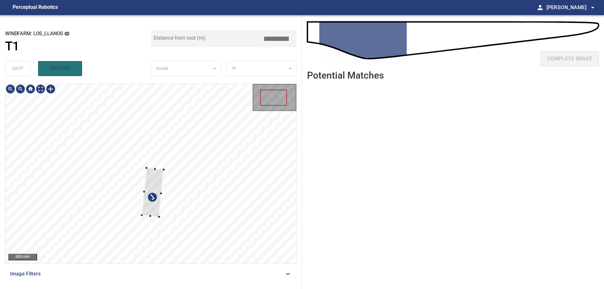
click at [201, 158] on div at bounding box center [150, 174] width 291 height 180
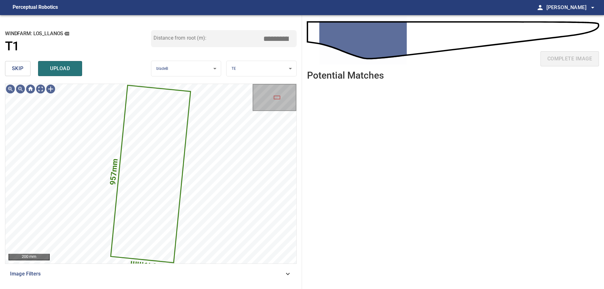
click at [16, 65] on span "skip" at bounding box center [18, 68] width 12 height 9
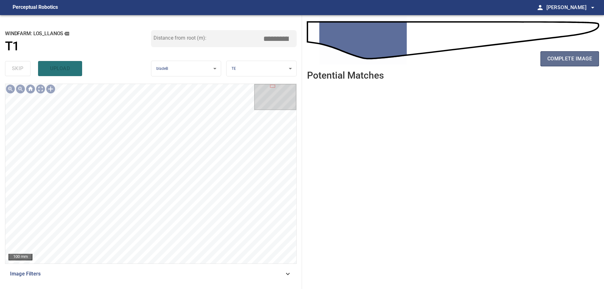
click at [546, 56] on button "complete image" at bounding box center [569, 58] width 59 height 15
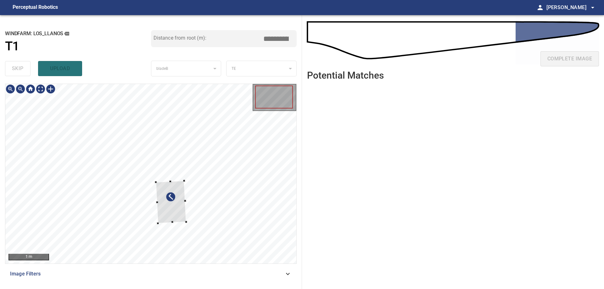
click at [256, 190] on div at bounding box center [150, 174] width 291 height 180
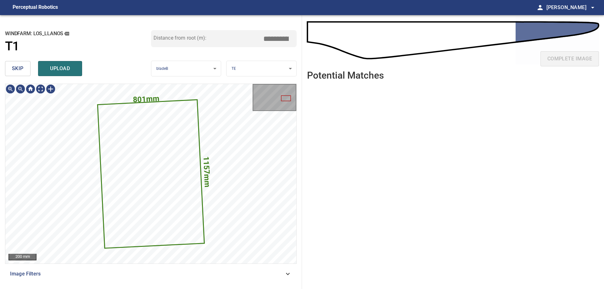
drag, startPoint x: 9, startPoint y: 64, endPoint x: 24, endPoint y: 81, distance: 22.5
click at [9, 64] on button "skip" at bounding box center [17, 68] width 25 height 15
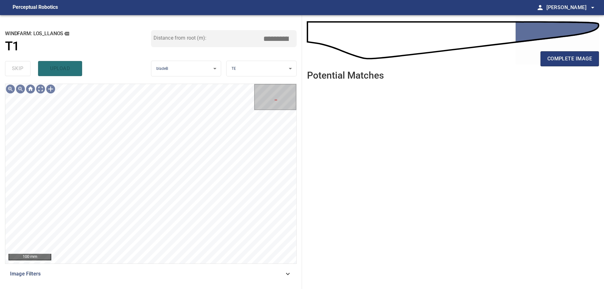
click at [292, 274] on div "Image Filters" at bounding box center [151, 273] width 292 height 15
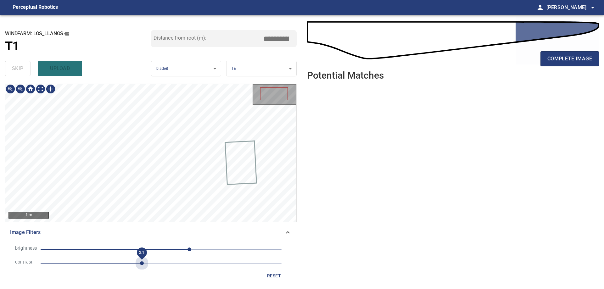
click at [140, 266] on span "2.1" at bounding box center [161, 263] width 241 height 9
click at [169, 252] on span "60" at bounding box center [161, 249] width 241 height 9
drag, startPoint x: 138, startPoint y: 244, endPoint x: 141, endPoint y: 250, distance: 7.0
click at [141, 250] on li "brightness 17" at bounding box center [151, 250] width 282 height 14
click at [141, 251] on span "17" at bounding box center [161, 249] width 241 height 9
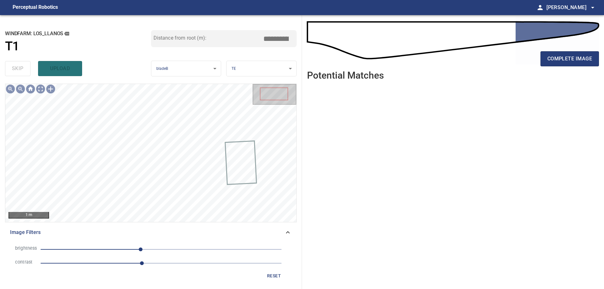
click at [153, 247] on span "-43" at bounding box center [161, 249] width 241 height 9
click at [145, 247] on span "-17" at bounding box center [161, 249] width 241 height 9
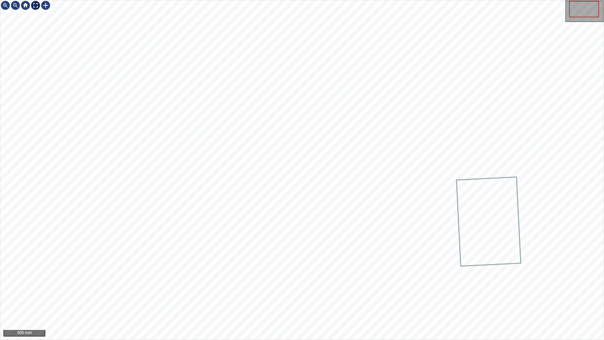
click at [35, 7] on div at bounding box center [36, 5] width 10 height 10
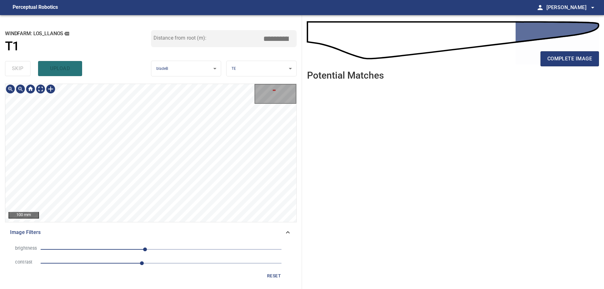
click at [200, 69] on div "**********" at bounding box center [151, 152] width 302 height 274
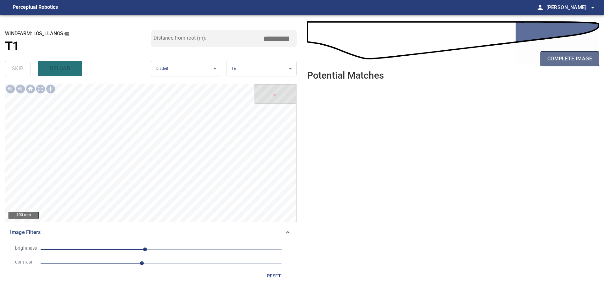
click at [574, 59] on span "complete image" at bounding box center [569, 58] width 45 height 9
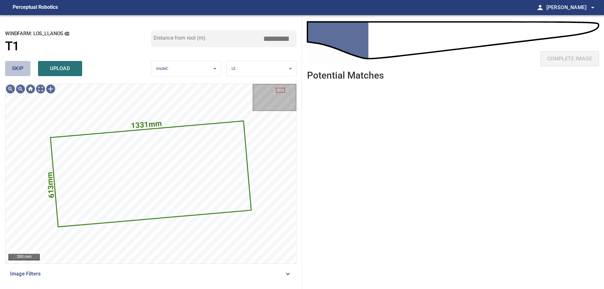
click at [14, 71] on span "skip" at bounding box center [18, 68] width 12 height 9
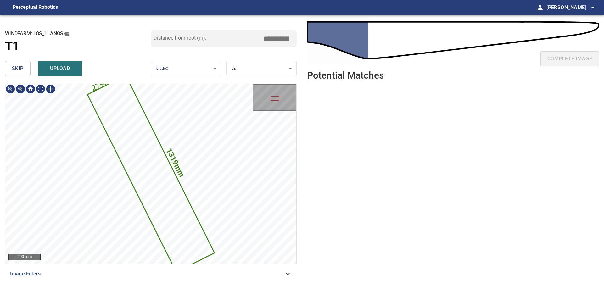
click at [160, 181] on icon at bounding box center [151, 173] width 126 height 195
drag, startPoint x: 281, startPoint y: 42, endPoint x: 339, endPoint y: 66, distance: 62.5
click at [326, 48] on div "**********" at bounding box center [302, 152] width 604 height 274
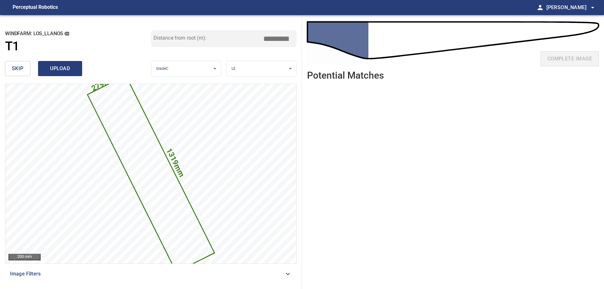
type input "****"
click at [65, 75] on button "upload" at bounding box center [60, 68] width 44 height 15
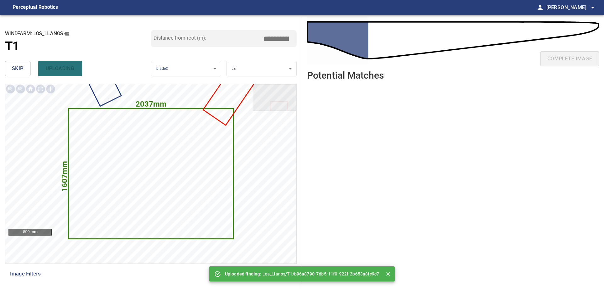
click at [5, 66] on button "skip" at bounding box center [17, 68] width 25 height 15
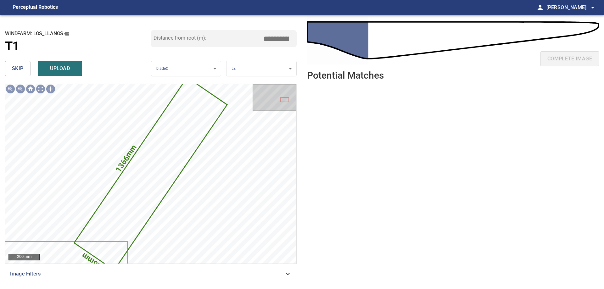
click at [5, 66] on div "**********" at bounding box center [151, 152] width 302 height 274
click at [9, 71] on button "skip" at bounding box center [17, 68] width 25 height 15
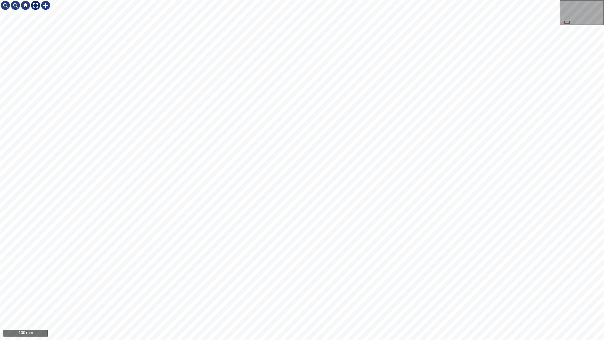
click at [36, 4] on div at bounding box center [36, 5] width 10 height 10
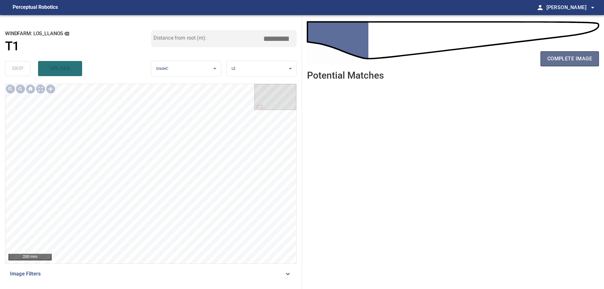
click at [573, 63] on span "complete image" at bounding box center [569, 58] width 45 height 9
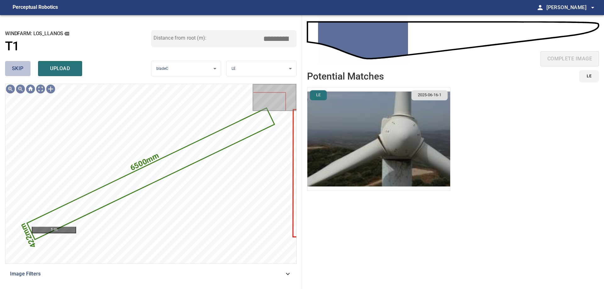
click at [18, 73] on span "skip" at bounding box center [18, 68] width 12 height 9
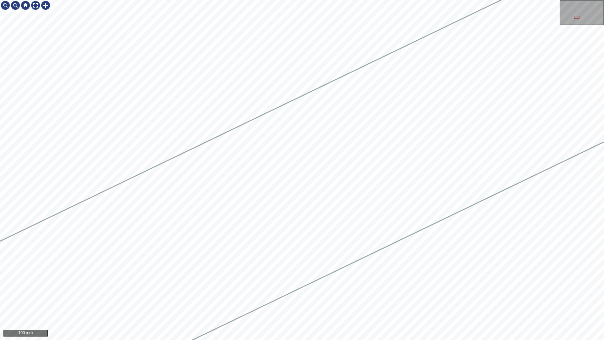
click at [463, 169] on div at bounding box center [301, 169] width 603 height 339
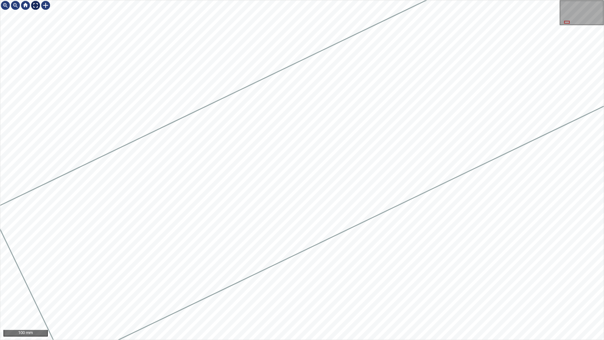
click at [37, 5] on div at bounding box center [36, 5] width 10 height 10
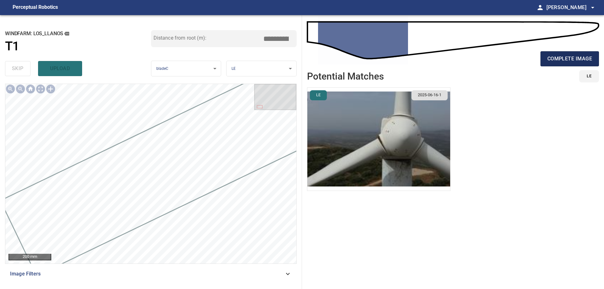
click at [575, 61] on span "complete image" at bounding box center [569, 58] width 45 height 9
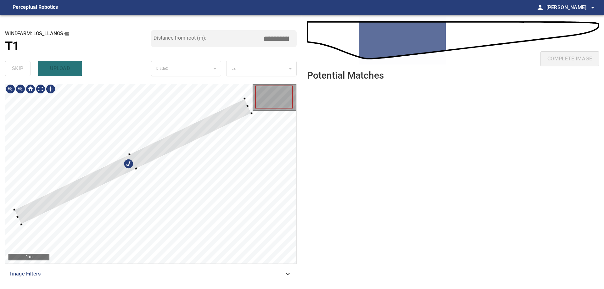
click at [140, 146] on div at bounding box center [150, 174] width 291 height 180
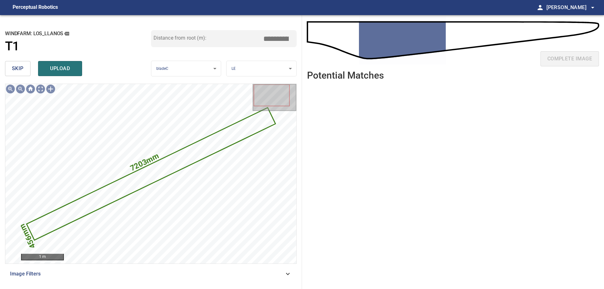
click at [10, 60] on div "skip upload" at bounding box center [78, 69] width 146 height 20
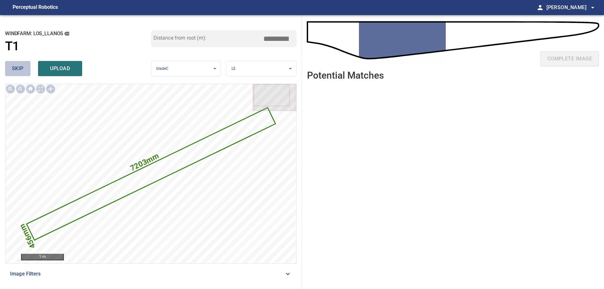
click at [18, 66] on span "skip" at bounding box center [18, 68] width 12 height 9
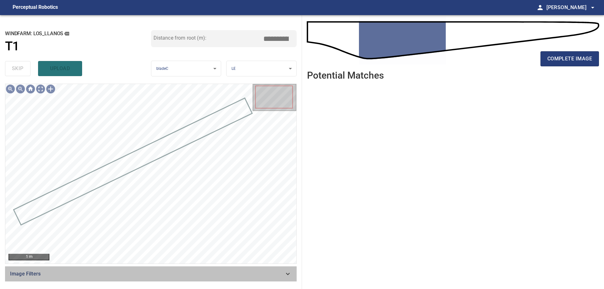
click at [281, 270] on div "Image Filters" at bounding box center [151, 273] width 292 height 15
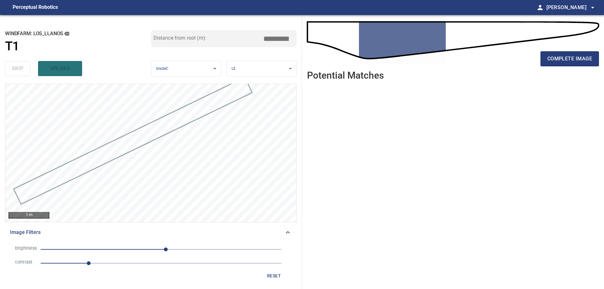
click at [107, 266] on span "1" at bounding box center [161, 263] width 241 height 9
click at [133, 250] on span "10" at bounding box center [161, 249] width 241 height 9
click at [151, 248] on span "-59" at bounding box center [161, 249] width 241 height 9
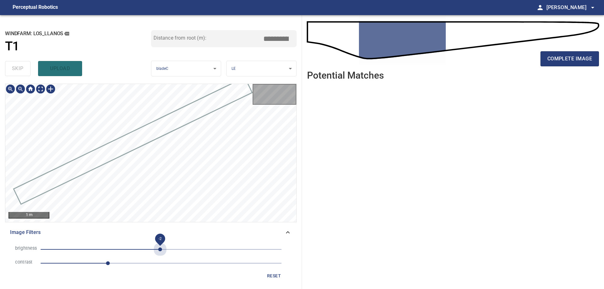
click at [160, 248] on span "-2" at bounding box center [161, 249] width 241 height 9
click at [176, 247] on span "33" at bounding box center [161, 249] width 241 height 9
click at [169, 249] on span "33" at bounding box center [161, 249] width 241 height 9
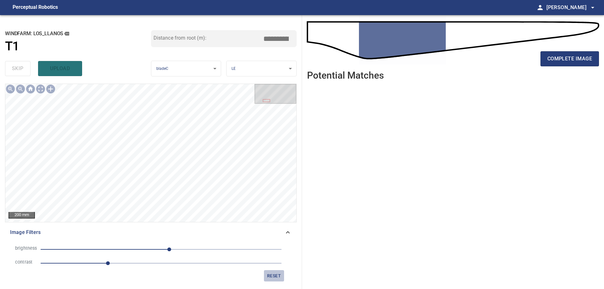
click at [267, 274] on span "reset" at bounding box center [273, 276] width 15 height 8
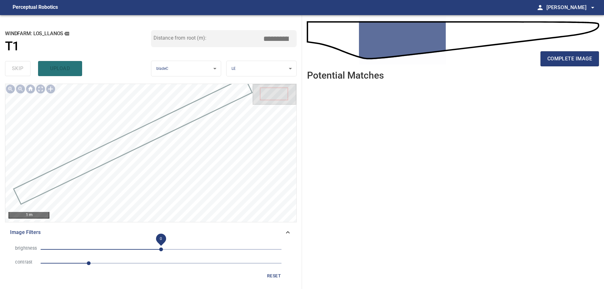
click at [163, 251] on span "0" at bounding box center [161, 250] width 4 height 4
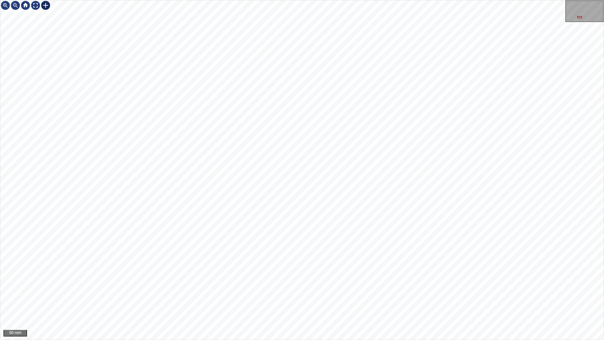
click at [44, 6] on div at bounding box center [46, 5] width 10 height 10
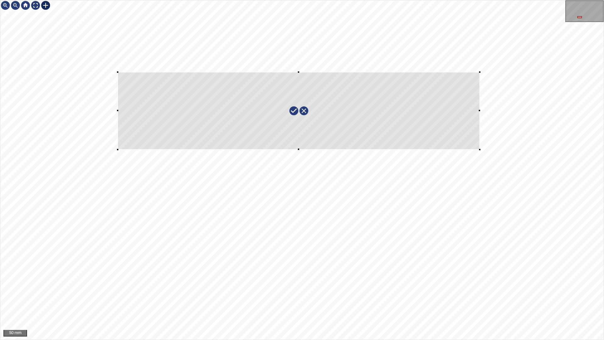
click at [116, 148] on div at bounding box center [301, 169] width 603 height 339
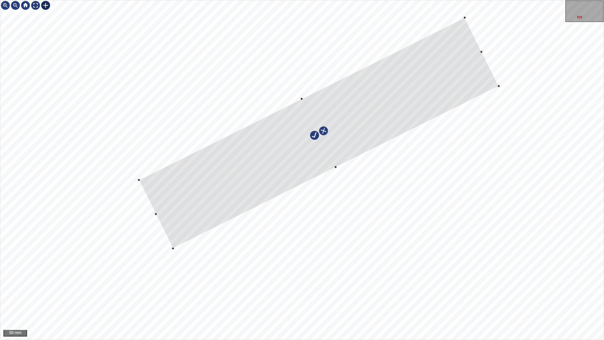
click at [451, 103] on div at bounding box center [319, 133] width 360 height 231
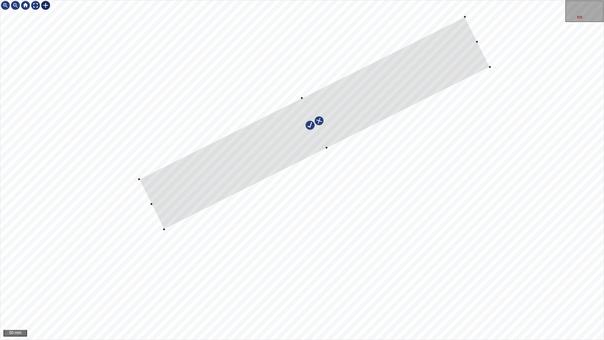
click at [343, 139] on div at bounding box center [314, 123] width 351 height 212
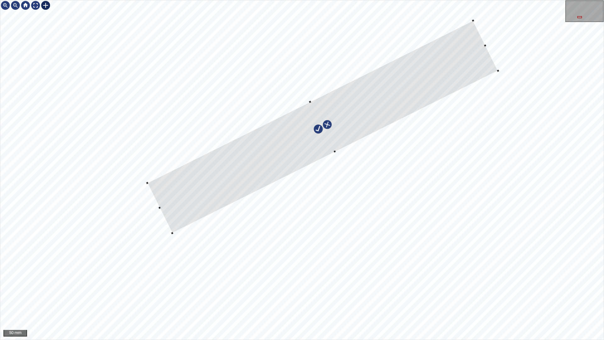
click at [421, 80] on div at bounding box center [322, 127] width 351 height 212
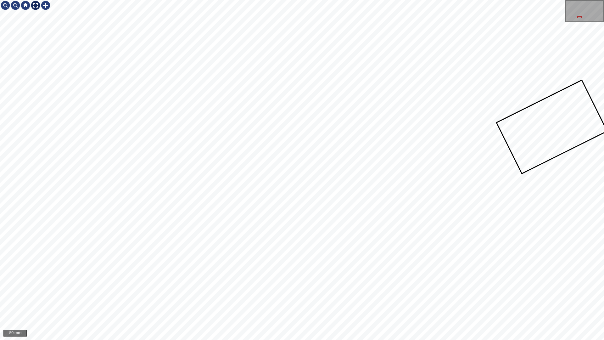
click at [31, 4] on div at bounding box center [36, 5] width 10 height 10
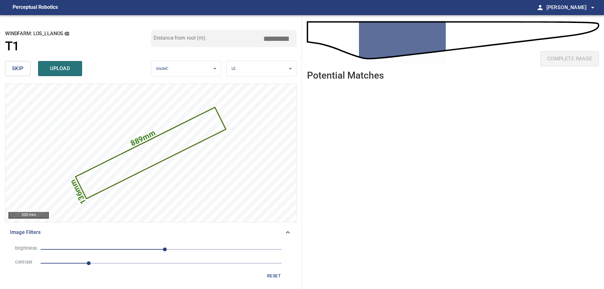
drag, startPoint x: 272, startPoint y: 38, endPoint x: 307, endPoint y: 39, distance: 34.6
click at [307, 39] on div "**********" at bounding box center [302, 152] width 604 height 274
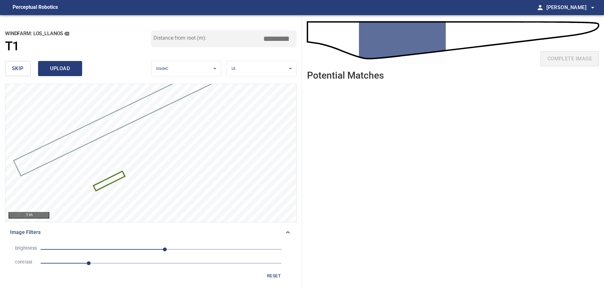
type input "*****"
click at [69, 67] on span "upload" at bounding box center [60, 68] width 30 height 9
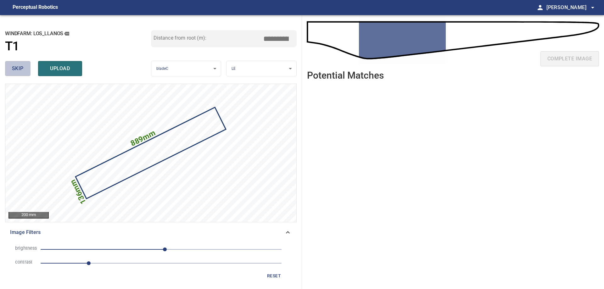
click at [11, 72] on button "skip" at bounding box center [17, 68] width 25 height 15
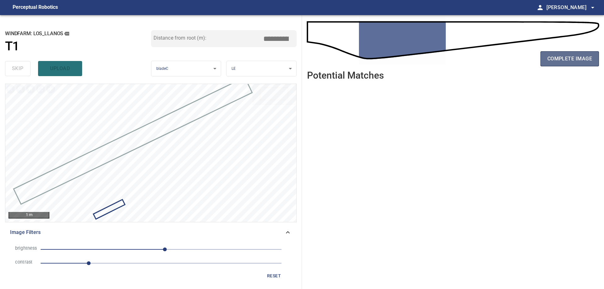
click at [585, 63] on span "complete image" at bounding box center [569, 58] width 45 height 9
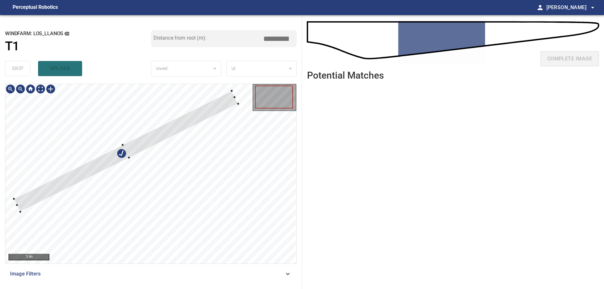
click at [171, 99] on div at bounding box center [150, 174] width 291 height 180
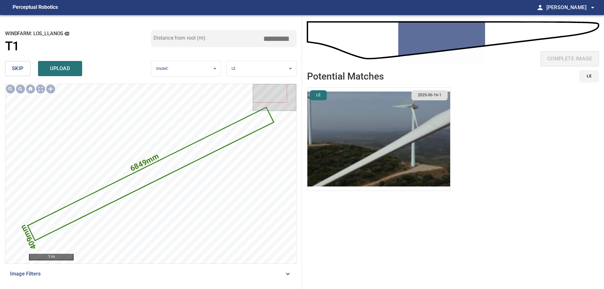
click at [21, 70] on span "skip" at bounding box center [18, 68] width 12 height 9
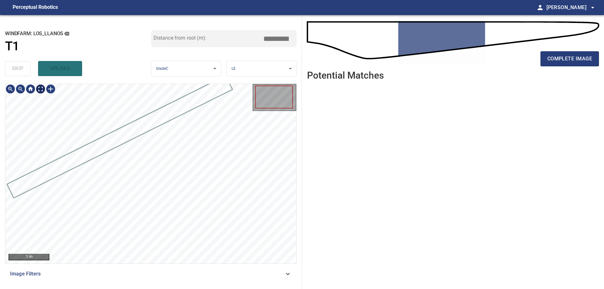
click at [35, 91] on div at bounding box center [30, 89] width 10 height 10
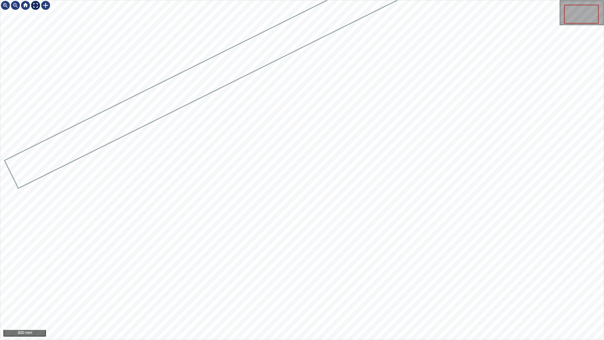
click at [34, 6] on div at bounding box center [36, 5] width 10 height 10
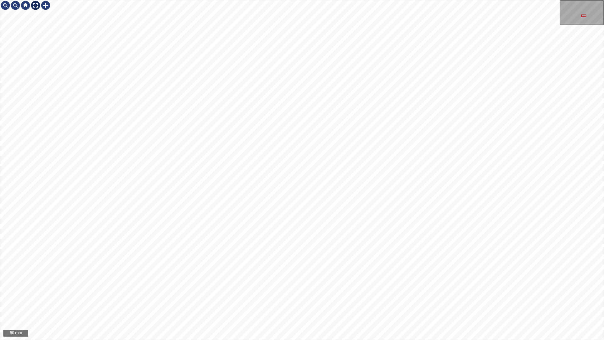
click at [34, 4] on div at bounding box center [36, 5] width 10 height 10
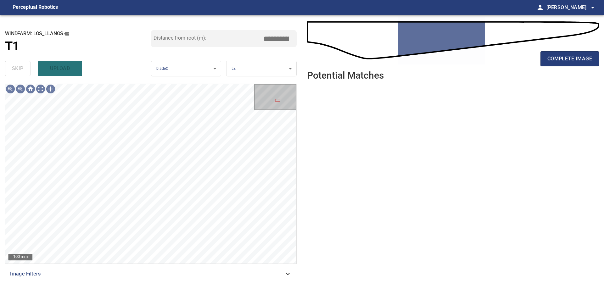
click at [136, 266] on div "100 mm Image Filters" at bounding box center [151, 184] width 292 height 200
click at [96, 277] on span "Image Filters" at bounding box center [147, 274] width 274 height 8
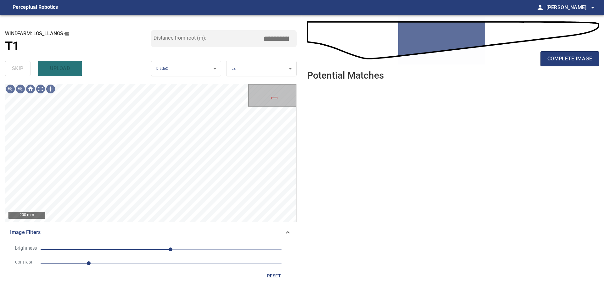
click at [121, 265] on span "1" at bounding box center [161, 263] width 241 height 9
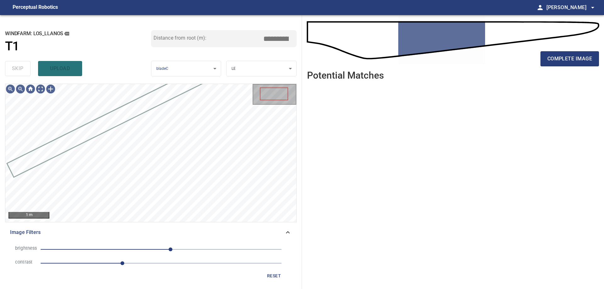
click at [140, 249] on span "20" at bounding box center [161, 249] width 241 height 9
click at [133, 249] on span "-44" at bounding box center [161, 249] width 241 height 9
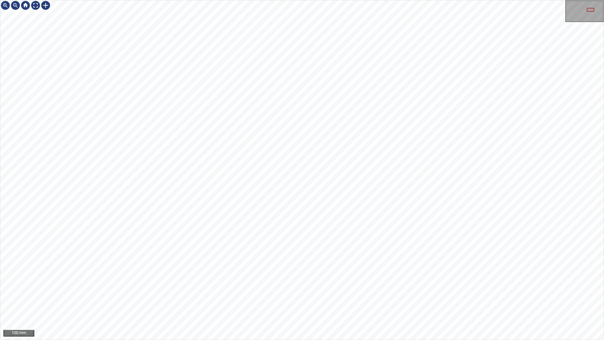
click at [604, 59] on div "100 mm" at bounding box center [302, 170] width 604 height 340
click at [34, 4] on div at bounding box center [36, 5] width 10 height 10
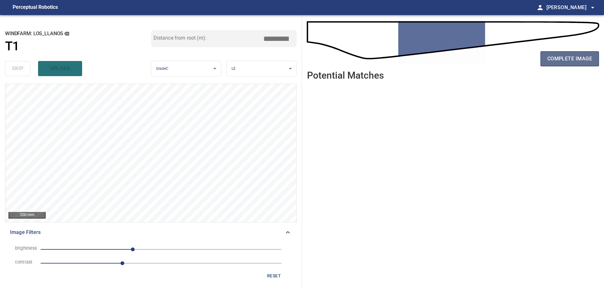
click at [588, 55] on span "complete image" at bounding box center [569, 58] width 45 height 9
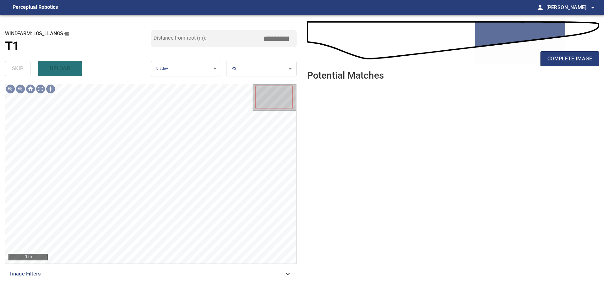
click at [199, 266] on div "1 m Image Filters" at bounding box center [151, 184] width 292 height 200
click at [143, 279] on div "Image Filters" at bounding box center [151, 273] width 292 height 15
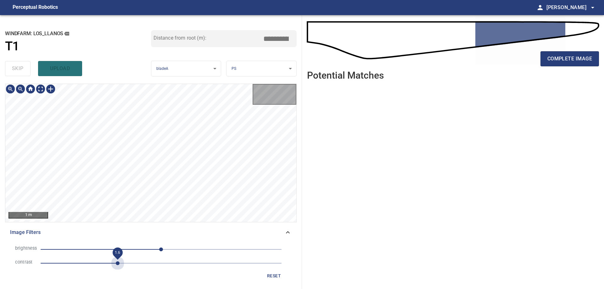
click at [119, 265] on span "1.6" at bounding box center [161, 263] width 241 height 9
click at [125, 251] on span "0" at bounding box center [161, 249] width 241 height 9
click at [132, 248] on span "-62" at bounding box center [132, 250] width 4 height 4
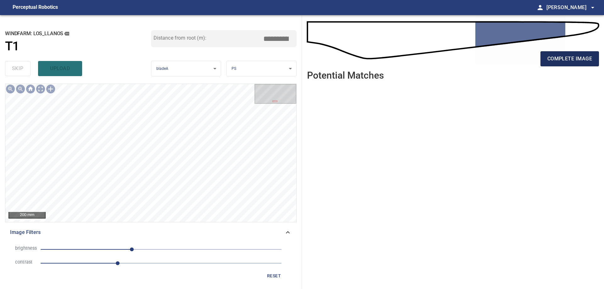
click at [570, 60] on span "complete image" at bounding box center [569, 58] width 45 height 9
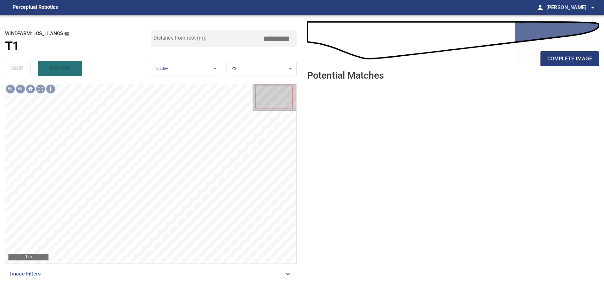
click at [172, 275] on span "Image Filters" at bounding box center [147, 274] width 274 height 8
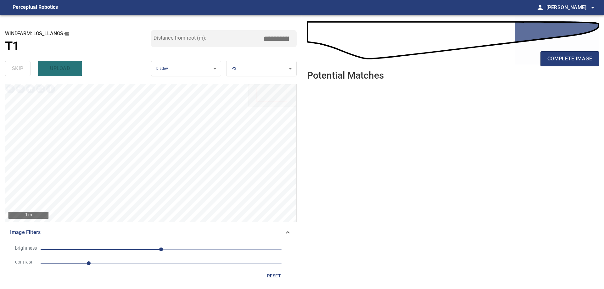
click at [140, 266] on span "1" at bounding box center [161, 263] width 241 height 9
click at [105, 249] on span "0" at bounding box center [161, 249] width 241 height 9
click at [122, 246] on span "-119" at bounding box center [161, 249] width 241 height 9
click at [132, 263] on span "2.1" at bounding box center [161, 263] width 241 height 9
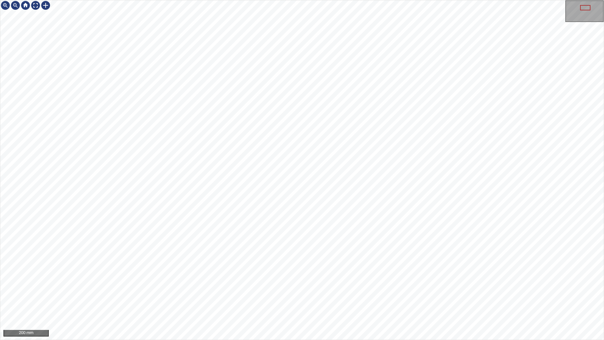
click at [390, 339] on div "200 mm" at bounding box center [302, 170] width 604 height 340
click at [47, 4] on div at bounding box center [46, 5] width 10 height 10
click at [422, 237] on div at bounding box center [301, 169] width 603 height 339
click at [400, 228] on div at bounding box center [407, 191] width 51 height 95
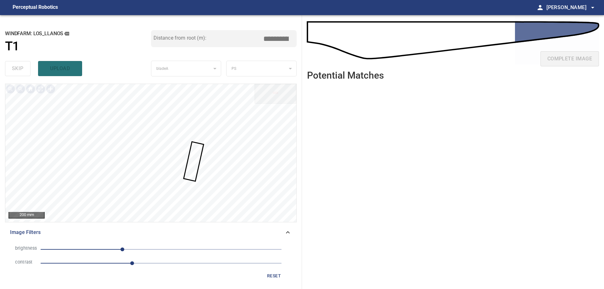
drag, startPoint x: 280, startPoint y: 40, endPoint x: 345, endPoint y: 57, distance: 67.5
click at [311, 48] on div "**********" at bounding box center [302, 152] width 604 height 274
type input "*****"
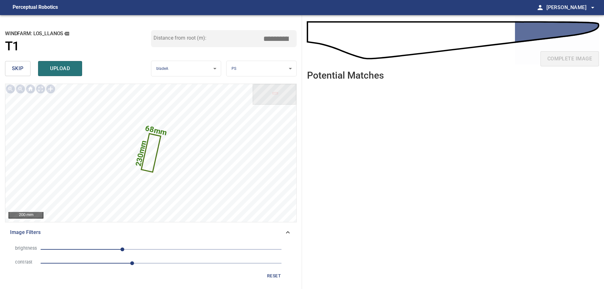
drag, startPoint x: 285, startPoint y: 38, endPoint x: 282, endPoint y: 38, distance: 3.5
click at [286, 38] on input "*****" at bounding box center [278, 39] width 31 height 12
click at [281, 38] on input "*****" at bounding box center [278, 39] width 31 height 12
click at [283, 35] on input "*****" at bounding box center [278, 39] width 31 height 12
click at [282, 36] on input "*****" at bounding box center [278, 39] width 31 height 12
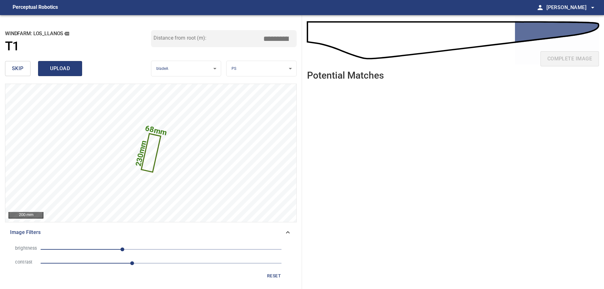
type input "*****"
click at [55, 67] on span "upload" at bounding box center [60, 68] width 30 height 9
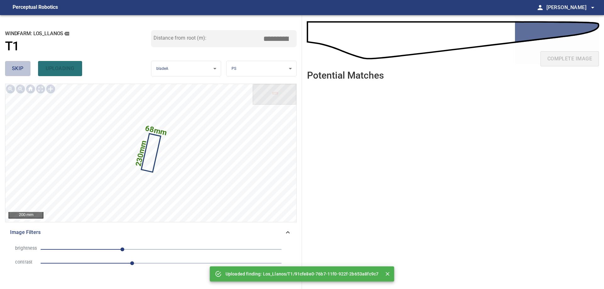
click at [11, 65] on button "skip" at bounding box center [17, 68] width 25 height 15
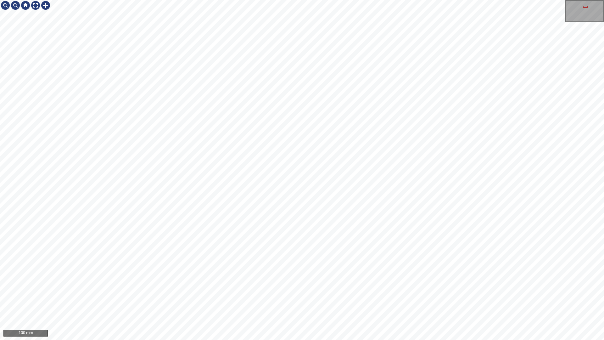
click at [273, 339] on div "100 mm" at bounding box center [302, 170] width 604 height 340
click at [220, 339] on div "50 mm" at bounding box center [302, 170] width 604 height 340
click at [45, 6] on div at bounding box center [46, 5] width 10 height 10
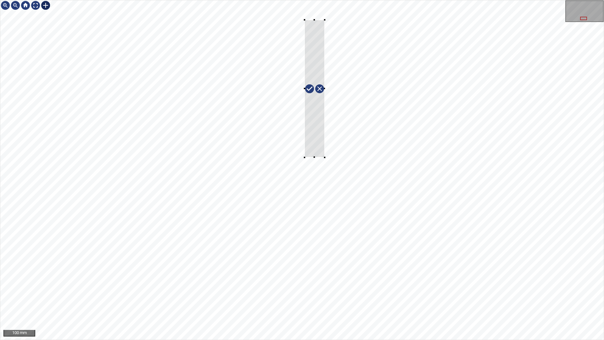
click at [305, 157] on div at bounding box center [301, 169] width 603 height 339
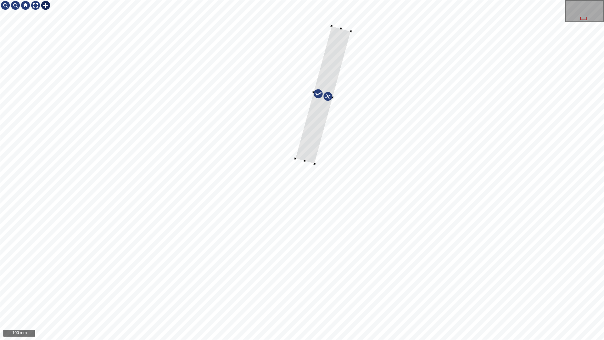
click at [314, 130] on div at bounding box center [323, 95] width 56 height 138
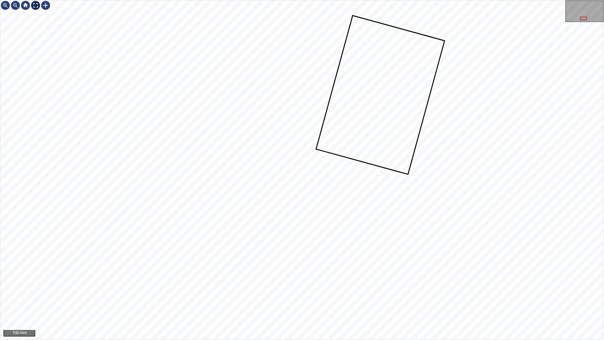
click at [37, 4] on div at bounding box center [36, 5] width 10 height 10
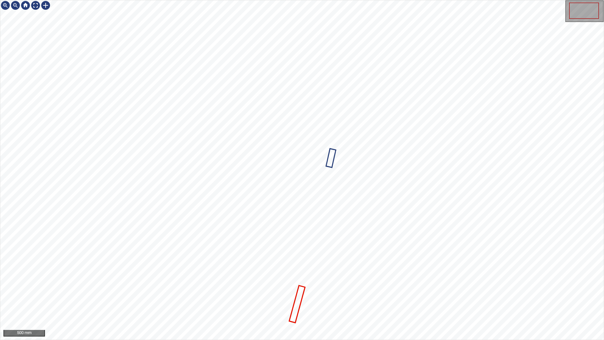
click at [297, 306] on icon at bounding box center [297, 304] width 14 height 36
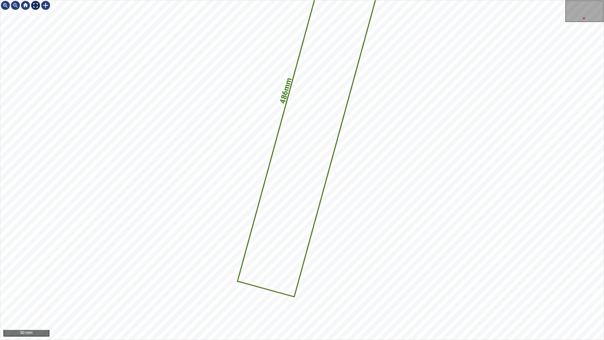
click at [36, 6] on div at bounding box center [36, 5] width 10 height 10
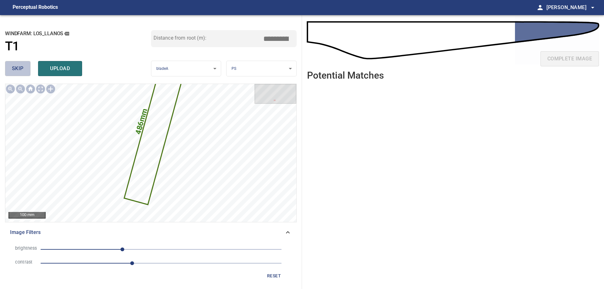
click at [19, 72] on span "skip" at bounding box center [18, 68] width 12 height 9
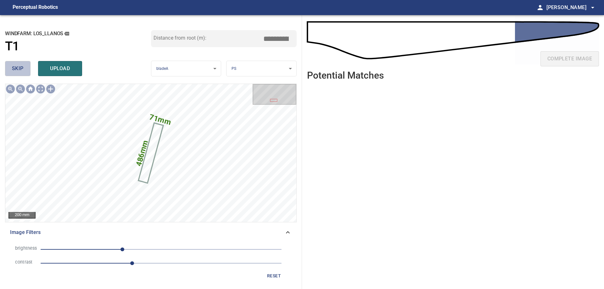
click at [11, 76] on button "skip" at bounding box center [17, 68] width 25 height 15
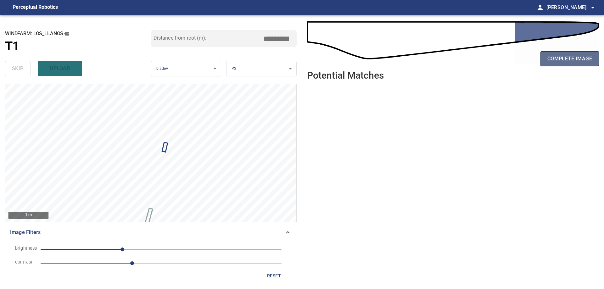
click at [578, 54] on button "complete image" at bounding box center [569, 58] width 59 height 15
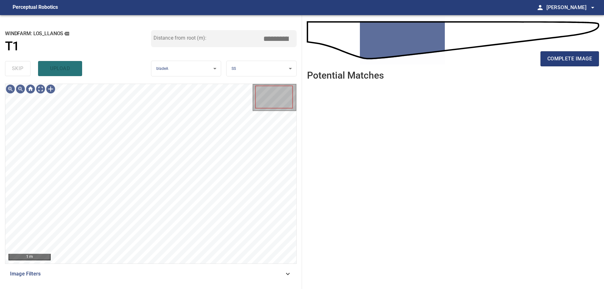
click at [111, 272] on span "Image Filters" at bounding box center [147, 274] width 274 height 8
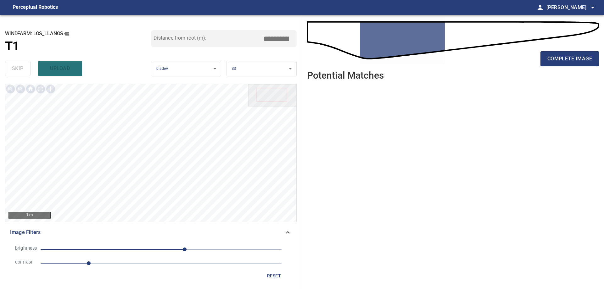
click at [125, 263] on span "1" at bounding box center [161, 263] width 241 height 9
click at [146, 255] on li "brightness 50" at bounding box center [151, 250] width 282 height 14
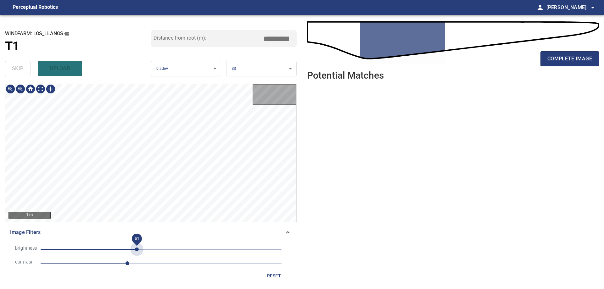
click at [137, 254] on span "-51" at bounding box center [161, 249] width 241 height 9
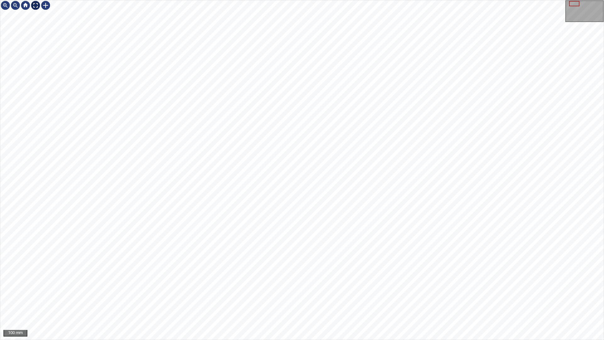
click at [38, 7] on div at bounding box center [36, 5] width 10 height 10
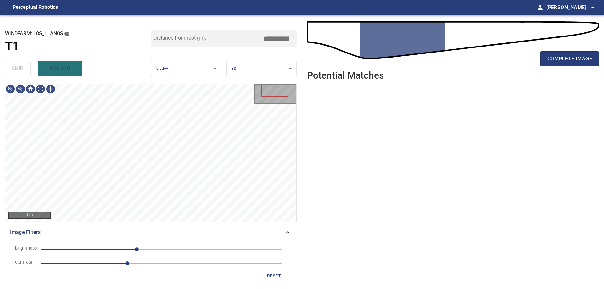
click at [275, 274] on span "reset" at bounding box center [273, 276] width 15 height 8
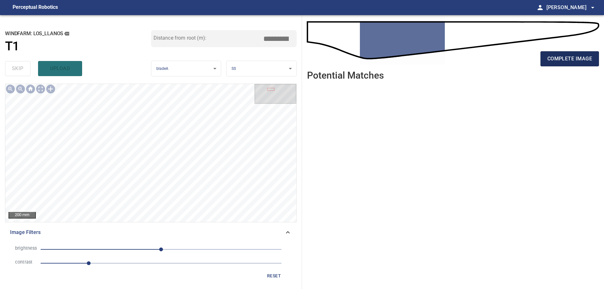
click at [547, 61] on button "complete image" at bounding box center [569, 58] width 59 height 15
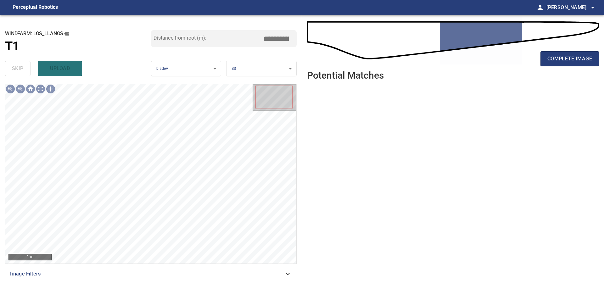
click at [250, 277] on span "Image Filters" at bounding box center [147, 274] width 274 height 8
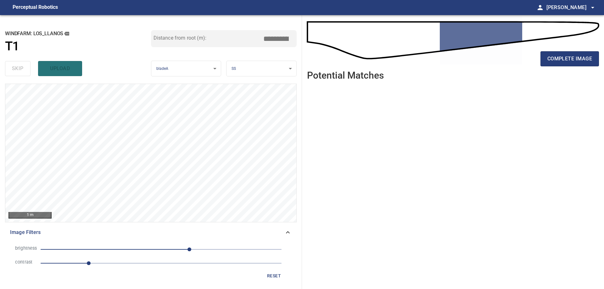
click at [103, 261] on span "1" at bounding box center [161, 263] width 241 height 9
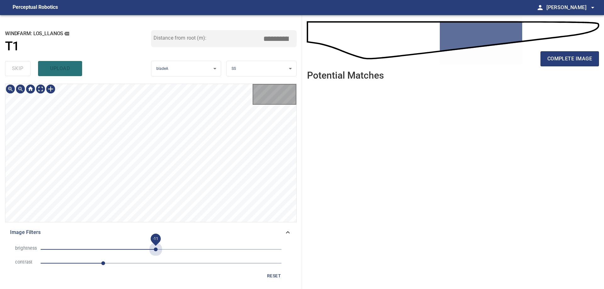
click at [156, 247] on span "-11" at bounding box center [161, 249] width 241 height 9
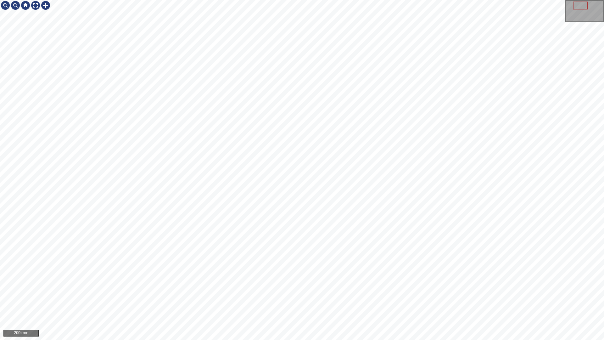
click at [317, 339] on div "200 mm" at bounding box center [302, 170] width 604 height 340
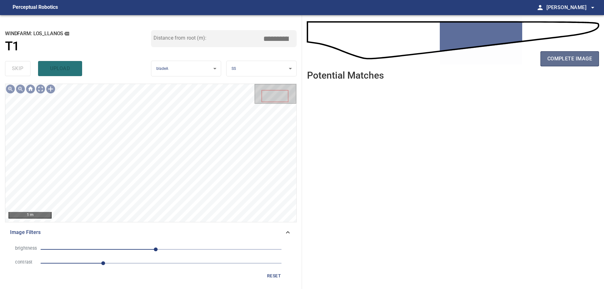
click at [573, 59] on span "complete image" at bounding box center [569, 58] width 45 height 9
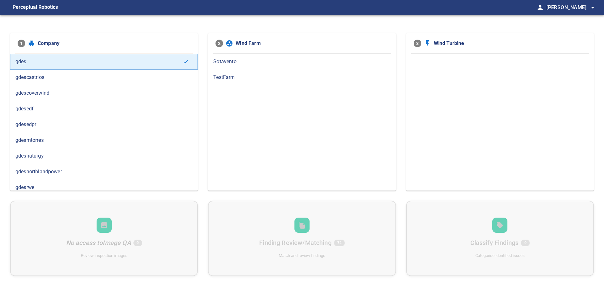
click at [58, 150] on div "gdesnaturgy" at bounding box center [104, 156] width 188 height 16
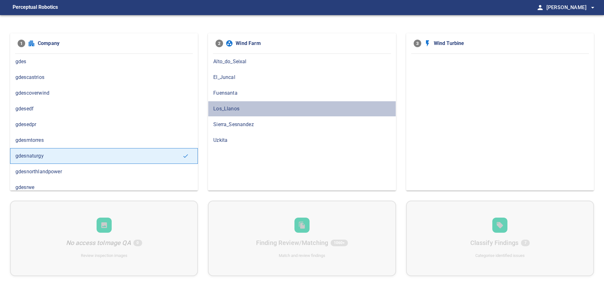
click at [238, 110] on span "Los_Llanos" at bounding box center [301, 109] width 177 height 8
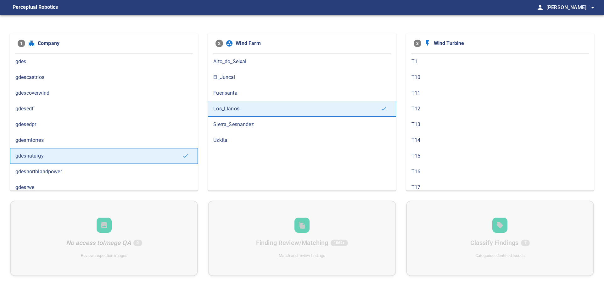
click at [456, 61] on span "T1" at bounding box center [499, 62] width 177 height 8
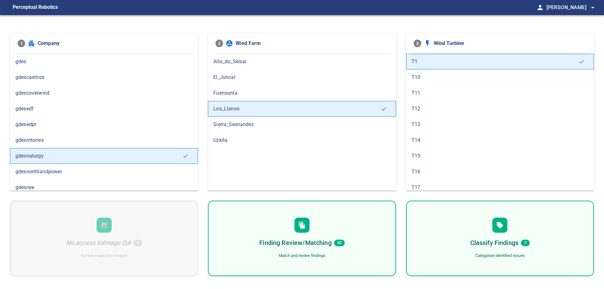
click at [360, 243] on div "Finding Review/Matching 42 Match and review findings" at bounding box center [302, 239] width 188 height 76
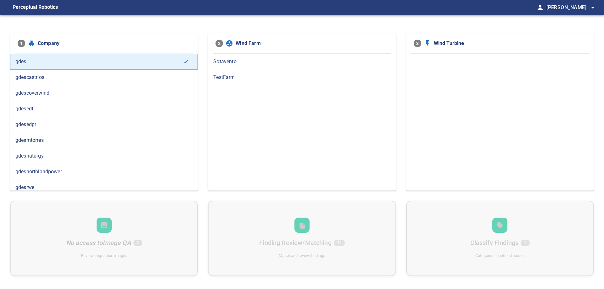
click at [55, 156] on span "gdesnaturgy" at bounding box center [103, 156] width 177 height 8
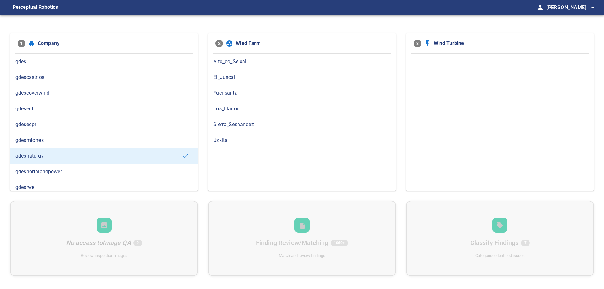
click at [234, 109] on span "Los_Llanos" at bounding box center [301, 109] width 177 height 8
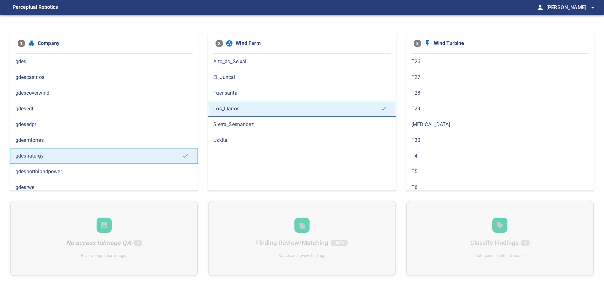
scroll to position [315, 0]
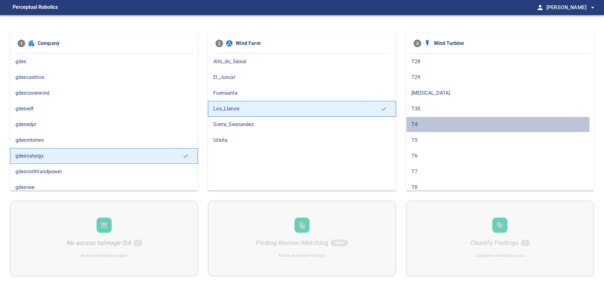
click at [423, 126] on span "T4" at bounding box center [499, 125] width 177 height 8
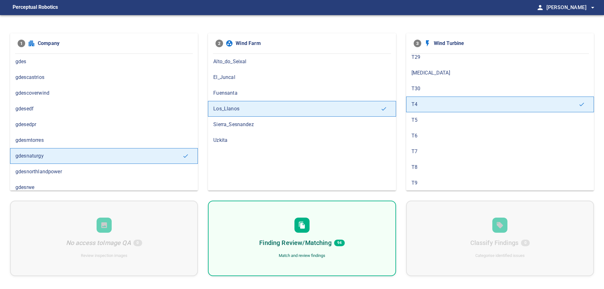
scroll to position [335, 0]
click at [427, 68] on div "[MEDICAL_DATA]" at bounding box center [500, 73] width 188 height 16
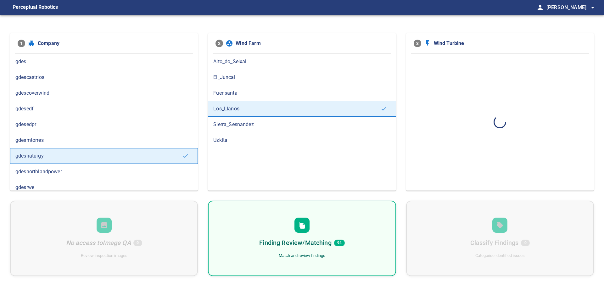
scroll to position [0, 0]
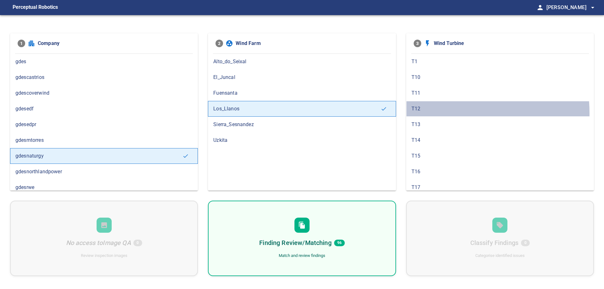
click at [432, 113] on div "T12" at bounding box center [500, 109] width 188 height 16
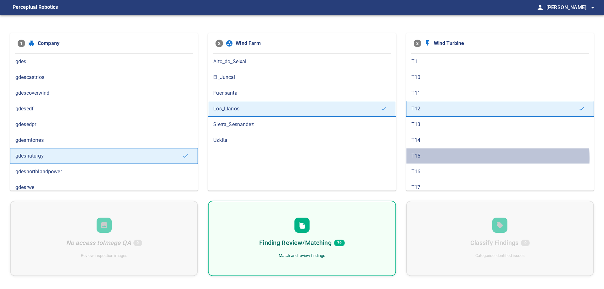
click at [444, 158] on span "T15" at bounding box center [499, 156] width 177 height 8
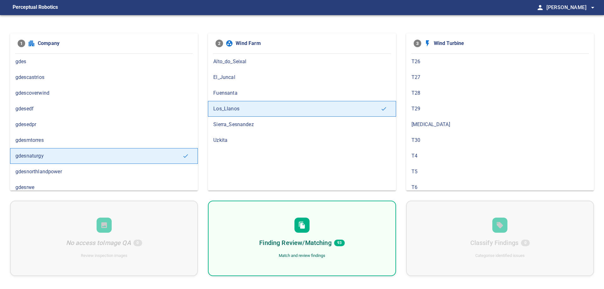
scroll to position [335, 0]
click at [448, 108] on div "T4" at bounding box center [500, 104] width 188 height 16
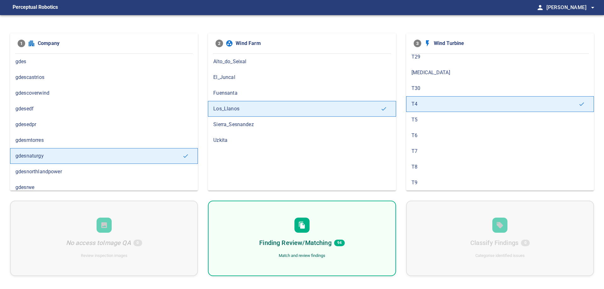
click at [452, 124] on div "T5" at bounding box center [500, 120] width 188 height 16
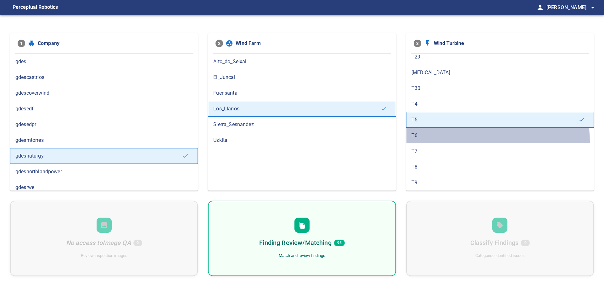
click at [455, 142] on div "T6" at bounding box center [500, 136] width 188 height 16
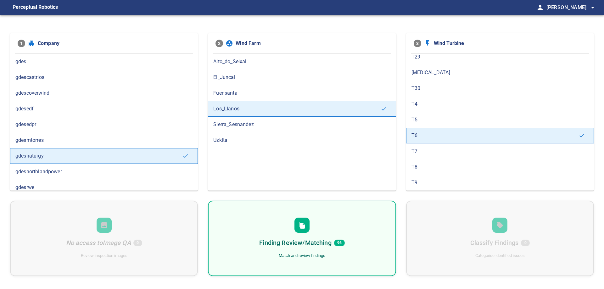
click at [456, 148] on span "T7" at bounding box center [499, 152] width 177 height 8
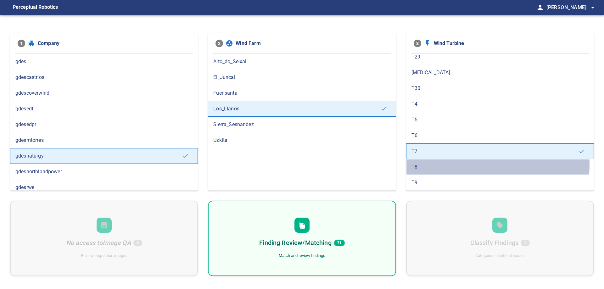
click at [449, 164] on span "T8" at bounding box center [499, 167] width 177 height 8
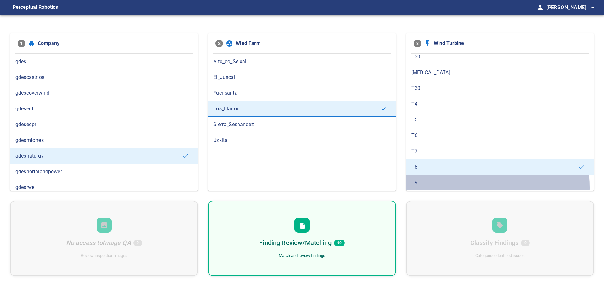
click at [442, 187] on div "T9" at bounding box center [500, 183] width 188 height 16
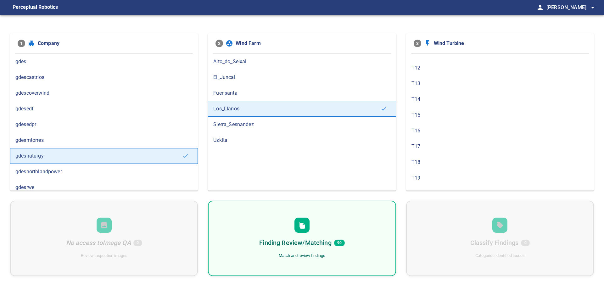
scroll to position [0, 0]
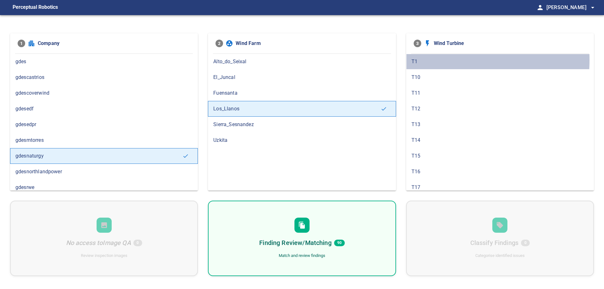
click at [426, 60] on span "T1" at bounding box center [499, 62] width 177 height 8
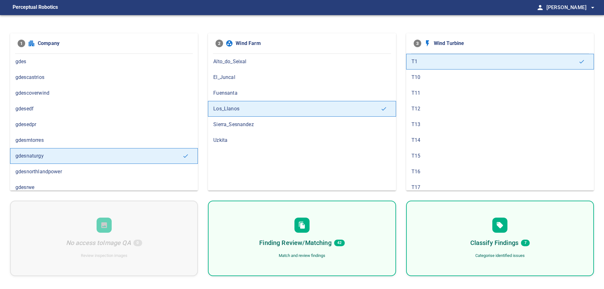
click at [383, 228] on div "Finding Review/Matching 42 Match and review findings" at bounding box center [302, 239] width 188 height 76
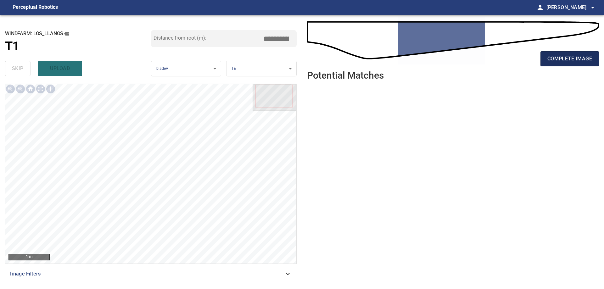
click at [568, 63] on span "complete image" at bounding box center [569, 58] width 45 height 9
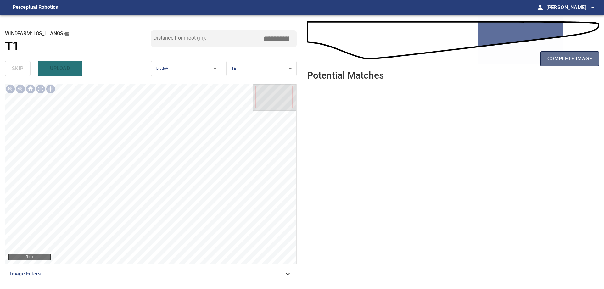
click at [584, 59] on span "complete image" at bounding box center [569, 58] width 45 height 9
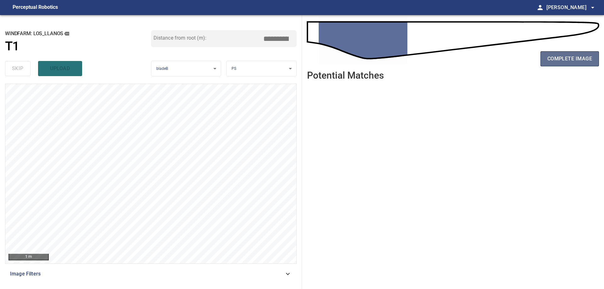
click at [564, 60] on span "complete image" at bounding box center [569, 58] width 45 height 9
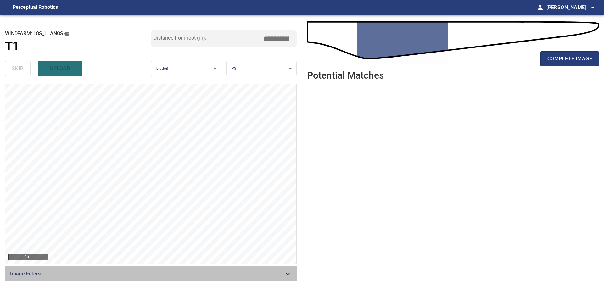
click at [246, 275] on span "Image Filters" at bounding box center [147, 274] width 274 height 8
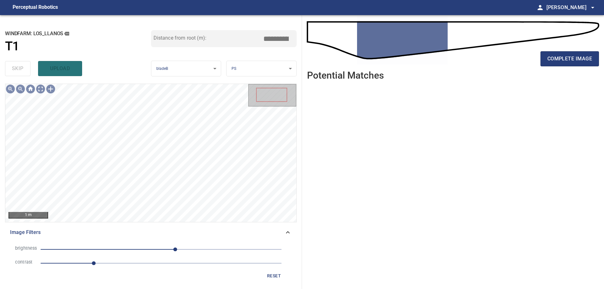
click at [130, 268] on li "contrast 1.1" at bounding box center [151, 263] width 282 height 14
click at [131, 267] on span "1.1" at bounding box center [161, 263] width 241 height 9
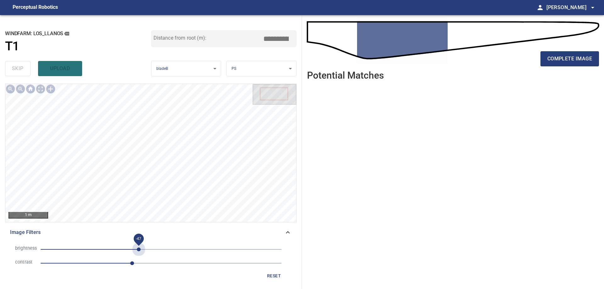
click at [139, 249] on span "-47" at bounding box center [161, 249] width 241 height 9
click at [132, 250] on span "-47" at bounding box center [161, 249] width 241 height 9
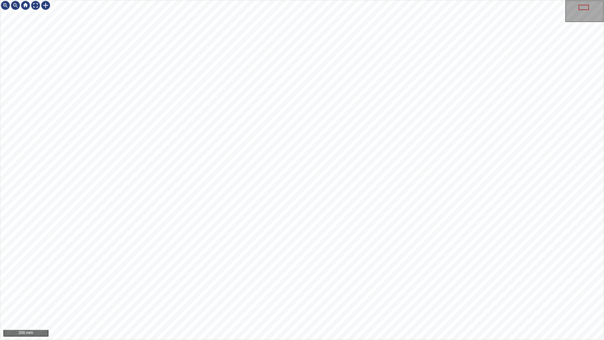
click at [391, 289] on div "200 mm" at bounding box center [302, 170] width 604 height 340
click at [277, 0] on div "500 mm" at bounding box center [302, 170] width 604 height 340
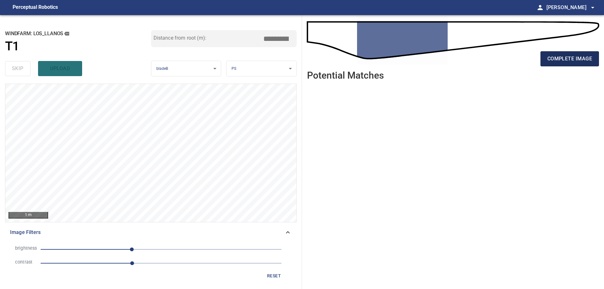
click at [571, 56] on span "complete image" at bounding box center [569, 58] width 45 height 9
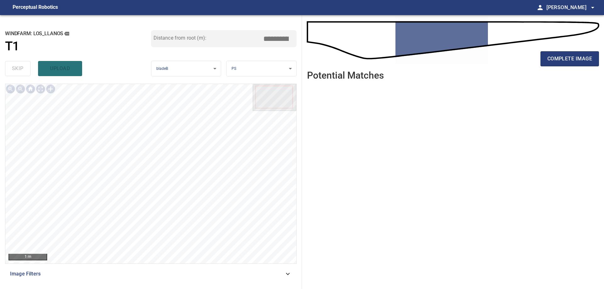
click at [548, 67] on div "complete image" at bounding box center [453, 61] width 292 height 25
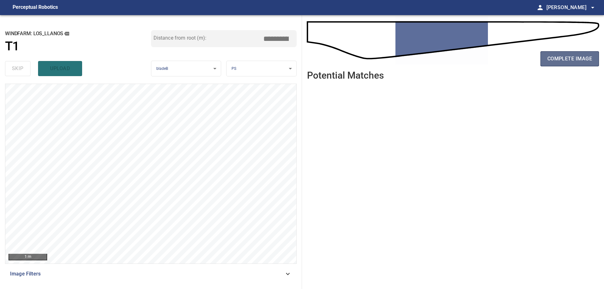
click at [570, 61] on span "complete image" at bounding box center [569, 58] width 45 height 9
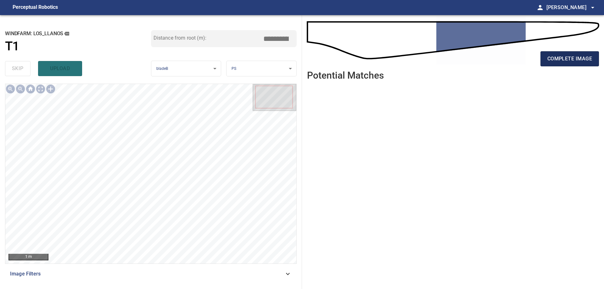
click at [567, 59] on span "complete image" at bounding box center [569, 58] width 45 height 9
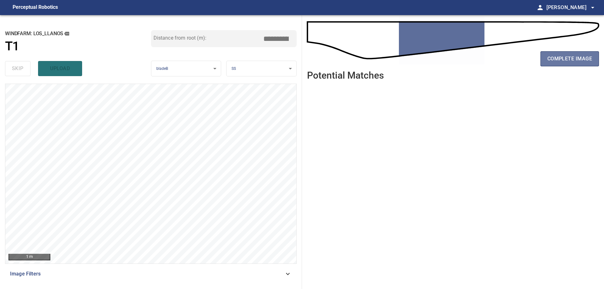
click at [567, 59] on span "complete image" at bounding box center [569, 58] width 45 height 9
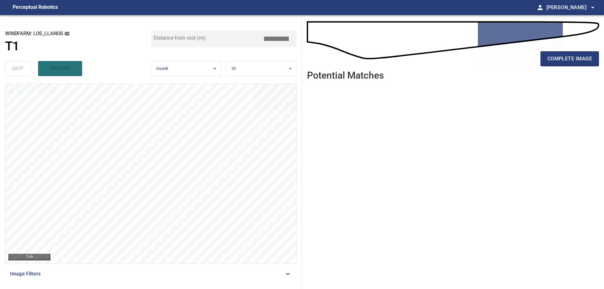
click at [567, 59] on span "complete image" at bounding box center [569, 58] width 45 height 9
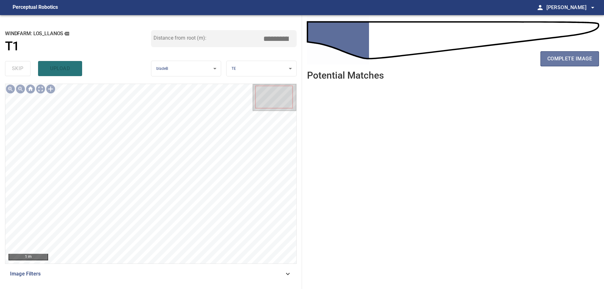
click at [567, 59] on span "complete image" at bounding box center [569, 58] width 45 height 9
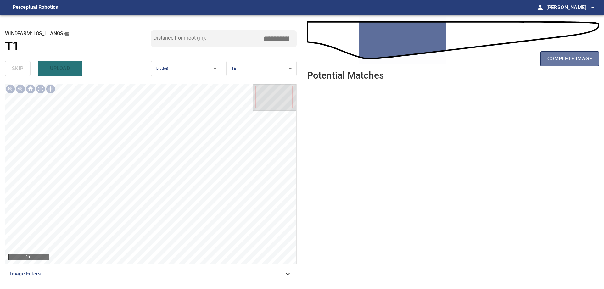
click at [567, 59] on span "complete image" at bounding box center [569, 58] width 45 height 9
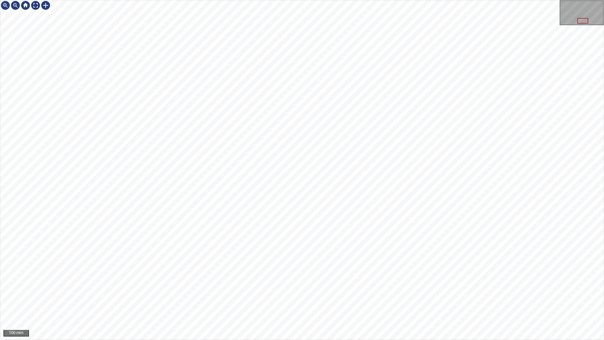
click at [390, 289] on div "100 mm" at bounding box center [302, 170] width 604 height 340
click at [258, 289] on div "100 mm" at bounding box center [302, 170] width 604 height 340
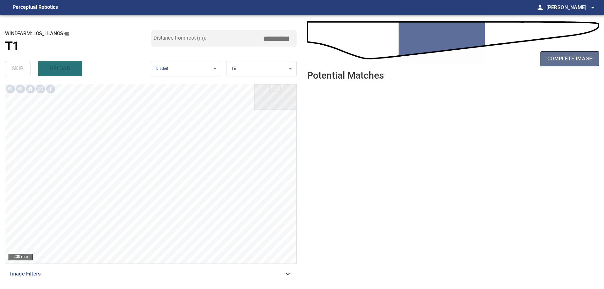
click at [561, 59] on span "complete image" at bounding box center [569, 58] width 45 height 9
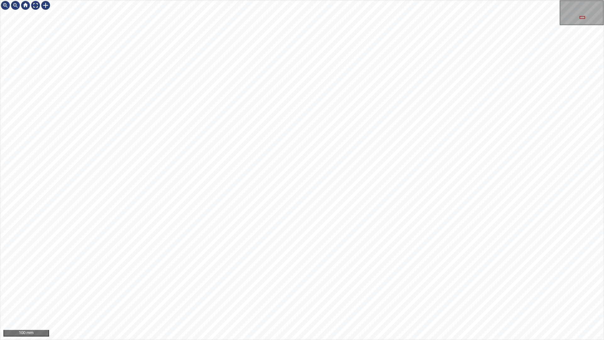
click at [283, 0] on div "100 mm" at bounding box center [302, 170] width 604 height 340
click at [247, 0] on div "100 mm" at bounding box center [302, 170] width 604 height 340
click at [229, 289] on div "100 mm" at bounding box center [302, 170] width 604 height 340
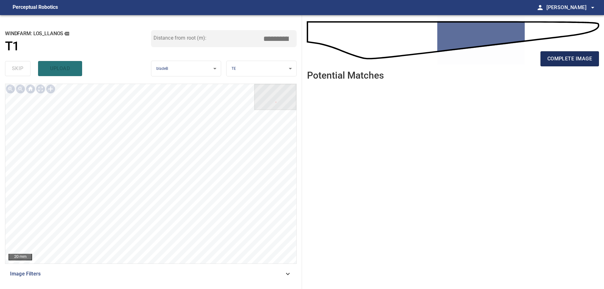
click at [550, 61] on span "complete image" at bounding box center [569, 58] width 45 height 9
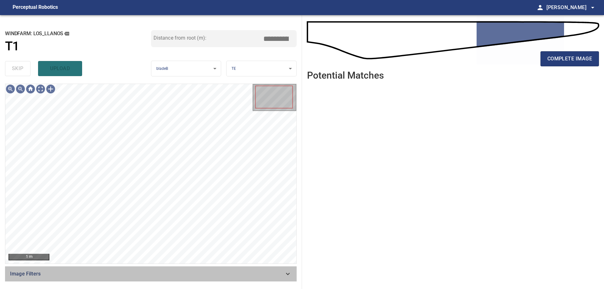
click at [239, 280] on div "Image Filters" at bounding box center [151, 273] width 292 height 15
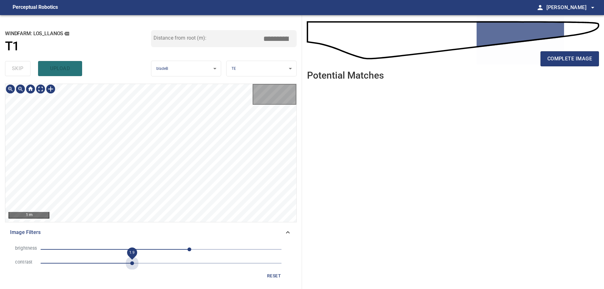
drag, startPoint x: 133, startPoint y: 260, endPoint x: 153, endPoint y: 254, distance: 21.3
click at [133, 260] on span "1.9" at bounding box center [161, 263] width 241 height 9
click at [156, 252] on span "60" at bounding box center [161, 249] width 241 height 9
click at [140, 249] on span "-11" at bounding box center [161, 249] width 241 height 9
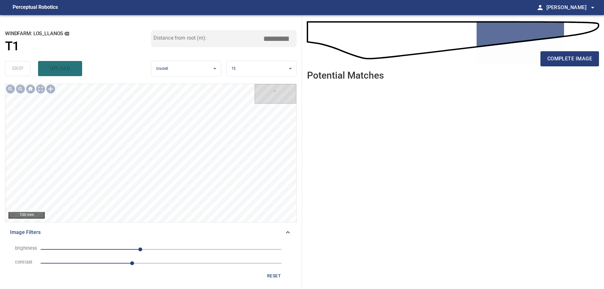
click at [274, 274] on span "reset" at bounding box center [273, 276] width 15 height 8
click at [183, 251] on span "0" at bounding box center [161, 249] width 241 height 9
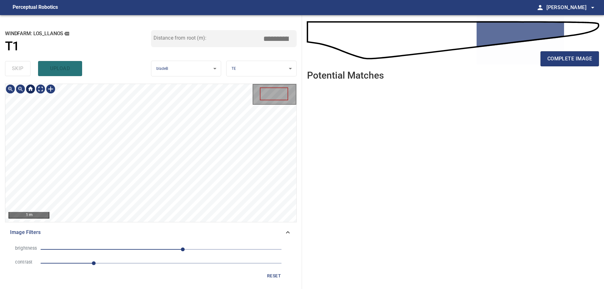
click at [37, 87] on div at bounding box center [30, 89] width 50 height 10
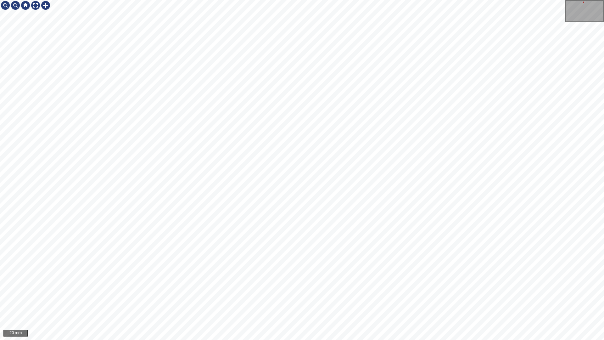
click at [262, 0] on div "20 mm" at bounding box center [302, 170] width 604 height 340
click at [318, 89] on div "50 mm" at bounding box center [302, 170] width 604 height 340
click at [198, 0] on div "100 mm" at bounding box center [302, 170] width 604 height 340
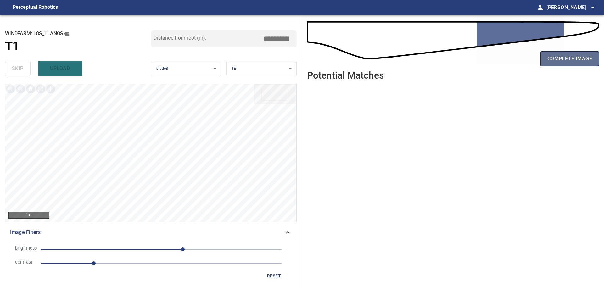
click at [572, 60] on span "complete image" at bounding box center [569, 58] width 45 height 9
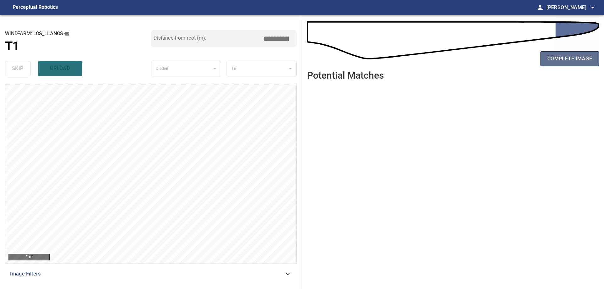
click at [562, 59] on span "complete image" at bounding box center [569, 58] width 45 height 9
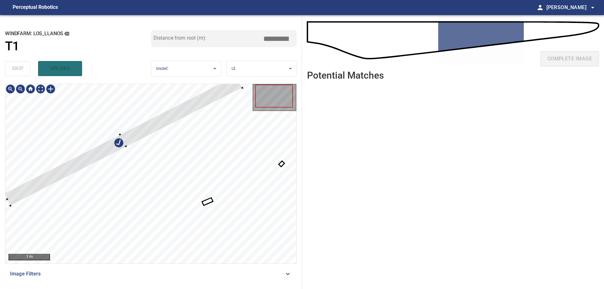
click at [137, 125] on div at bounding box center [150, 174] width 291 height 180
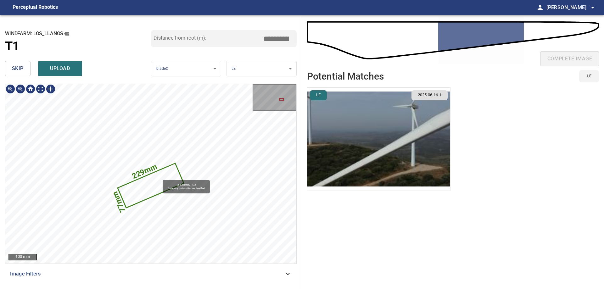
click at [160, 177] on icon at bounding box center [150, 185] width 65 height 43
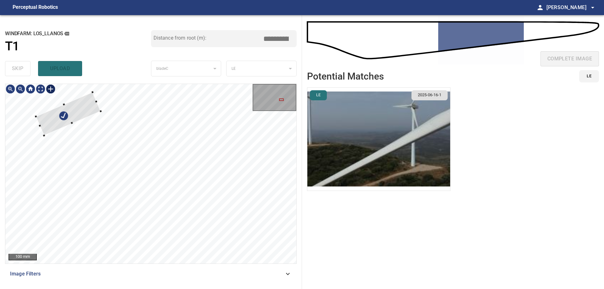
click at [53, 91] on div "100 mm" at bounding box center [150, 174] width 291 height 180
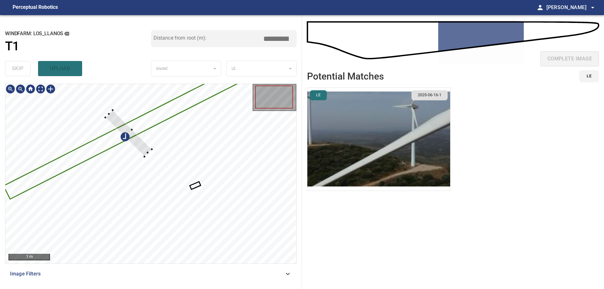
click at [116, 136] on div at bounding box center [150, 174] width 291 height 180
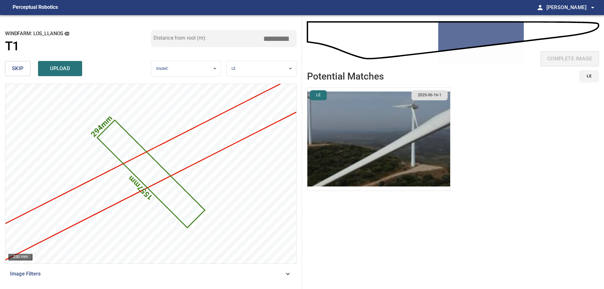
click at [20, 69] on span "skip" at bounding box center [18, 68] width 12 height 9
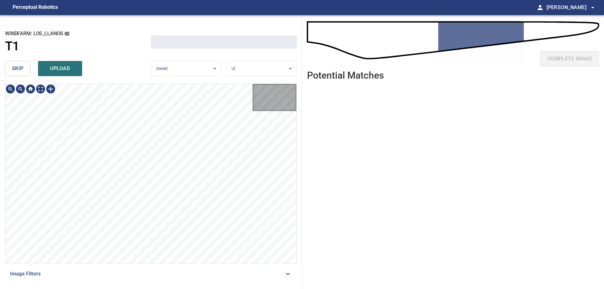
click at [20, 69] on span "skip" at bounding box center [18, 68] width 12 height 9
click at [20, 69] on div "skip upload" at bounding box center [78, 69] width 146 height 20
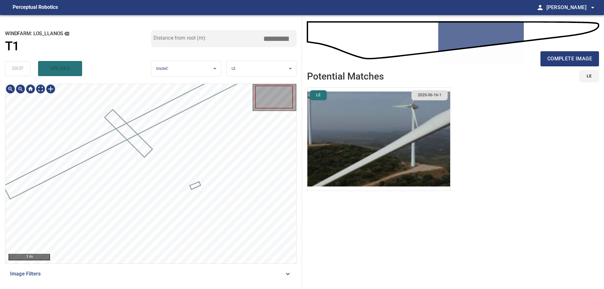
type input "*****"
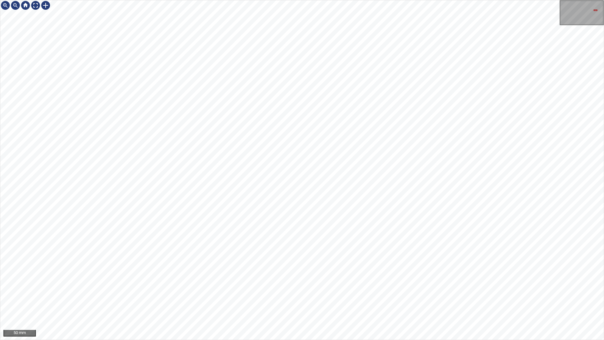
click at [357, 289] on div "50 mm" at bounding box center [302, 170] width 604 height 340
click at [28, 4] on div at bounding box center [25, 5] width 10 height 10
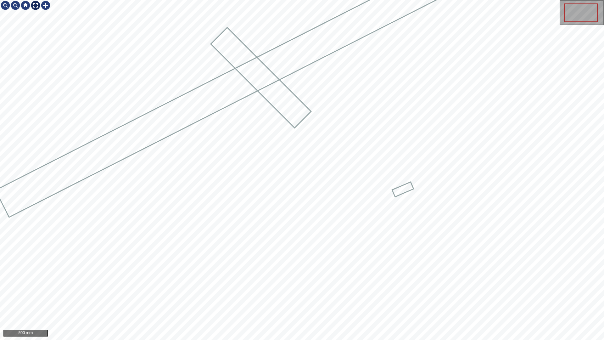
click at [36, 5] on div at bounding box center [36, 5] width 10 height 10
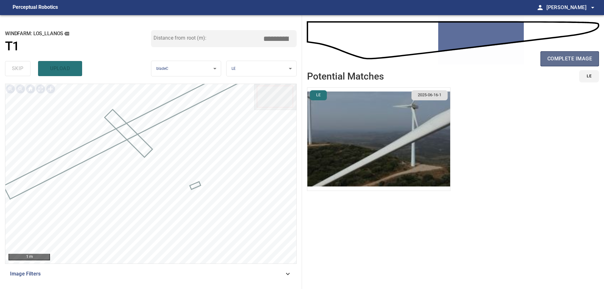
click at [577, 61] on span "complete image" at bounding box center [569, 58] width 45 height 9
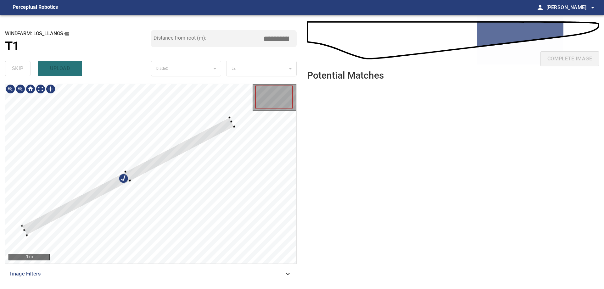
click at [177, 143] on div at bounding box center [150, 174] width 291 height 180
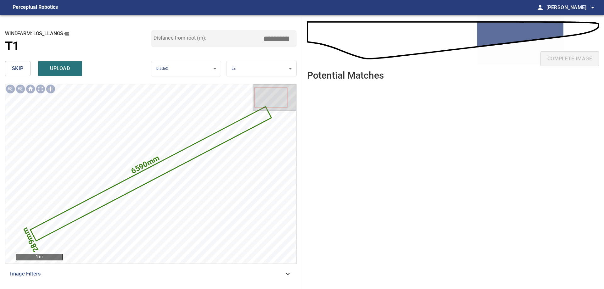
click at [1, 69] on div "**********" at bounding box center [151, 152] width 302 height 274
click at [10, 68] on button "skip" at bounding box center [17, 68] width 25 height 15
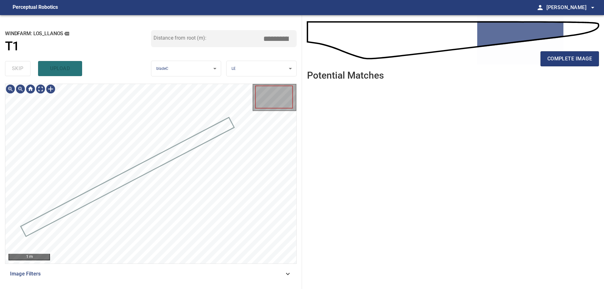
click at [11, 68] on div "skip upload" at bounding box center [78, 69] width 146 height 20
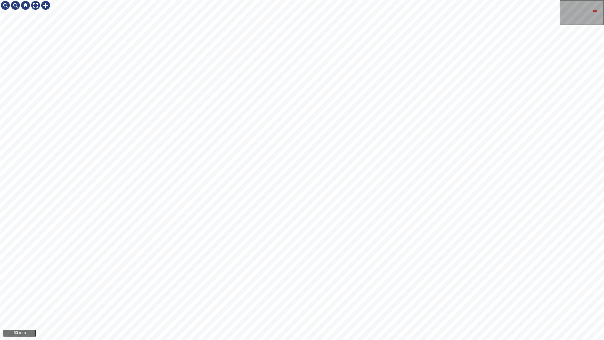
click at [604, 44] on div "50 mm" at bounding box center [302, 170] width 604 height 340
click at [35, 8] on div at bounding box center [36, 5] width 10 height 10
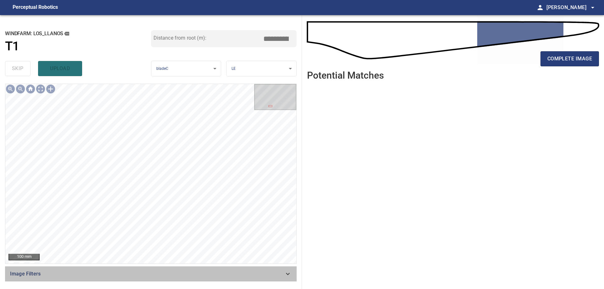
click at [245, 279] on div "Image Filters" at bounding box center [151, 273] width 292 height 15
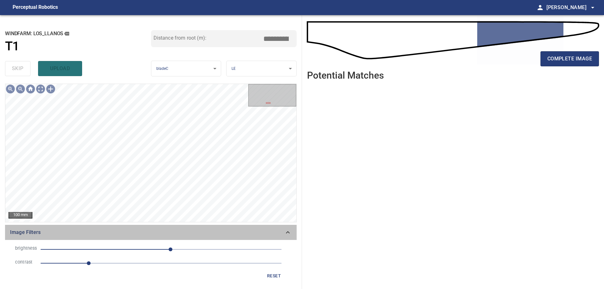
drag, startPoint x: 196, startPoint y: 238, endPoint x: 198, endPoint y: 243, distance: 5.1
click at [197, 242] on div "Image Filters brightness 20 contrast 1 reset" at bounding box center [151, 254] width 292 height 59
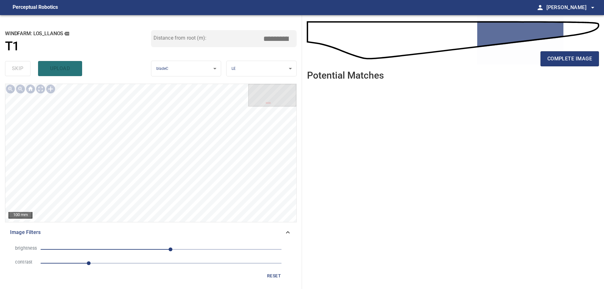
click at [189, 252] on span "20" at bounding box center [161, 249] width 241 height 9
click at [270, 89] on div "20 mm" at bounding box center [150, 153] width 291 height 138
click at [334, 112] on div "**********" at bounding box center [302, 152] width 604 height 274
click at [327, 120] on div "**********" at bounding box center [302, 152] width 604 height 274
click at [293, 98] on div "20 mm" at bounding box center [150, 153] width 291 height 138
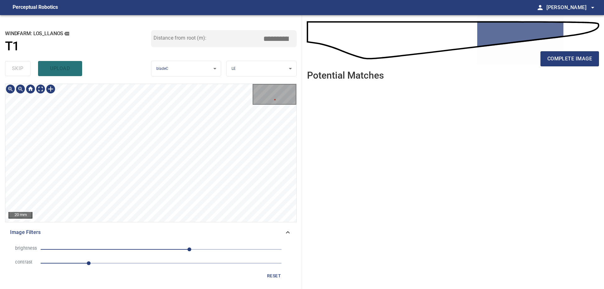
click at [311, 126] on div "**********" at bounding box center [302, 152] width 604 height 274
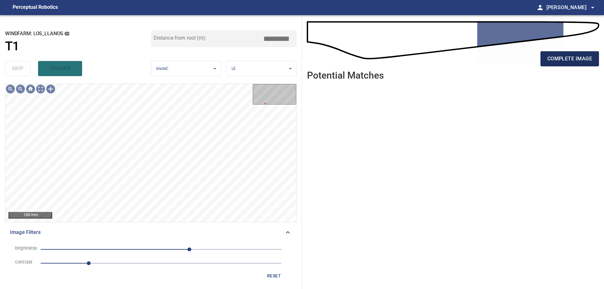
click at [563, 56] on span "complete image" at bounding box center [569, 58] width 45 height 9
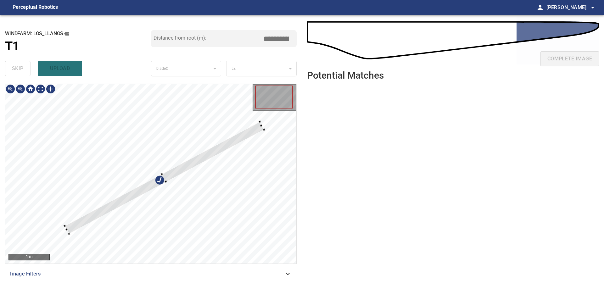
click at [137, 180] on div at bounding box center [150, 174] width 291 height 180
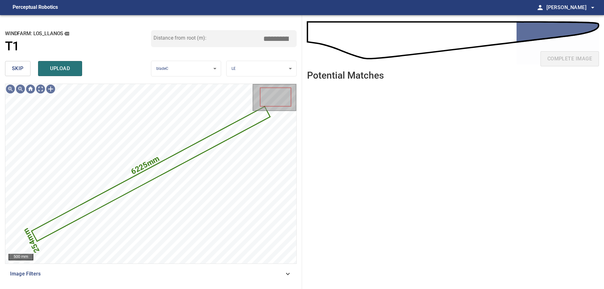
click at [11, 68] on button "skip" at bounding box center [17, 68] width 25 height 15
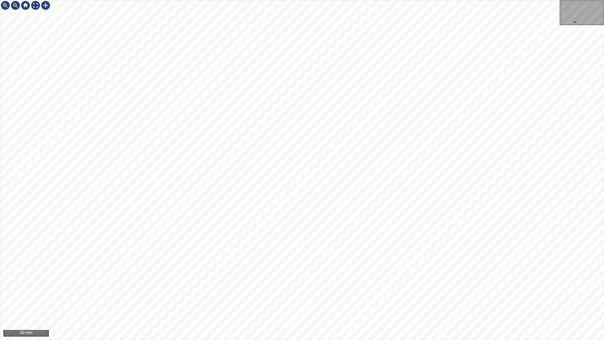
click at [604, 71] on div "50 mm" at bounding box center [302, 170] width 604 height 340
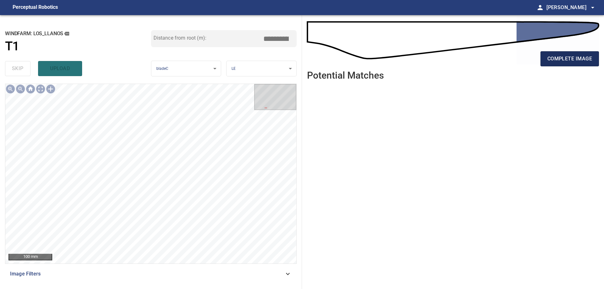
click at [551, 59] on span "complete image" at bounding box center [569, 58] width 45 height 9
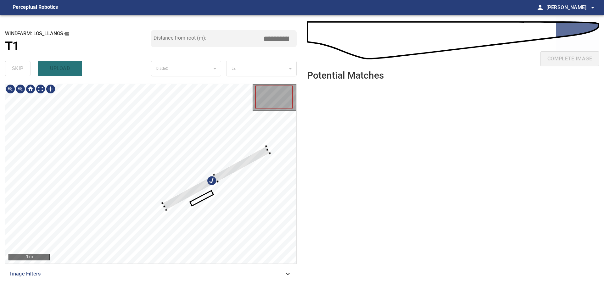
click at [164, 151] on div at bounding box center [150, 174] width 291 height 180
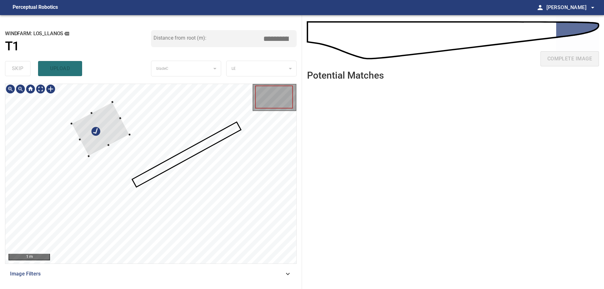
click at [115, 121] on div at bounding box center [100, 129] width 58 height 54
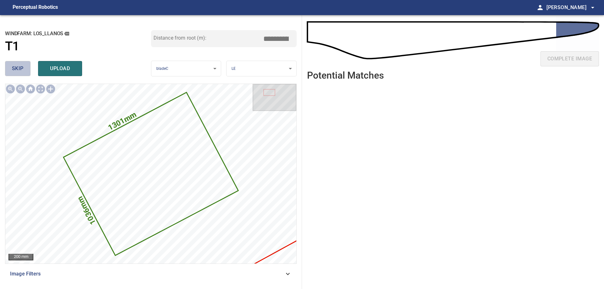
click at [19, 74] on button "skip" at bounding box center [17, 68] width 25 height 15
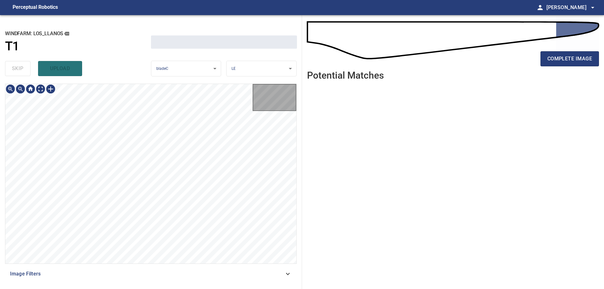
click at [19, 74] on div "skip upload" at bounding box center [78, 69] width 146 height 20
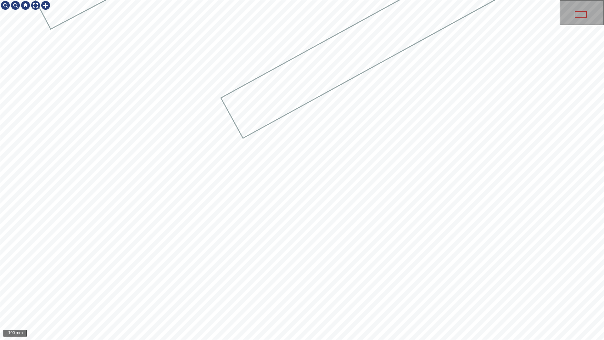
click at [0, 139] on div "100 mm" at bounding box center [302, 170] width 604 height 340
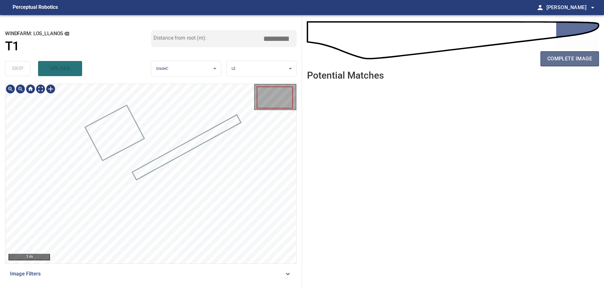
click at [584, 58] on span "complete image" at bounding box center [569, 58] width 45 height 9
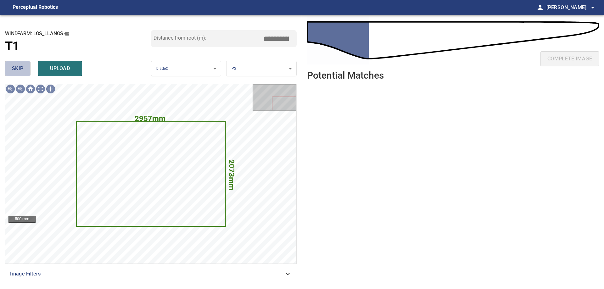
click at [25, 70] on button "skip" at bounding box center [17, 68] width 25 height 15
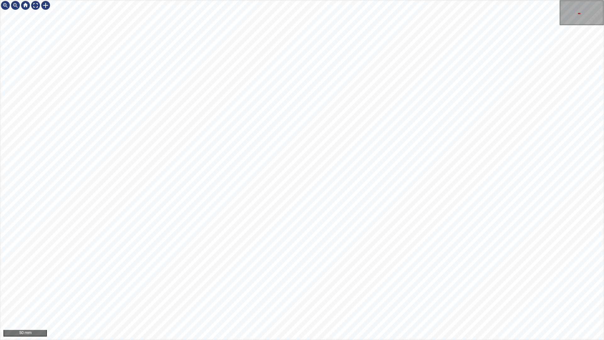
click at [478, 289] on div "50 mm" at bounding box center [302, 170] width 604 height 340
click at [604, 21] on div "100 mm" at bounding box center [302, 170] width 604 height 340
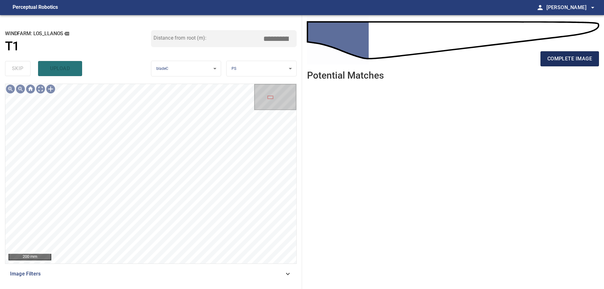
click at [584, 64] on button "complete image" at bounding box center [569, 58] width 59 height 15
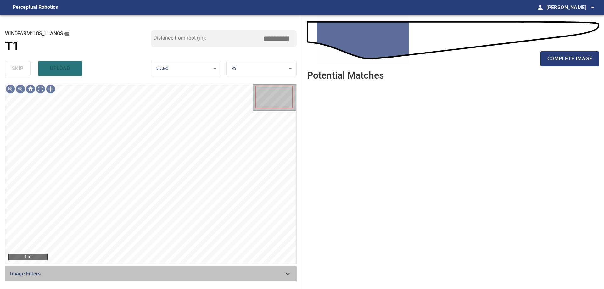
click at [101, 272] on span "Image Filters" at bounding box center [147, 274] width 274 height 8
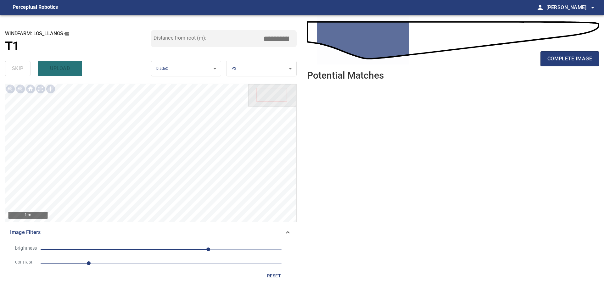
click at [128, 263] on span "1" at bounding box center [161, 263] width 241 height 9
click at [159, 251] on span "100" at bounding box center [161, 249] width 241 height 9
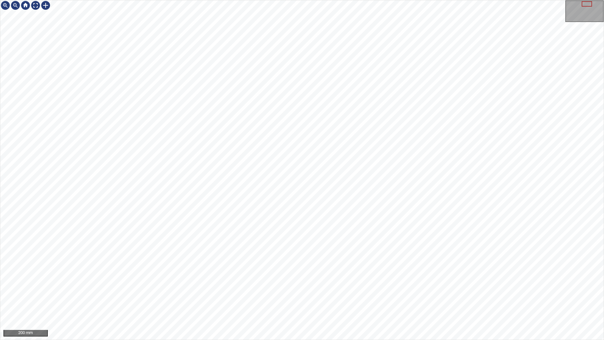
click at [268, 289] on div "200 mm" at bounding box center [302, 170] width 604 height 340
click at [287, 289] on div "100 mm" at bounding box center [302, 170] width 604 height 340
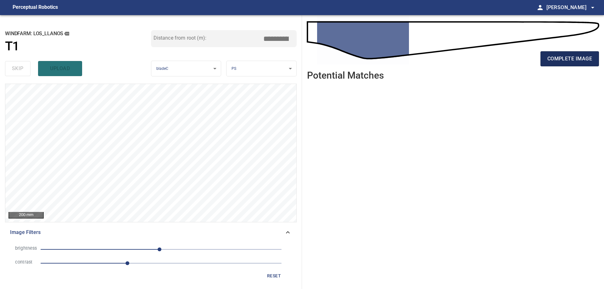
click at [553, 59] on span "complete image" at bounding box center [569, 58] width 45 height 9
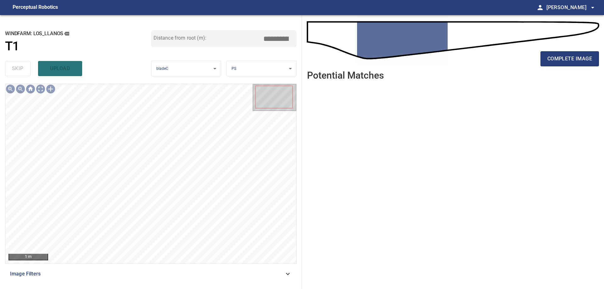
click at [166, 270] on div "Image Filters" at bounding box center [151, 273] width 292 height 15
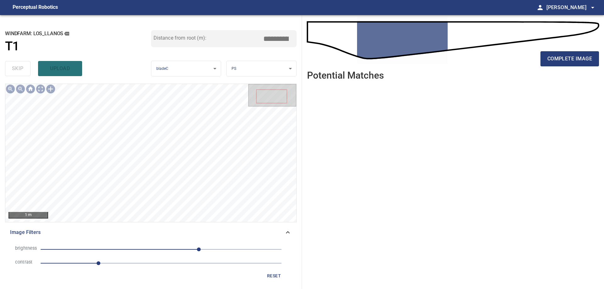
click at [262, 276] on div "reset" at bounding box center [151, 276] width 282 height 12
click at [281, 274] on span "reset" at bounding box center [273, 276] width 15 height 8
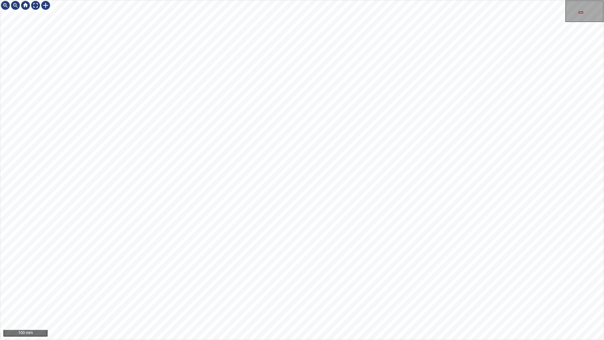
click at [604, 36] on div "100 mm" at bounding box center [302, 170] width 604 height 340
click at [604, 252] on div "100 mm" at bounding box center [302, 170] width 604 height 340
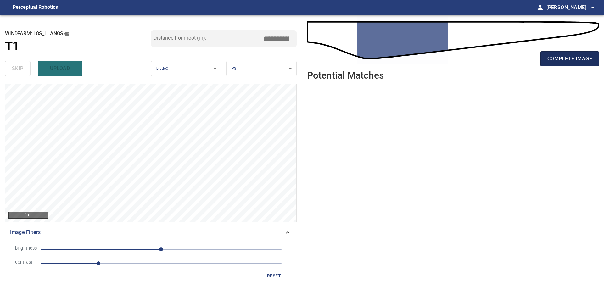
click at [570, 65] on button "complete image" at bounding box center [569, 58] width 59 height 15
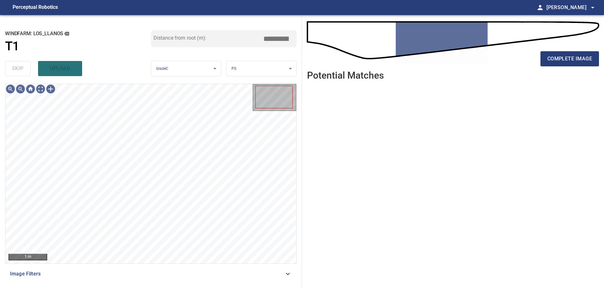
click at [180, 274] on span "Image Filters" at bounding box center [147, 274] width 274 height 8
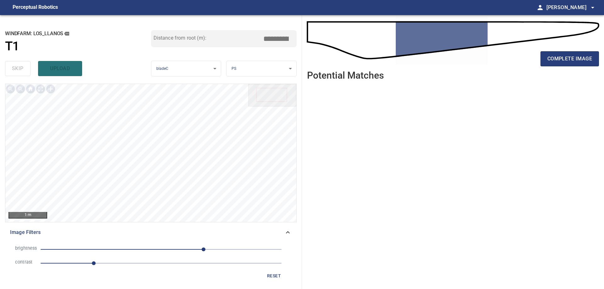
drag, startPoint x: 121, startPoint y: 265, endPoint x: 126, endPoint y: 266, distance: 4.4
click at [122, 265] on span "1.1" at bounding box center [161, 263] width 241 height 9
click at [175, 246] on span "90" at bounding box center [161, 249] width 241 height 9
click at [156, 249] on span "29" at bounding box center [161, 249] width 241 height 9
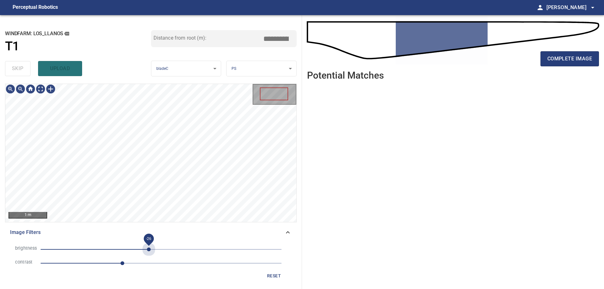
click at [149, 250] on span "-26" at bounding box center [161, 249] width 241 height 9
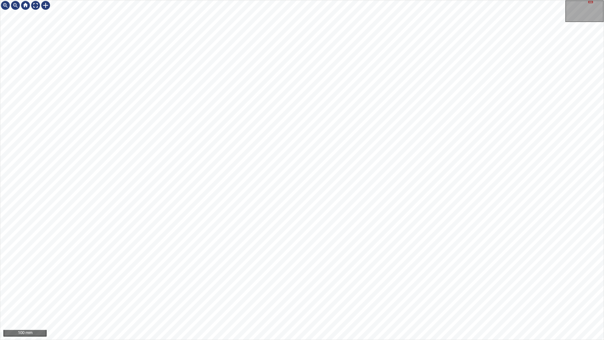
click at [450, 0] on div "100 mm" at bounding box center [302, 170] width 604 height 340
click at [441, 289] on div "100 mm" at bounding box center [302, 170] width 604 height 340
click at [232, 289] on div "100 mm" at bounding box center [302, 170] width 604 height 340
click at [356, 0] on div "100 mm" at bounding box center [302, 170] width 604 height 340
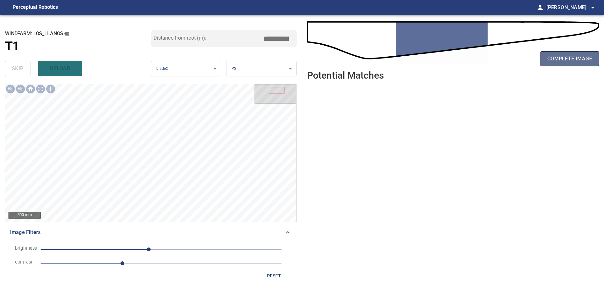
click at [586, 57] on span "complete image" at bounding box center [569, 58] width 45 height 9
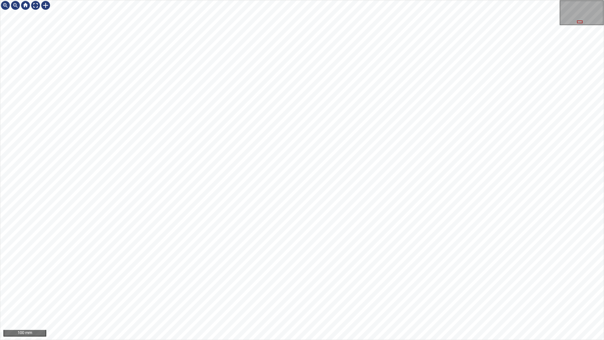
click at [480, 0] on div "100 mm" at bounding box center [302, 170] width 604 height 340
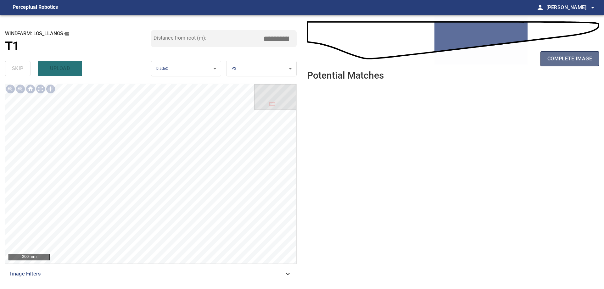
click at [593, 57] on button "complete image" at bounding box center [569, 58] width 59 height 15
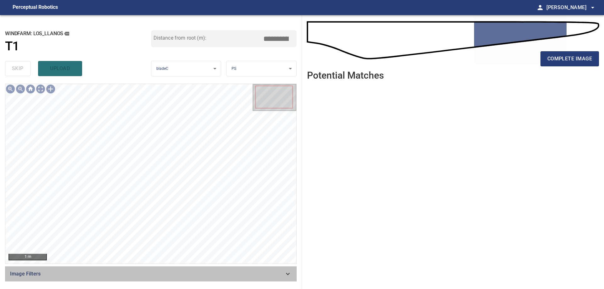
click at [257, 277] on span "Image Filters" at bounding box center [147, 274] width 274 height 8
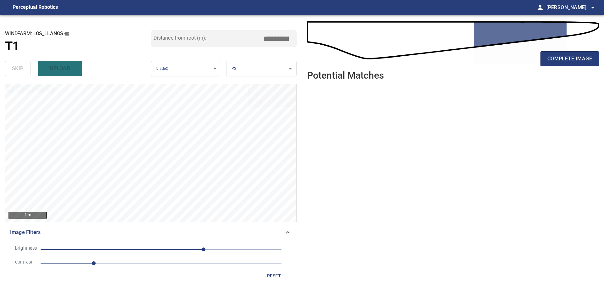
click at [140, 268] on li "contrast 1.1" at bounding box center [151, 263] width 282 height 14
click at [150, 262] on span "1.1" at bounding box center [161, 263] width 241 height 9
drag, startPoint x: 189, startPoint y: 251, endPoint x: 163, endPoint y: 250, distance: 26.8
click at [187, 251] on span "90" at bounding box center [161, 249] width 241 height 9
drag, startPoint x: 163, startPoint y: 250, endPoint x: 155, endPoint y: 251, distance: 7.7
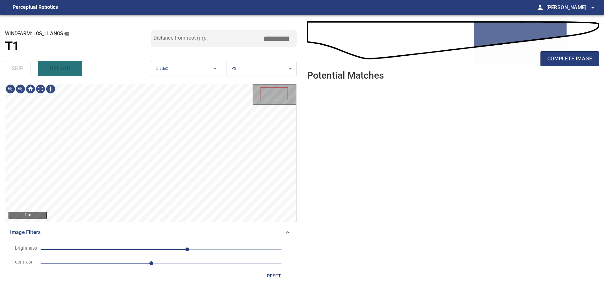
click at [163, 250] on span "55" at bounding box center [161, 249] width 241 height 9
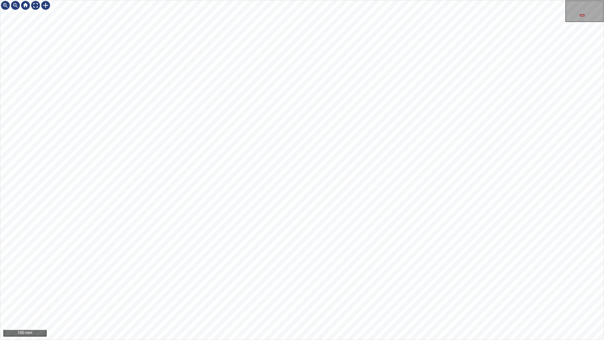
click at [327, 289] on div "100 mm" at bounding box center [302, 170] width 604 height 340
click at [281, 289] on div "100 mm" at bounding box center [302, 170] width 604 height 340
click at [398, 289] on div "100 mm" at bounding box center [302, 170] width 604 height 340
click at [321, 289] on div "100 mm" at bounding box center [302, 170] width 604 height 340
click at [380, 289] on div "100 mm" at bounding box center [302, 170] width 604 height 340
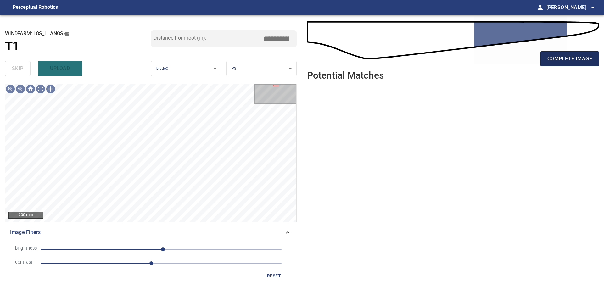
click at [585, 65] on button "complete image" at bounding box center [569, 58] width 59 height 15
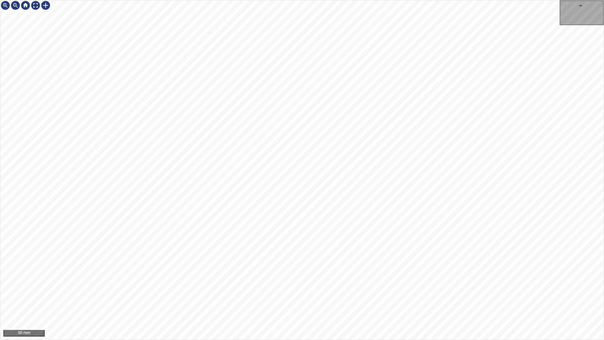
click at [370, 289] on div "50 mm" at bounding box center [302, 170] width 604 height 340
click at [484, 289] on div "50 mm" at bounding box center [302, 170] width 604 height 340
click at [453, 289] on div "100 mm" at bounding box center [302, 170] width 604 height 340
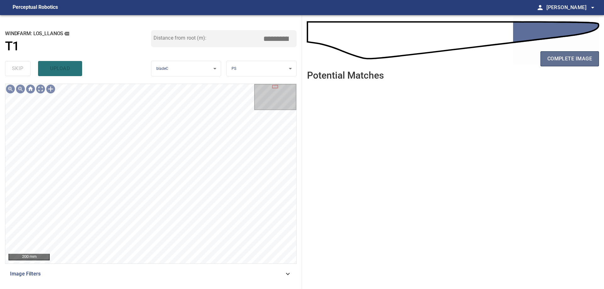
click at [567, 58] on span "complete image" at bounding box center [569, 58] width 45 height 9
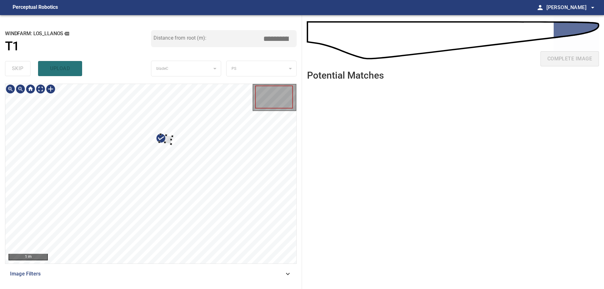
click at [211, 201] on div at bounding box center [150, 174] width 291 height 180
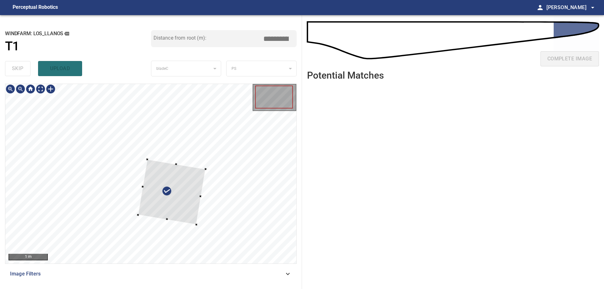
click at [138, 183] on div at bounding box center [172, 191] width 68 height 65
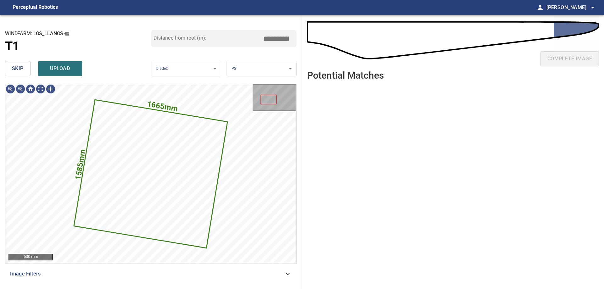
click at [16, 65] on span "skip" at bounding box center [18, 68] width 12 height 9
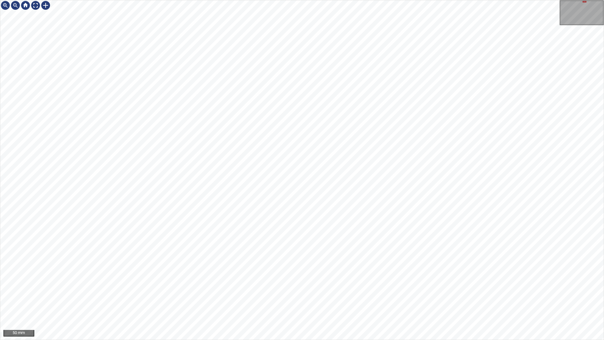
click at [339, 289] on div "50 mm" at bounding box center [302, 170] width 604 height 340
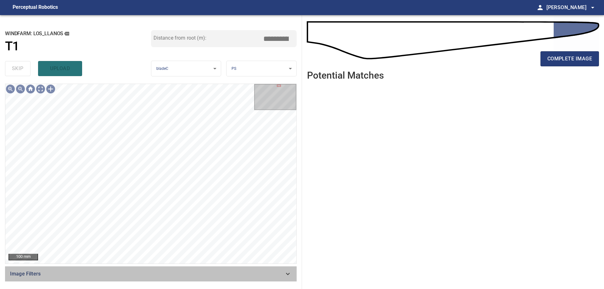
drag, startPoint x: 261, startPoint y: 277, endPoint x: 227, endPoint y: 277, distance: 34.3
click at [260, 277] on span "Image Filters" at bounding box center [147, 274] width 274 height 8
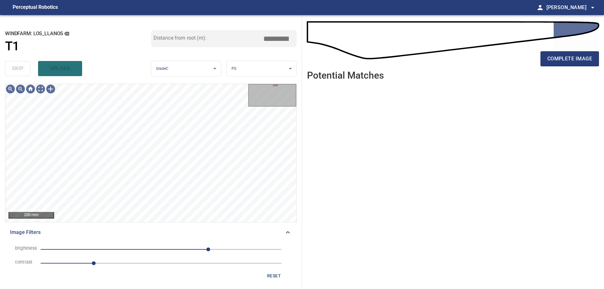
click at [154, 268] on li "contrast 1.1" at bounding box center [151, 263] width 282 height 14
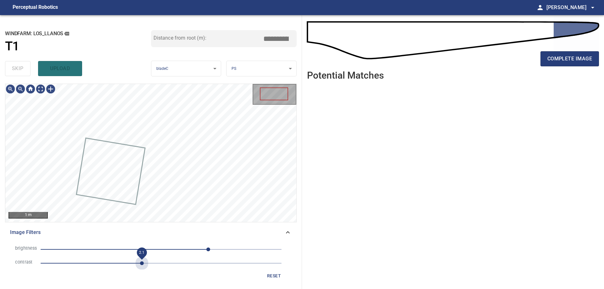
click at [141, 261] on span "2.1" at bounding box center [161, 263] width 241 height 9
click at [156, 255] on li "brightness 100" at bounding box center [151, 250] width 282 height 14
click at [156, 249] on span "100" at bounding box center [161, 249] width 241 height 9
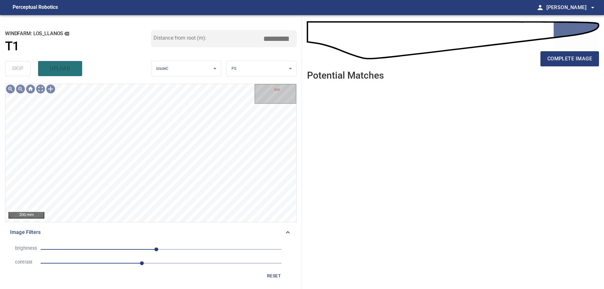
click at [540, 66] on div "complete image" at bounding box center [453, 61] width 292 height 25
click at [551, 60] on span "complete image" at bounding box center [569, 58] width 45 height 9
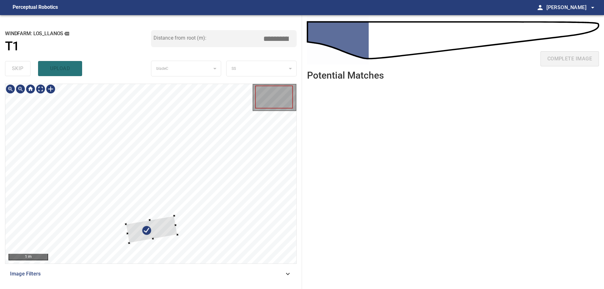
click at [78, 190] on div at bounding box center [150, 174] width 291 height 180
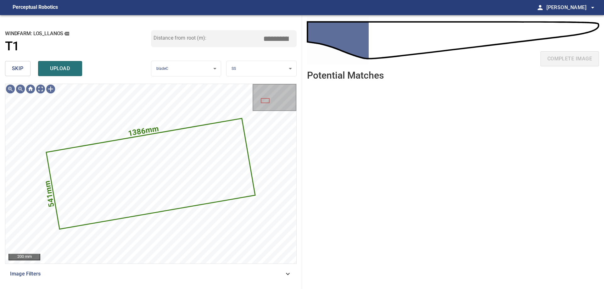
click at [24, 65] on button "skip" at bounding box center [17, 68] width 25 height 15
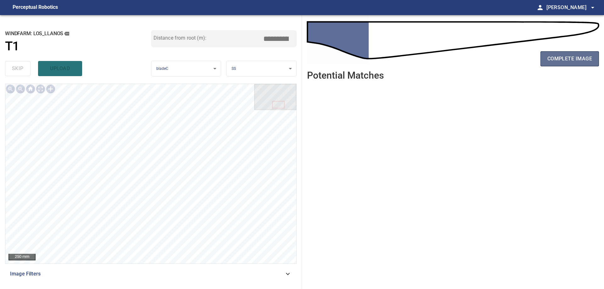
click at [574, 52] on button "complete image" at bounding box center [569, 58] width 59 height 15
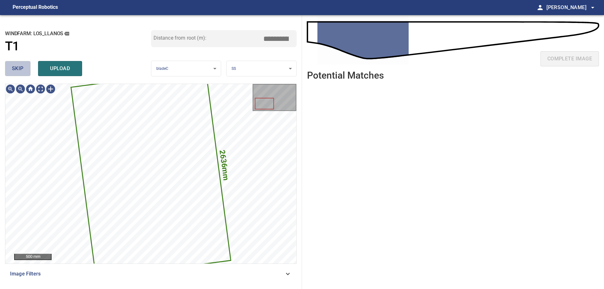
click at [21, 69] on span "skip" at bounding box center [18, 68] width 12 height 9
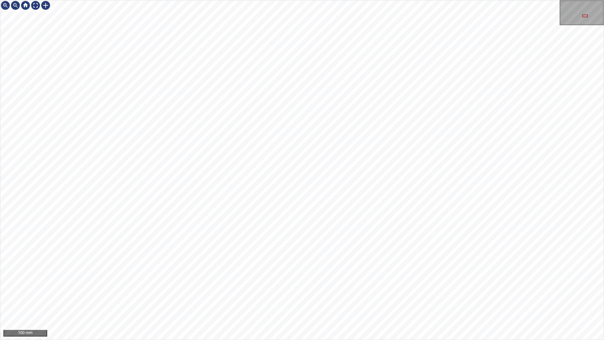
click at [303, 0] on div "100 mm" at bounding box center [302, 170] width 604 height 340
click at [256, 289] on div "250 mm" at bounding box center [302, 170] width 604 height 340
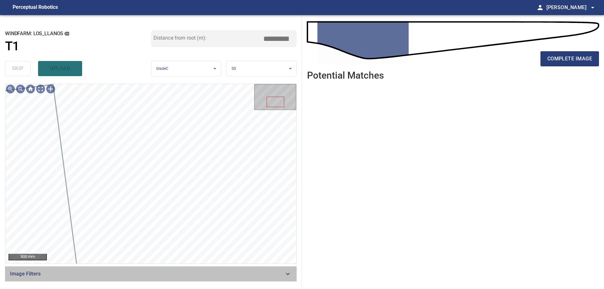
drag, startPoint x: 259, startPoint y: 267, endPoint x: 207, endPoint y: 288, distance: 56.1
click at [259, 269] on div "Image Filters" at bounding box center [151, 273] width 292 height 15
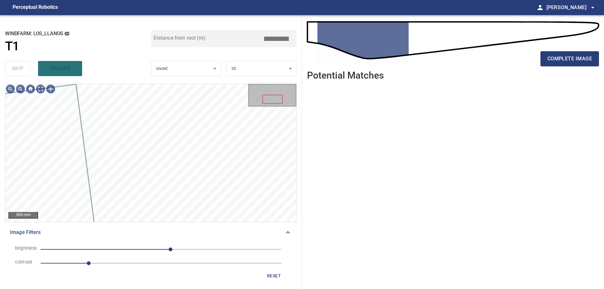
drag, startPoint x: 118, startPoint y: 260, endPoint x: 132, endPoint y: 263, distance: 15.3
click at [119, 261] on span "1" at bounding box center [161, 263] width 241 height 9
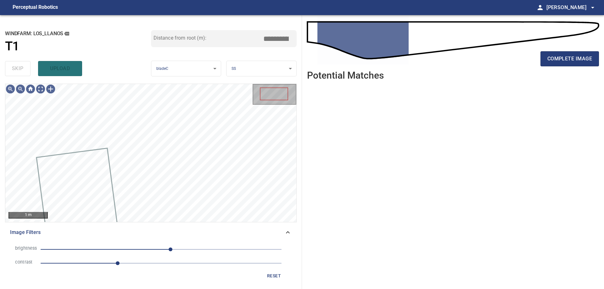
drag, startPoint x: 148, startPoint y: 244, endPoint x: 122, endPoint y: 252, distance: 27.4
click at [148, 247] on li "brightness 20" at bounding box center [151, 250] width 282 height 14
drag, startPoint x: 112, startPoint y: 251, endPoint x: 120, endPoint y: 251, distance: 8.5
click at [115, 251] on span "20" at bounding box center [161, 249] width 241 height 9
click at [129, 249] on span "-99" at bounding box center [161, 249] width 241 height 9
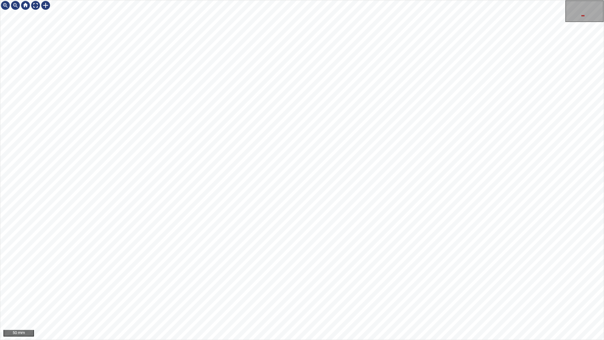
click at [413, 289] on div "50 mm" at bounding box center [302, 170] width 604 height 340
click at [385, 289] on div "50 mm" at bounding box center [302, 170] width 604 height 340
click at [310, 289] on div "50 mm" at bounding box center [302, 170] width 604 height 340
click at [215, 0] on div "50 mm" at bounding box center [302, 170] width 604 height 340
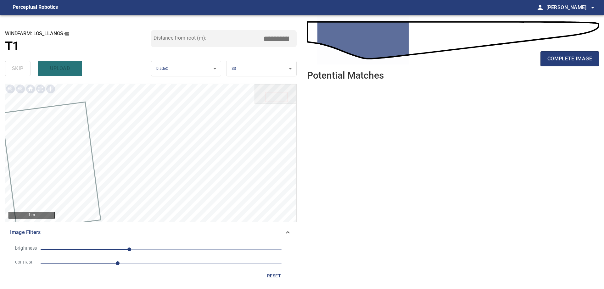
click at [278, 277] on span "reset" at bounding box center [273, 276] width 15 height 8
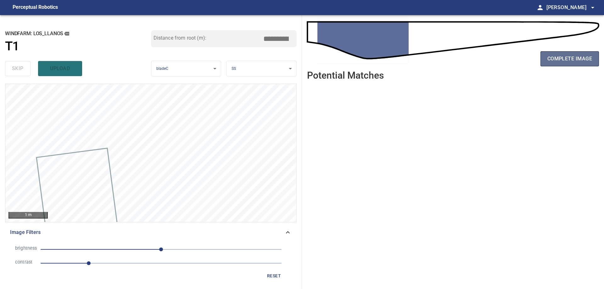
click at [573, 64] on button "complete image" at bounding box center [569, 58] width 59 height 15
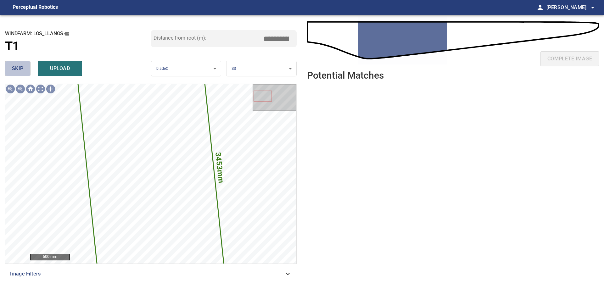
click at [10, 69] on button "skip" at bounding box center [17, 68] width 25 height 15
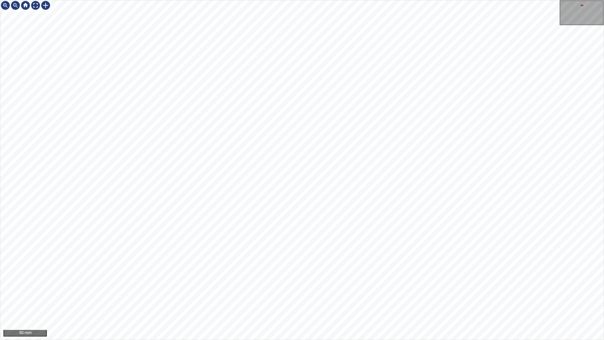
click at [336, 0] on div "50 mm" at bounding box center [302, 170] width 604 height 340
click at [369, 289] on div "100 mm" at bounding box center [302, 170] width 604 height 340
click at [333, 289] on div "100 mm" at bounding box center [302, 170] width 604 height 340
click at [375, 289] on div "100 mm" at bounding box center [302, 170] width 604 height 340
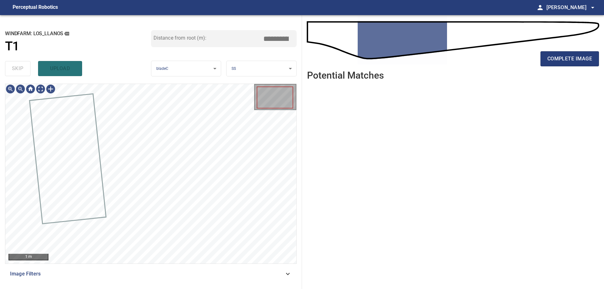
click at [217, 273] on span "Image Filters" at bounding box center [147, 274] width 274 height 8
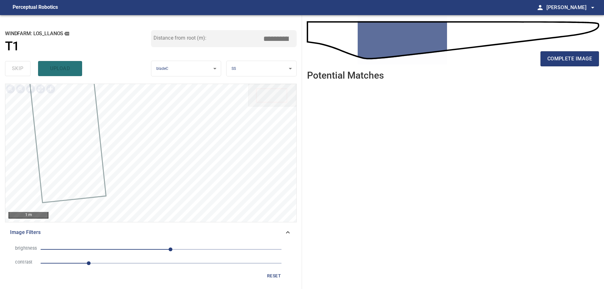
click at [133, 266] on span "1" at bounding box center [161, 263] width 241 height 9
drag, startPoint x: 115, startPoint y: 244, endPoint x: 112, endPoint y: 250, distance: 6.6
click at [115, 250] on li "brightness 20" at bounding box center [151, 250] width 282 height 14
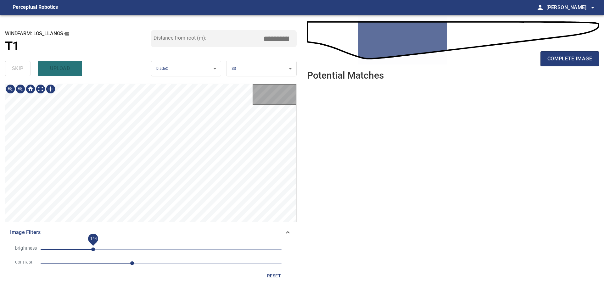
click at [93, 250] on span "-144" at bounding box center [161, 249] width 241 height 9
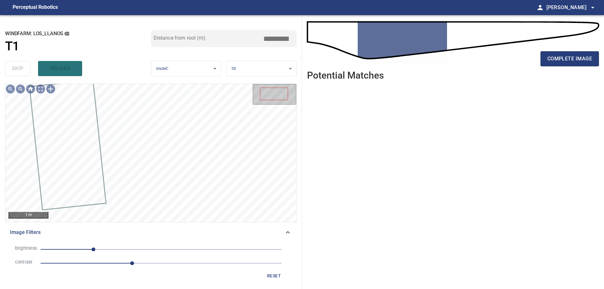
click at [102, 251] on span "-143" at bounding box center [161, 249] width 241 height 9
click at [108, 252] on span "-125" at bounding box center [161, 249] width 241 height 9
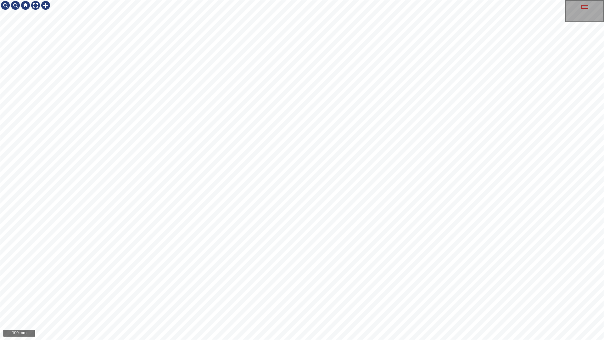
click at [376, 289] on div "100 mm" at bounding box center [302, 170] width 604 height 340
click at [422, 289] on div "100 mm" at bounding box center [302, 170] width 604 height 340
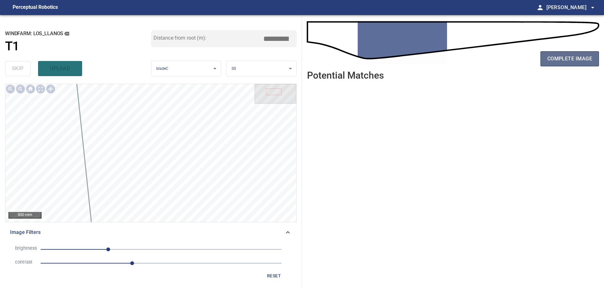
click at [557, 54] on button "complete image" at bounding box center [569, 58] width 59 height 15
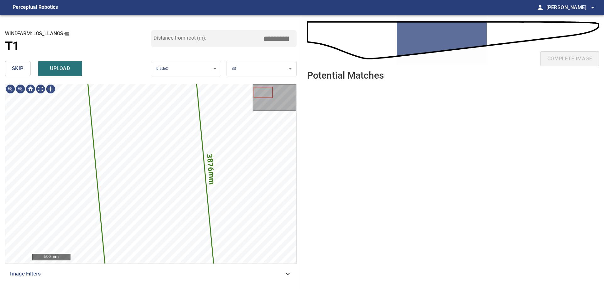
click at [23, 68] on span "skip" at bounding box center [18, 68] width 12 height 9
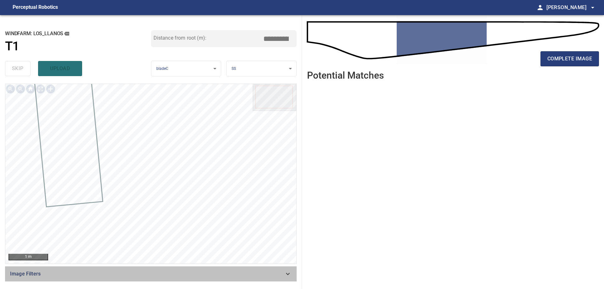
click at [285, 275] on icon at bounding box center [288, 274] width 8 height 8
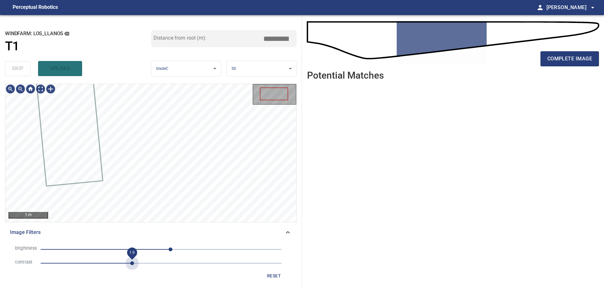
click at [133, 263] on span "1.9" at bounding box center [161, 263] width 241 height 9
drag, startPoint x: 148, startPoint y: 240, endPoint x: 133, endPoint y: 256, distance: 22.0
click at [146, 246] on div "brightness 20 contrast 1.9 reset" at bounding box center [151, 262] width 292 height 44
click at [134, 249] on span "-57" at bounding box center [161, 249] width 241 height 9
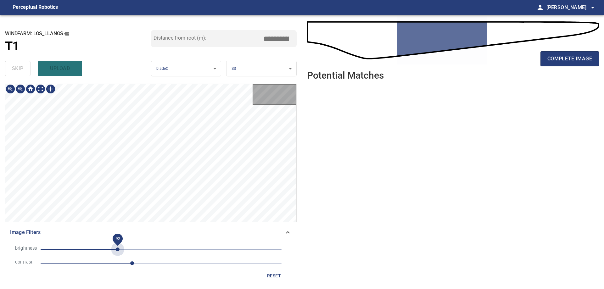
drag, startPoint x: 118, startPoint y: 247, endPoint x: 106, endPoint y: 251, distance: 12.2
click at [117, 248] on span "-92" at bounding box center [161, 249] width 241 height 9
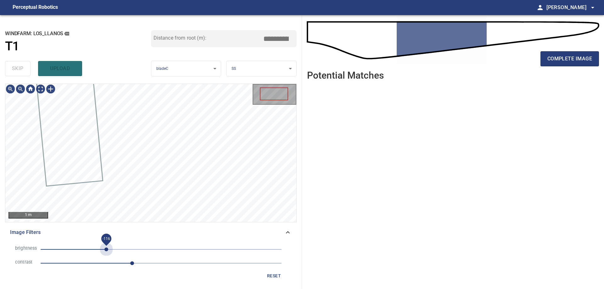
click at [106, 251] on span "-116" at bounding box center [161, 249] width 241 height 9
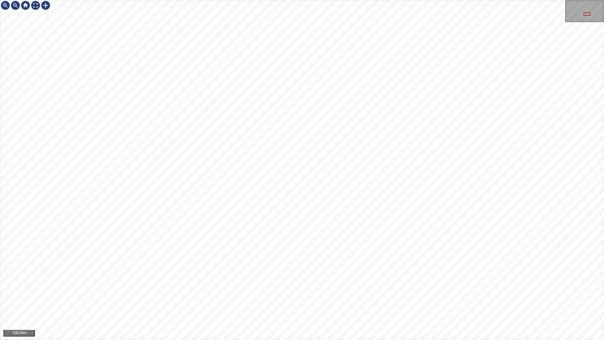
click at [319, 0] on div "100 mm" at bounding box center [302, 170] width 604 height 340
click at [346, 289] on div "100 mm" at bounding box center [302, 170] width 604 height 340
click at [0, 202] on html "100 mm" at bounding box center [302, 170] width 604 height 340
click at [339, 0] on div "100 mm" at bounding box center [302, 170] width 604 height 340
click at [324, 0] on div "100 mm" at bounding box center [302, 170] width 604 height 340
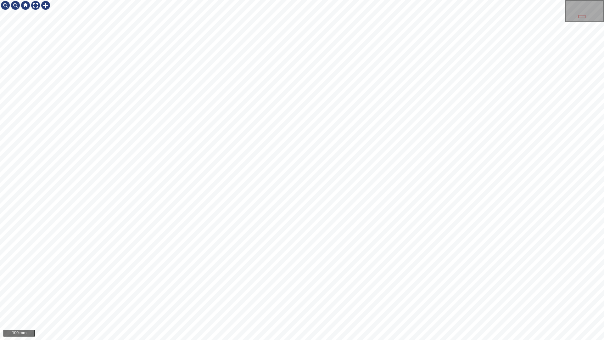
click at [307, 0] on div "100 mm" at bounding box center [302, 170] width 604 height 340
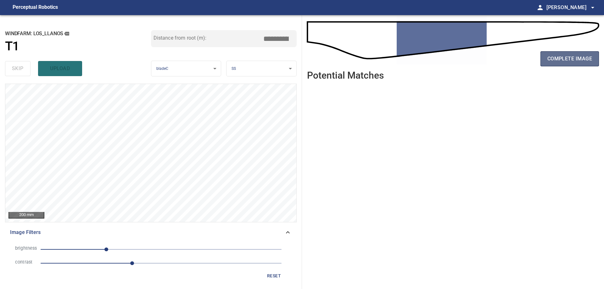
click at [570, 58] on span "complete image" at bounding box center [569, 58] width 45 height 9
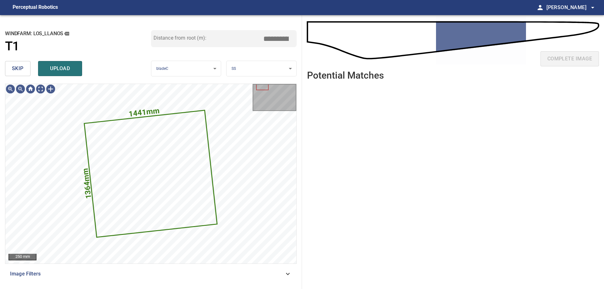
click at [20, 69] on span "skip" at bounding box center [18, 68] width 12 height 9
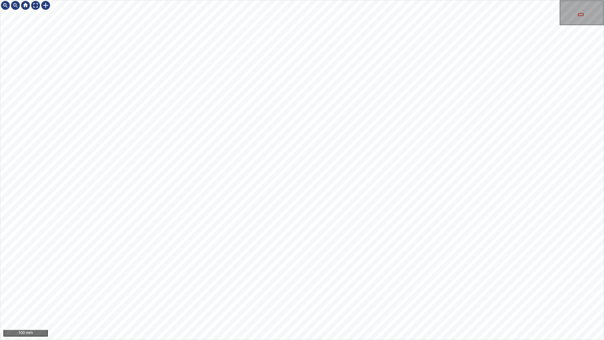
click at [419, 289] on div "100 mm" at bounding box center [302, 170] width 604 height 340
click at [434, 289] on div "100 mm" at bounding box center [302, 170] width 604 height 340
click at [491, 289] on div "100 mm" at bounding box center [302, 170] width 604 height 340
click at [389, 0] on div "100 mm" at bounding box center [302, 170] width 604 height 340
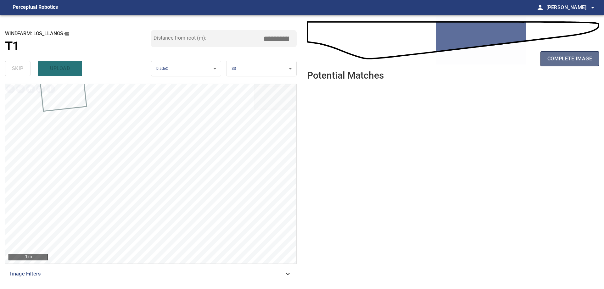
click at [570, 59] on span "complete image" at bounding box center [569, 58] width 45 height 9
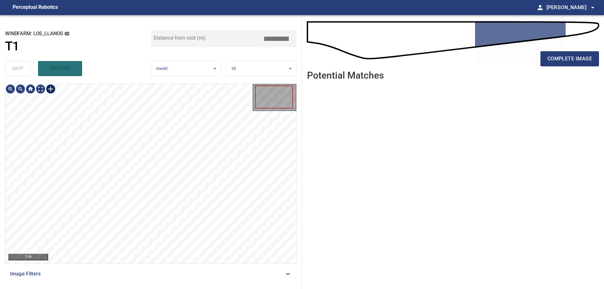
click at [51, 87] on div at bounding box center [51, 89] width 10 height 10
click at [165, 208] on div at bounding box center [150, 174] width 291 height 180
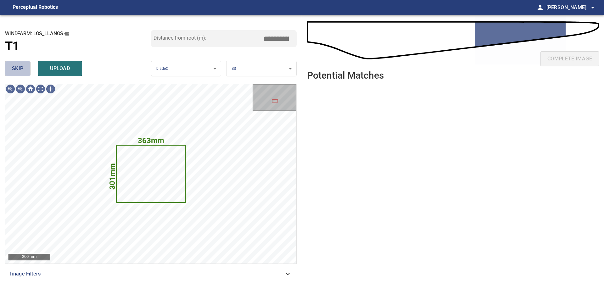
click at [12, 70] on span "skip" at bounding box center [18, 68] width 12 height 9
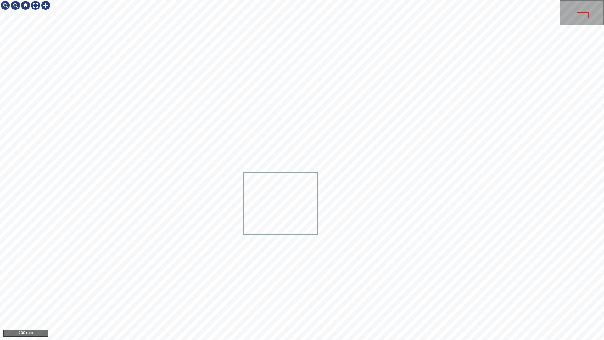
click at [304, 219] on icon at bounding box center [280, 203] width 73 height 61
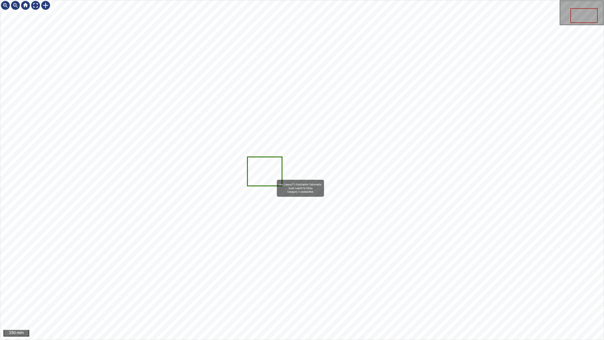
click at [250, 182] on icon at bounding box center [265, 171] width 34 height 28
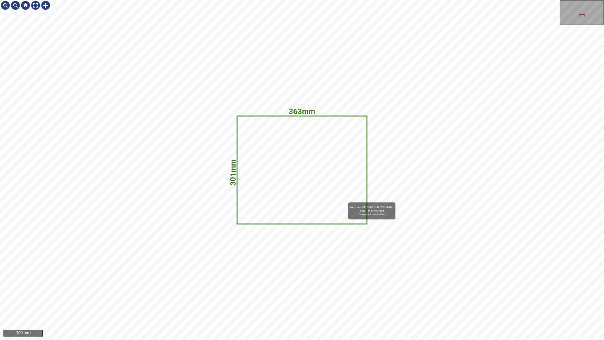
click at [250, 182] on icon at bounding box center [302, 169] width 129 height 107
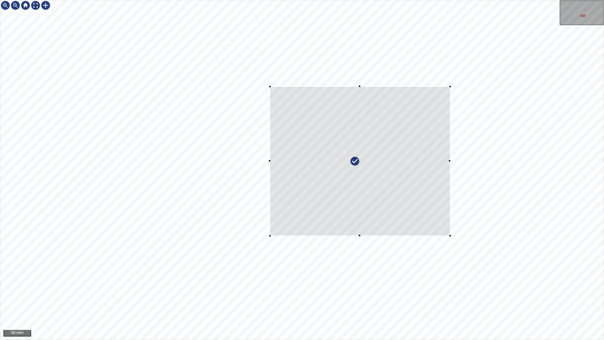
click at [381, 92] on div at bounding box center [360, 161] width 180 height 149
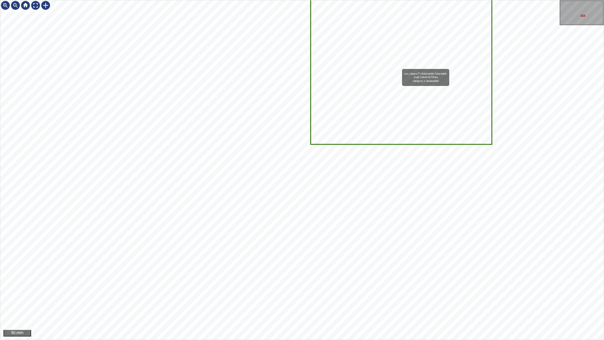
click at [399, 65] on icon at bounding box center [401, 68] width 180 height 149
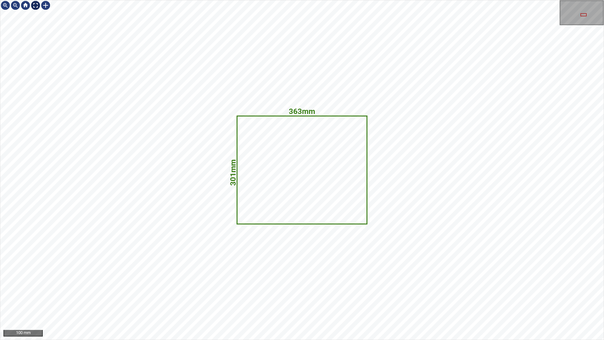
click at [35, 5] on div at bounding box center [36, 5] width 10 height 10
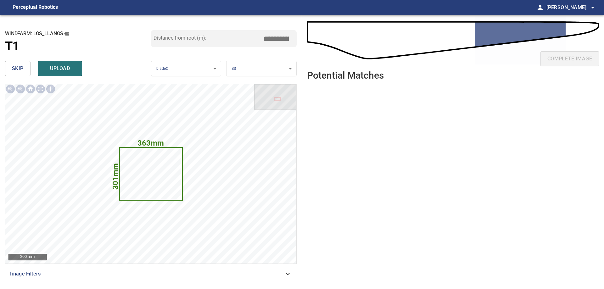
click at [15, 59] on div "skip upload" at bounding box center [78, 69] width 146 height 20
click at [12, 76] on button "skip" at bounding box center [17, 68] width 25 height 15
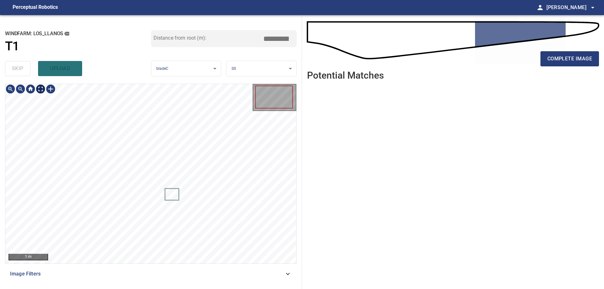
click at [39, 95] on div "1 m" at bounding box center [150, 174] width 291 height 180
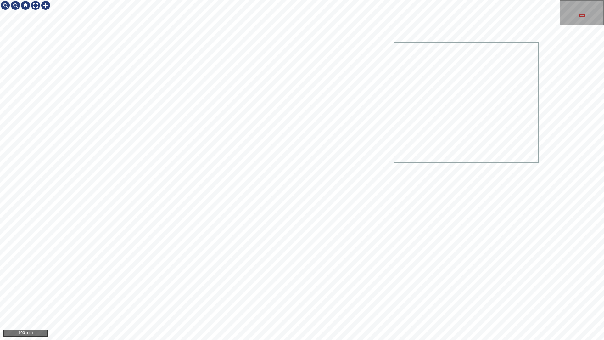
click at [215, 289] on div "100 mm" at bounding box center [302, 170] width 604 height 340
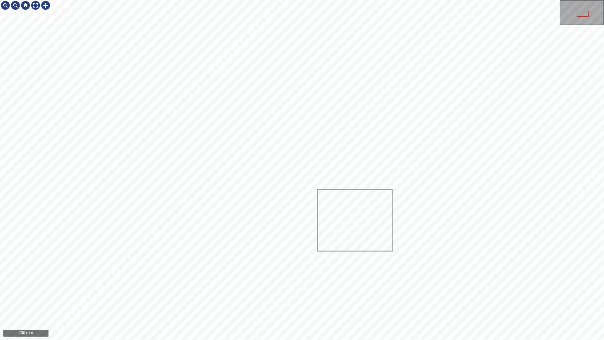
click at [216, 289] on div "200 mm" at bounding box center [302, 170] width 604 height 340
click at [236, 289] on div "200 mm" at bounding box center [302, 170] width 604 height 340
click at [356, 0] on div "100 mm" at bounding box center [302, 170] width 604 height 340
click at [476, 289] on div "100 mm" at bounding box center [302, 170] width 604 height 340
click at [294, 206] on div at bounding box center [301, 169] width 603 height 339
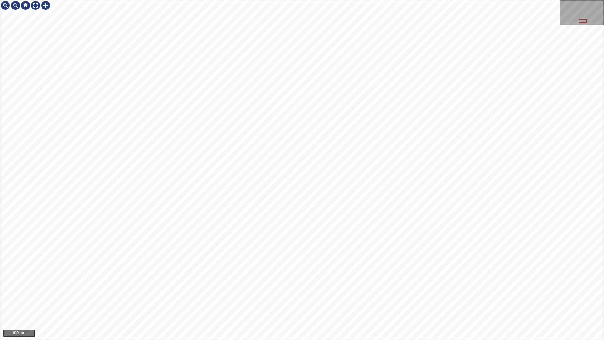
click at [339, 289] on div "Los_Llanos/T1/0de2ad4b-7a3a-4a0b-3ca0-1e443767f68a Category 2 unclassified 100 …" at bounding box center [302, 170] width 604 height 340
click at [142, 0] on div "Los_Llanos/T1/0de2ad4b-7a3a-4a0b-3ca0-1e443767f68a Category 2 unclassified 200 …" at bounding box center [302, 170] width 604 height 340
click at [238, 289] on div "Los_Llanos/T1/0de2ad4b-7a3a-4a0b-3ca0-1e443767f68a Category 2 unclassified 200 …" at bounding box center [302, 170] width 604 height 340
click at [256, 0] on div "Los_Llanos/T1/0de2ad4b-7a3a-4a0b-3ca0-1e443767f68a Category 2 unclassified 100 …" at bounding box center [302, 170] width 604 height 340
click at [249, 0] on div "Los_Llanos/T1/0de2ad4b-7a3a-4a0b-3ca0-1e443767f68a Category 2 unclassified 100 …" at bounding box center [302, 170] width 604 height 340
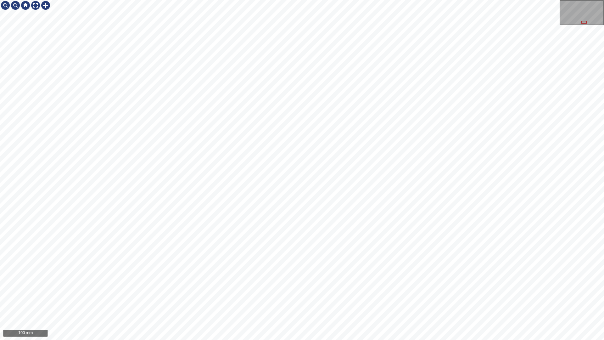
click at [604, 0] on div "Los_Llanos/T1/0de2ad4b-7a3a-4a0b-3ca0-1e443767f68a Category 2 unclassified 100 …" at bounding box center [302, 170] width 604 height 340
click at [327, 0] on div "Los_Llanos/T1/0de2ad4b-7a3a-4a0b-3ca0-1e443767f68a Category 2 unclassified 100 …" at bounding box center [302, 170] width 604 height 340
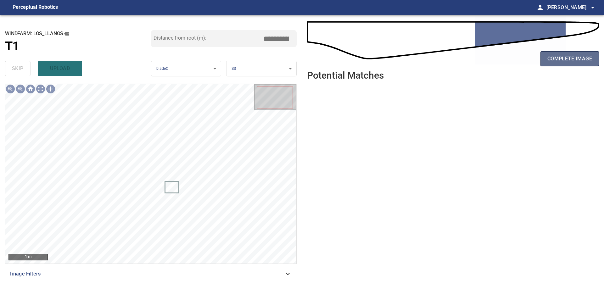
click at [566, 61] on span "complete image" at bounding box center [569, 58] width 45 height 9
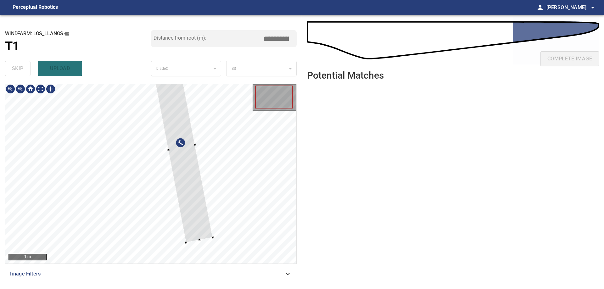
click at [187, 174] on div at bounding box center [181, 148] width 62 height 190
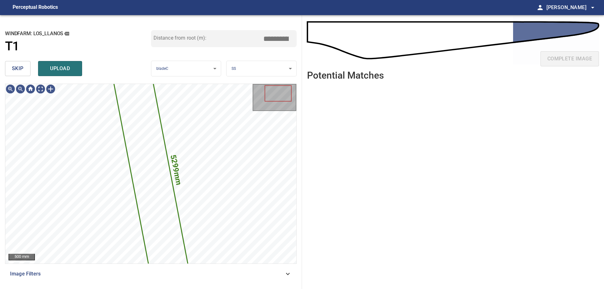
click at [14, 67] on span "skip" at bounding box center [18, 68] width 12 height 9
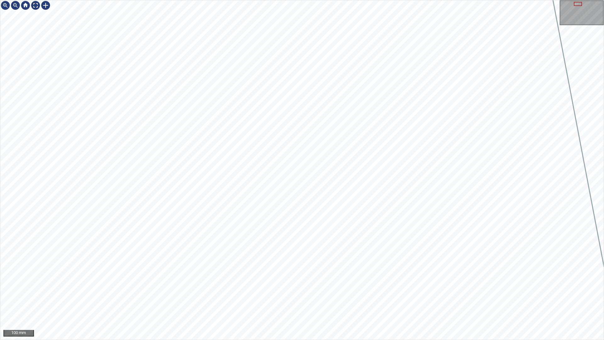
click at [343, 289] on div "100 mm" at bounding box center [302, 170] width 604 height 340
click at [415, 289] on div "50 mm" at bounding box center [302, 170] width 604 height 340
click at [437, 289] on div "50 mm" at bounding box center [302, 170] width 604 height 340
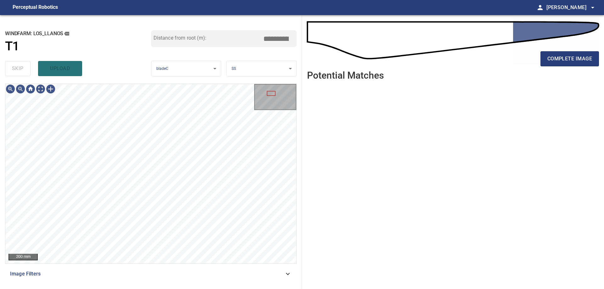
click at [186, 271] on span "Image Filters" at bounding box center [147, 274] width 274 height 8
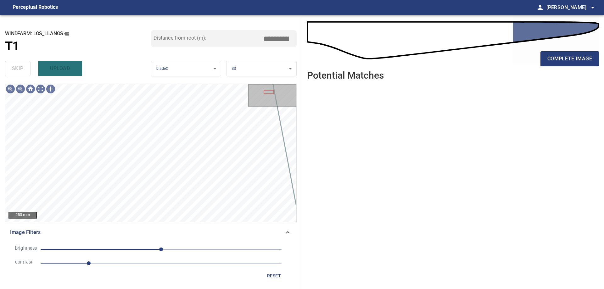
click at [126, 261] on span "1" at bounding box center [161, 263] width 241 height 9
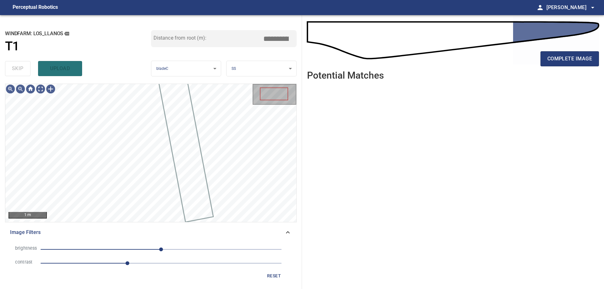
click at [117, 239] on div "Image Filters" at bounding box center [151, 232] width 292 height 15
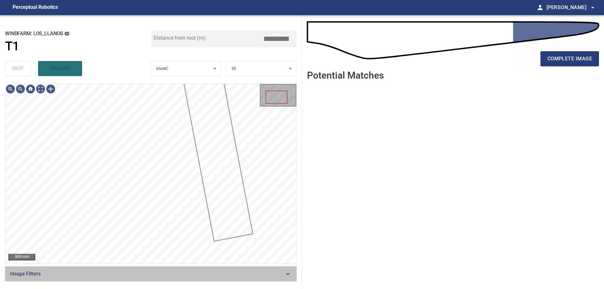
click at [284, 277] on span "Image Filters" at bounding box center [147, 274] width 274 height 8
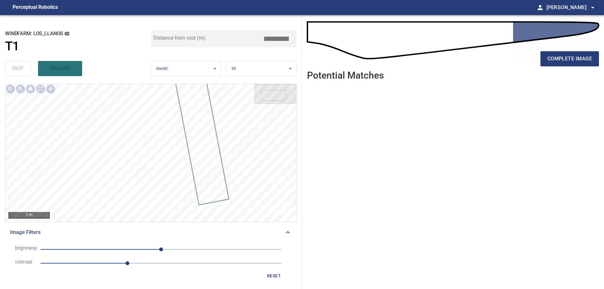
drag, startPoint x: 171, startPoint y: 263, endPoint x: 114, endPoint y: 259, distance: 57.1
click at [170, 263] on span "1.8" at bounding box center [161, 263] width 241 height 9
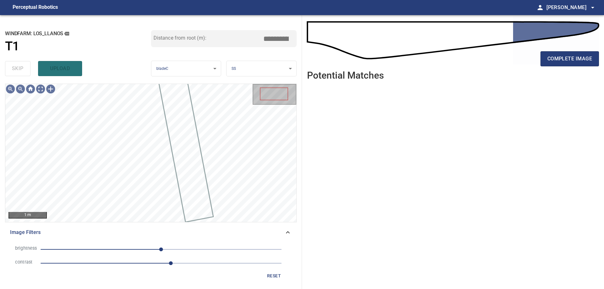
drag, startPoint x: 120, startPoint y: 251, endPoint x: 104, endPoint y: 253, distance: 15.8
click at [120, 251] on span "0" at bounding box center [161, 249] width 241 height 9
click at [92, 253] on span "-146" at bounding box center [161, 249] width 241 height 9
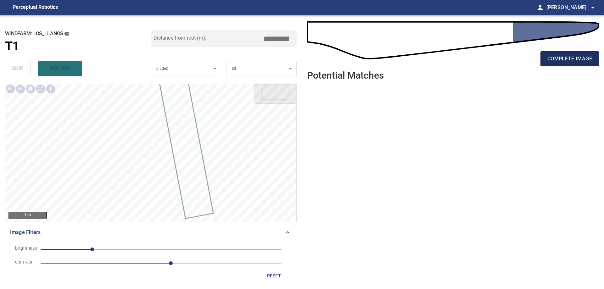
click at [562, 60] on span "complete image" at bounding box center [569, 58] width 45 height 9
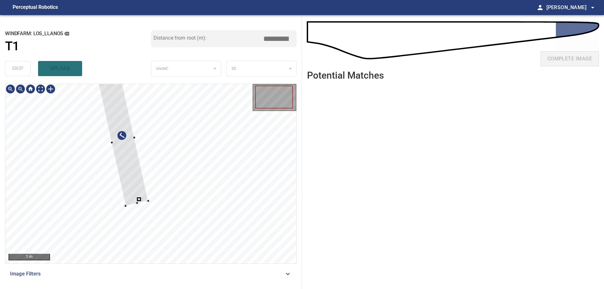
click at [228, 245] on div at bounding box center [150, 174] width 291 height 180
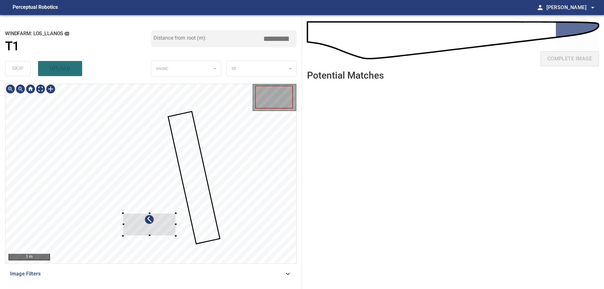
click at [192, 289] on html "**********" at bounding box center [302, 144] width 604 height 289
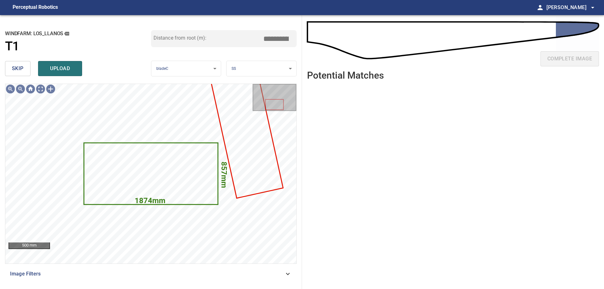
click at [10, 69] on button "skip" at bounding box center [17, 68] width 25 height 15
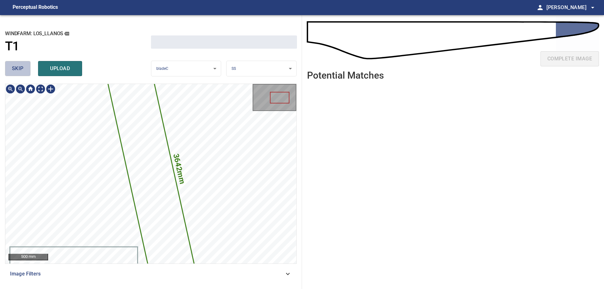
click at [10, 69] on button "skip" at bounding box center [17, 68] width 25 height 15
click at [10, 69] on div "skip upload" at bounding box center [78, 69] width 146 height 20
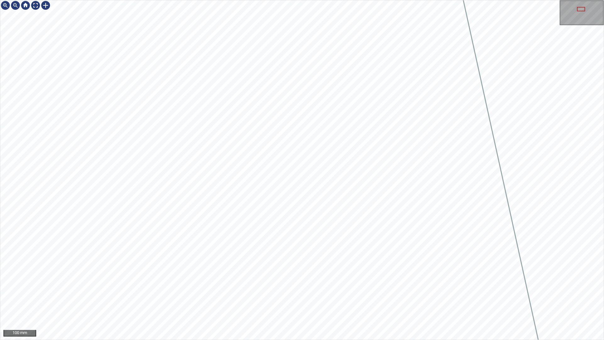
click at [435, 289] on div "100 mm" at bounding box center [302, 170] width 604 height 340
click at [460, 289] on div "100 mm" at bounding box center [302, 170] width 604 height 340
click at [416, 289] on div "50 mm" at bounding box center [302, 170] width 604 height 340
click at [338, 289] on div "100 mm" at bounding box center [302, 170] width 604 height 340
click at [333, 289] on div "100 mm" at bounding box center [302, 170] width 604 height 340
